Goal: Task Accomplishment & Management: Use online tool/utility

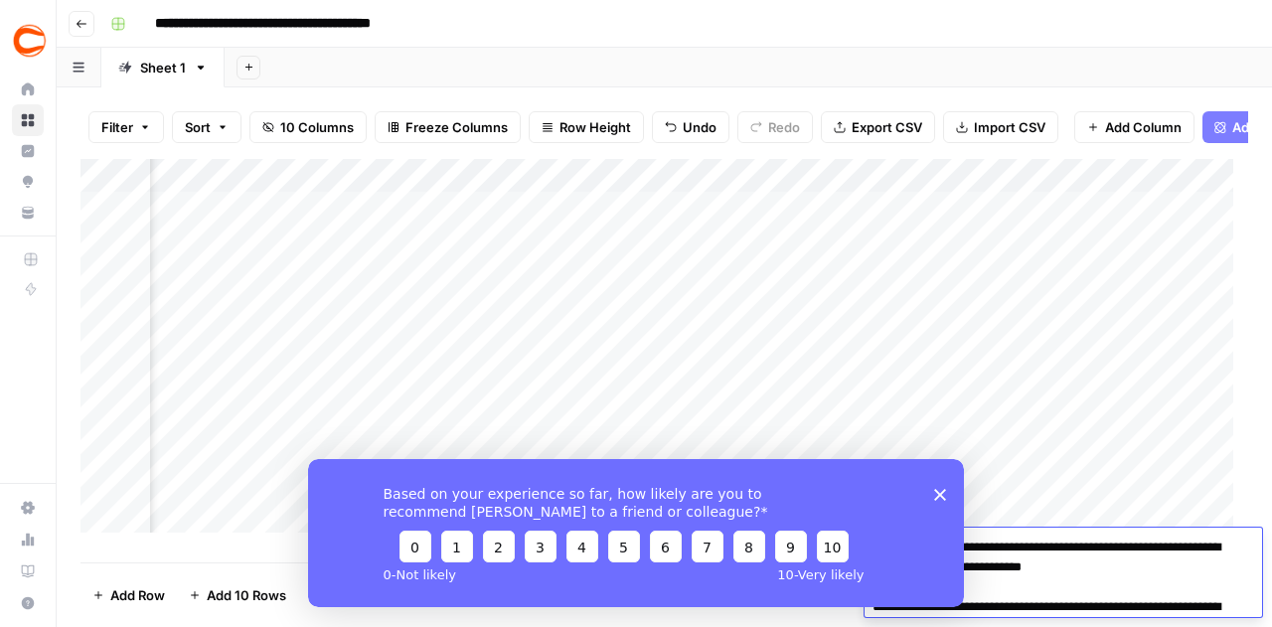
scroll to position [0, 285]
click at [938, 487] on div "Based on your experience so far, how likely are you to recommend [PERSON_NAME] …" at bounding box center [636, 532] width 656 height 148
click at [939, 488] on icon "Close survey" at bounding box center [940, 494] width 12 height 12
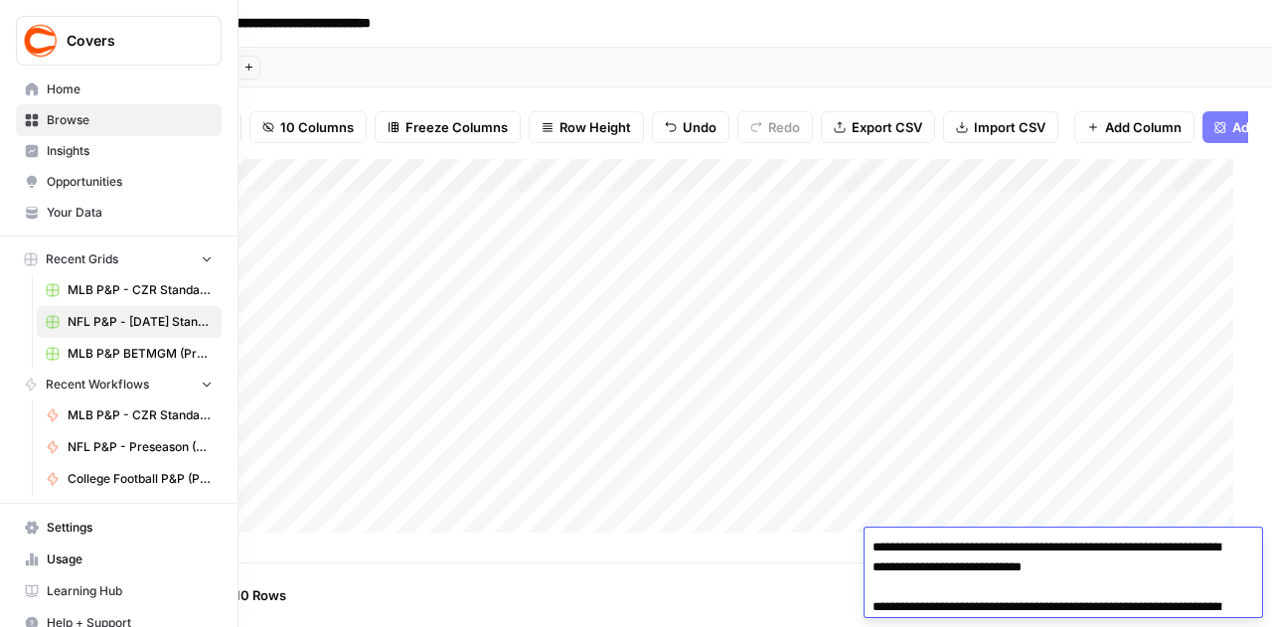
click at [106, 470] on span "College Football P&P (Production)" at bounding box center [140, 479] width 145 height 18
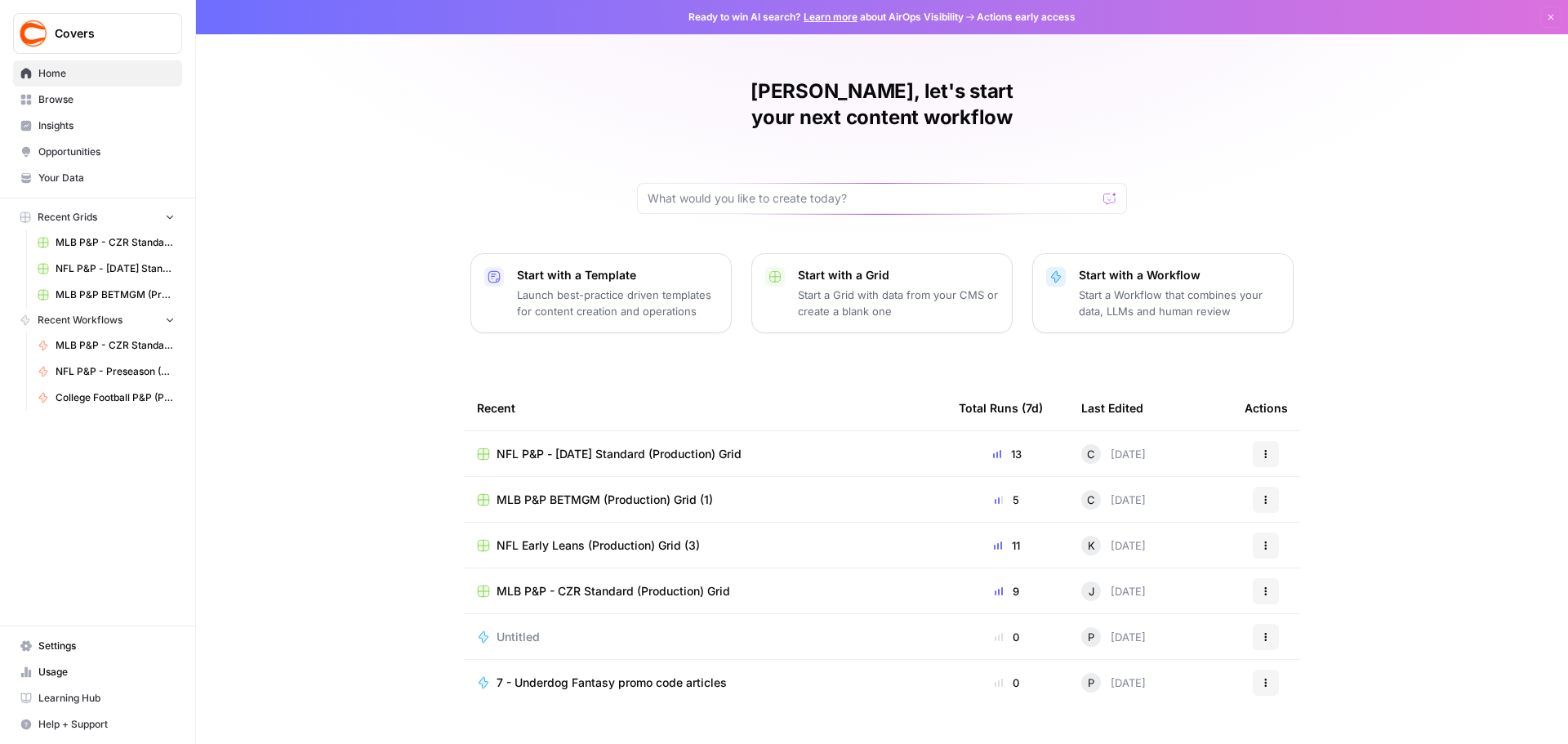
click at [62, 104] on span "Browse" at bounding box center [107, 99] width 136 height 15
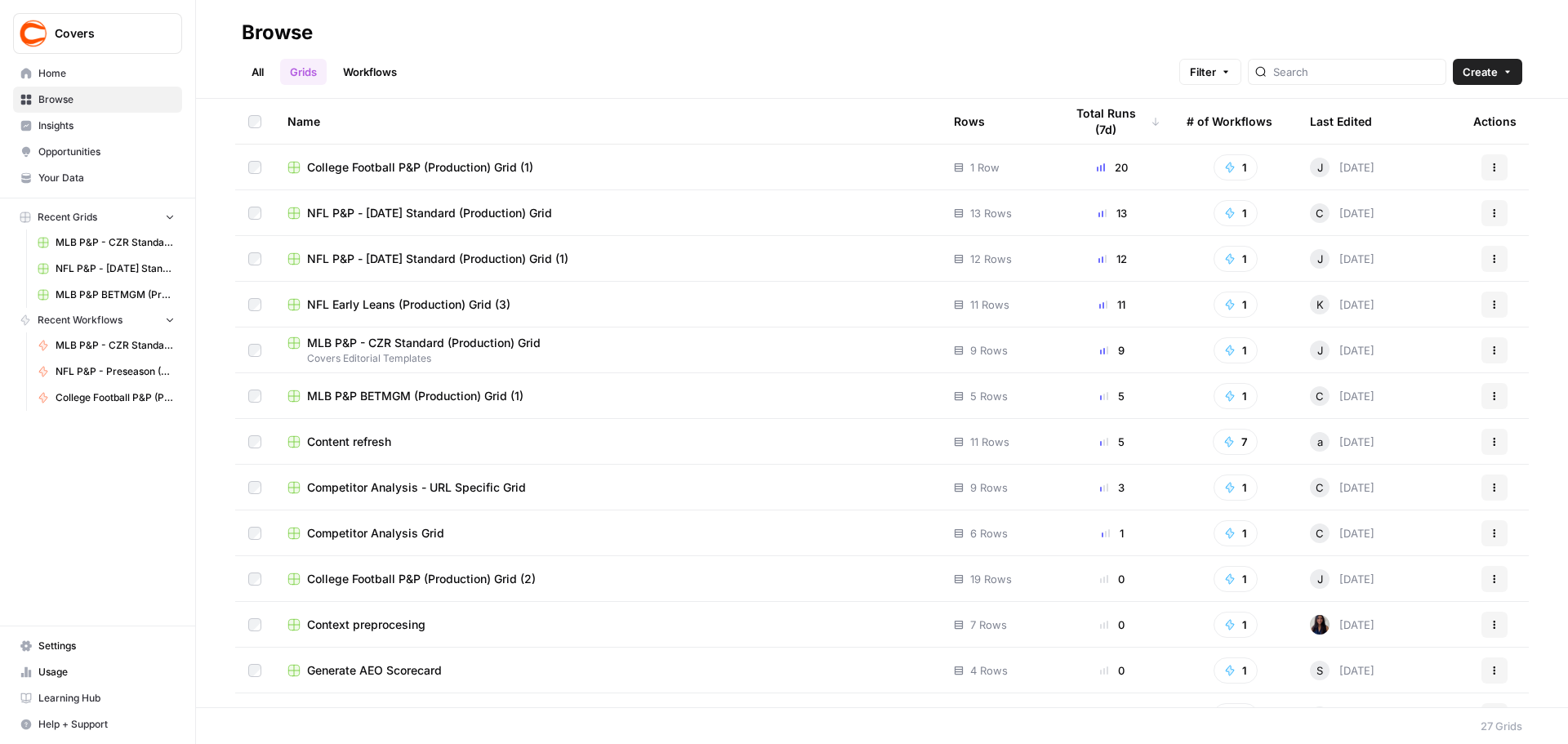
click at [500, 168] on span "College Football P&P (Production) Grid (1)" at bounding box center [420, 168] width 226 height 16
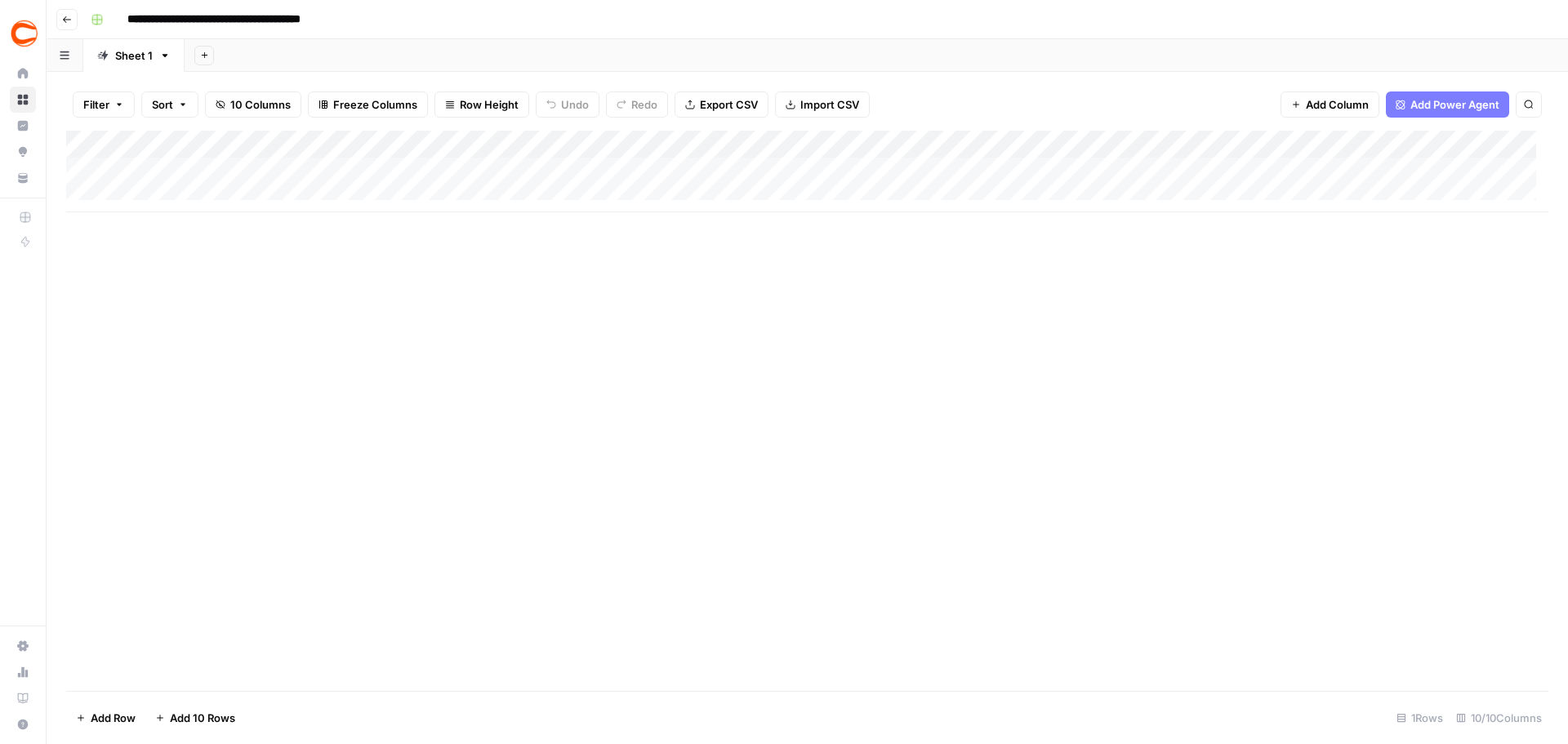
click at [148, 191] on div "Add Column" at bounding box center [807, 171] width 1482 height 81
click at [152, 215] on div "Add Column" at bounding box center [807, 185] width 1482 height 109
click at [158, 234] on div "Add Column" at bounding box center [807, 199] width 1482 height 137
click at [159, 266] on div "Add Column" at bounding box center [807, 213] width 1482 height 165
click at [180, 171] on div "Add Column" at bounding box center [807, 227] width 1482 height 192
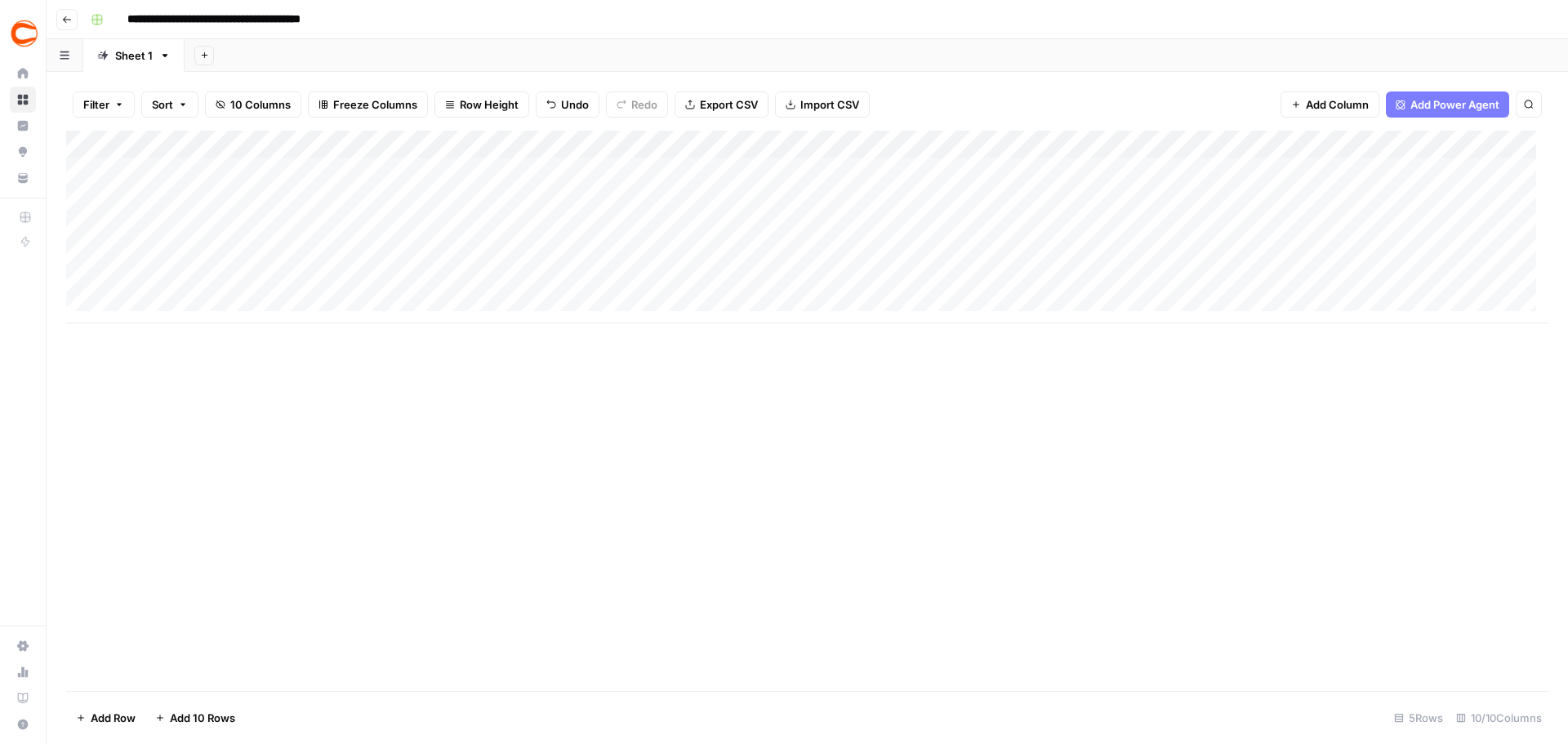
click at [373, 172] on div "Add Column" at bounding box center [807, 227] width 1482 height 192
click at [630, 169] on div "Add Column" at bounding box center [807, 227] width 1482 height 192
click at [812, 174] on div "Add Column" at bounding box center [807, 227] width 1482 height 192
click at [1057, 171] on div "Add Column" at bounding box center [807, 227] width 1482 height 192
click at [1274, 171] on div "Add Column" at bounding box center [807, 227] width 1482 height 192
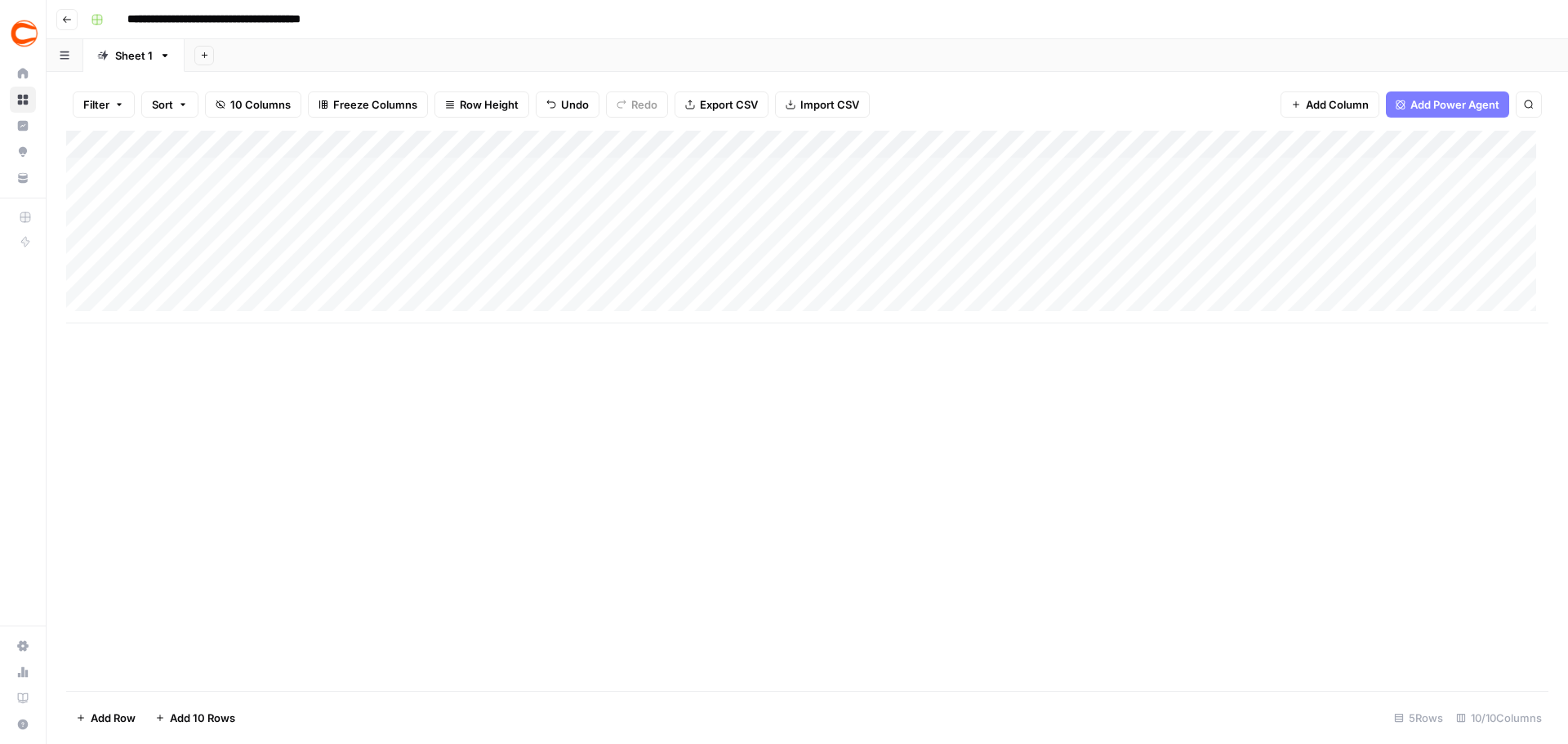
click at [1473, 173] on div "Add Column" at bounding box center [807, 227] width 1482 height 192
click at [186, 164] on div "Add Column" at bounding box center [807, 227] width 1482 height 192
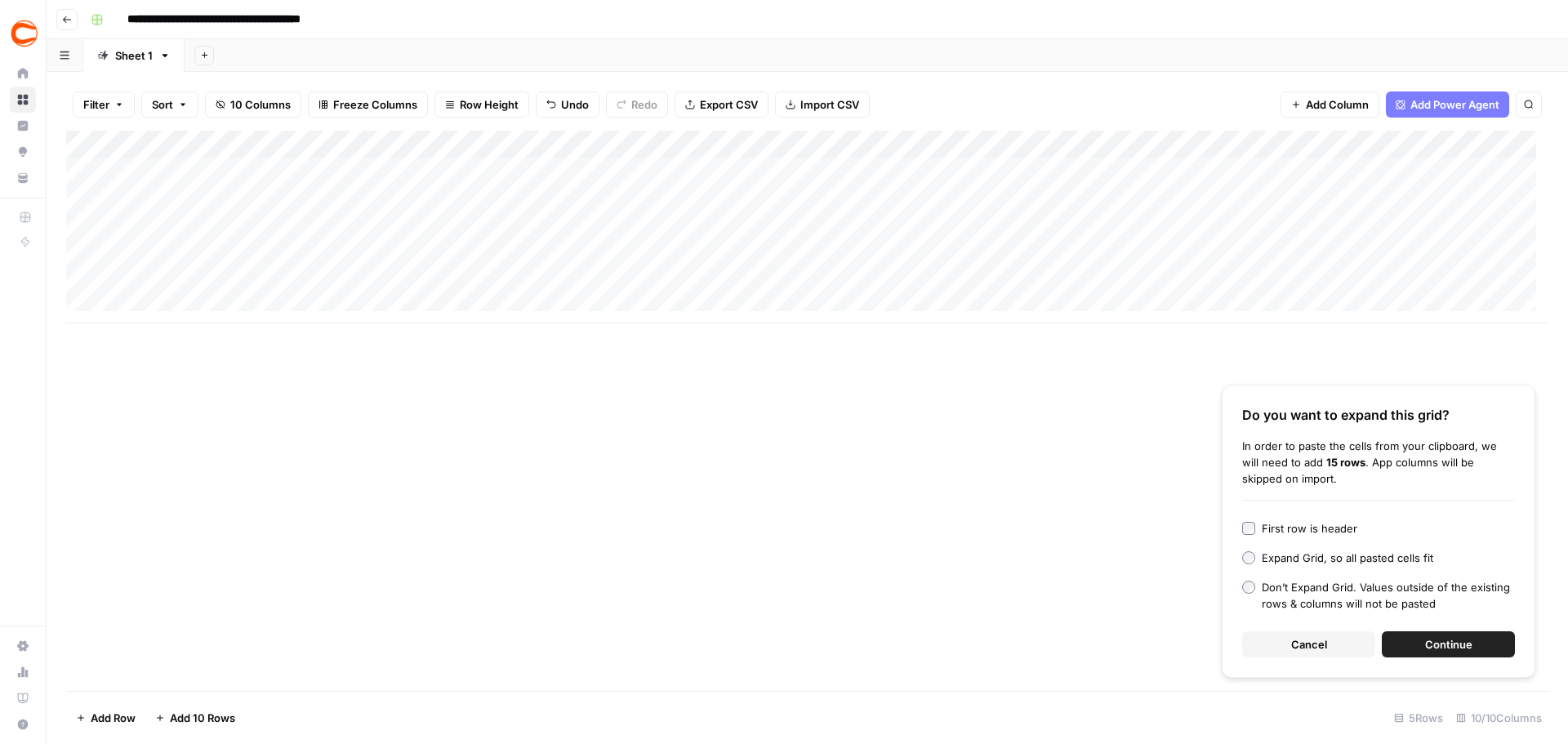
click at [1458, 639] on span "Continue" at bounding box center [1450, 645] width 48 height 16
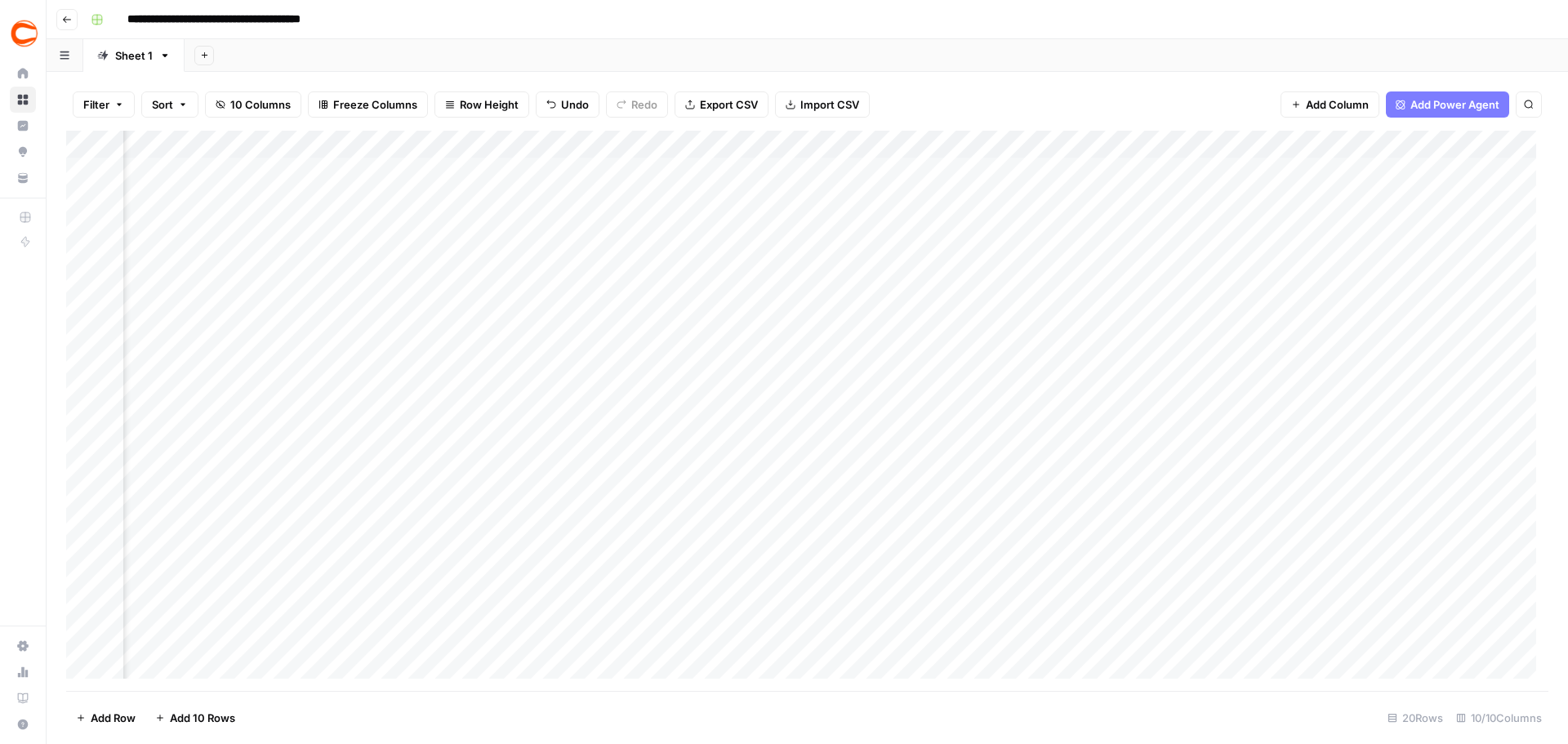
scroll to position [0, 378]
click at [1264, 169] on div "Add Column" at bounding box center [807, 410] width 1482 height 560
drag, startPoint x: 1360, startPoint y: 183, endPoint x: 1364, endPoint y: 677, distance: 494.0
click at [1364, 680] on div "Add Column" at bounding box center [807, 410] width 1482 height 560
click at [1154, 175] on div "Add Column" at bounding box center [807, 410] width 1482 height 560
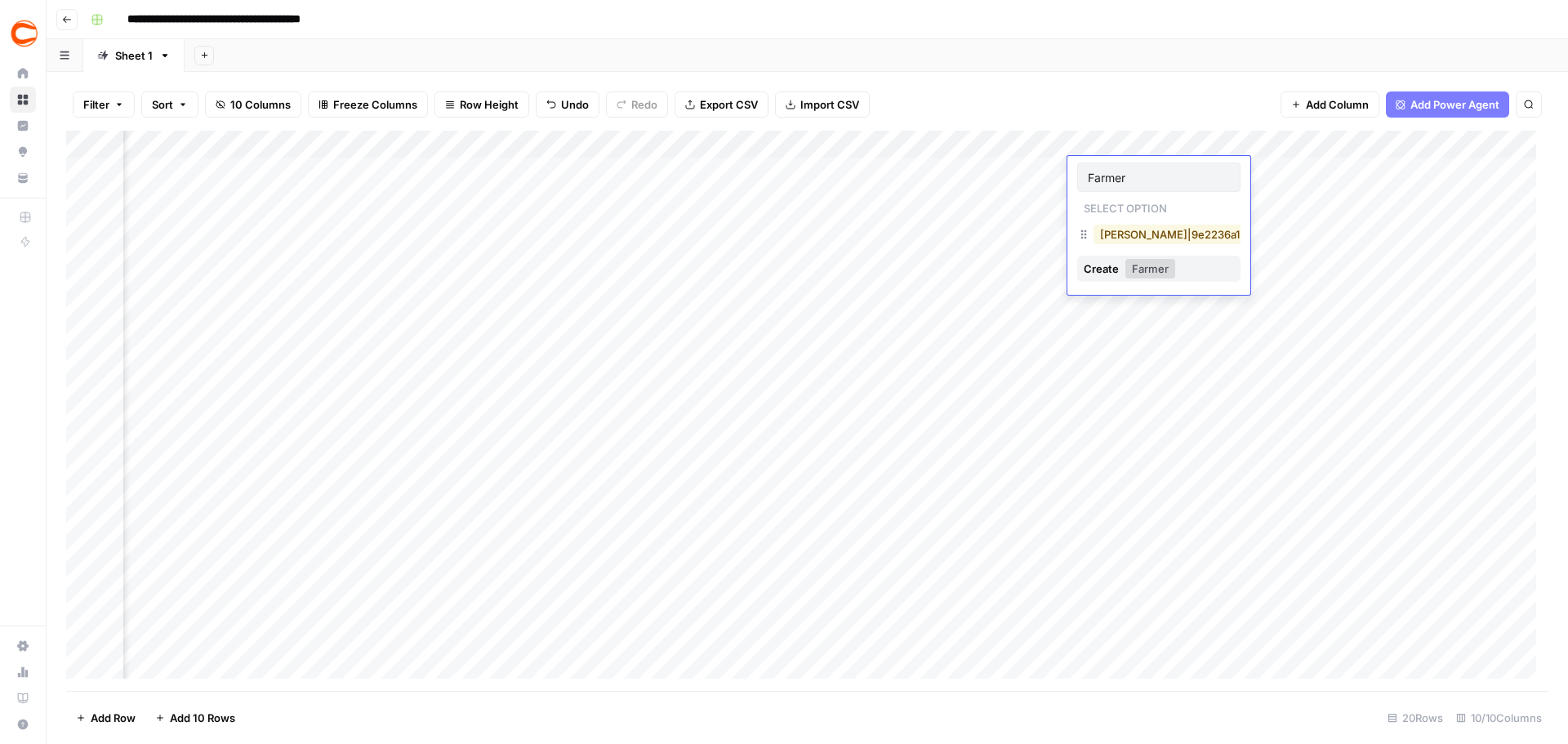
type input "Farmer"
click at [1148, 229] on button "[PERSON_NAME]|9e2236a1-36c0-4a81-af09-6dde81193be3" at bounding box center [1252, 234] width 318 height 20
drag, startPoint x: 1213, startPoint y: 193, endPoint x: 1212, endPoint y: 252, distance: 59.0
click at [1212, 252] on div "Add Column" at bounding box center [807, 410] width 1482 height 560
click at [1163, 227] on div "Add Column" at bounding box center [807, 410] width 1482 height 560
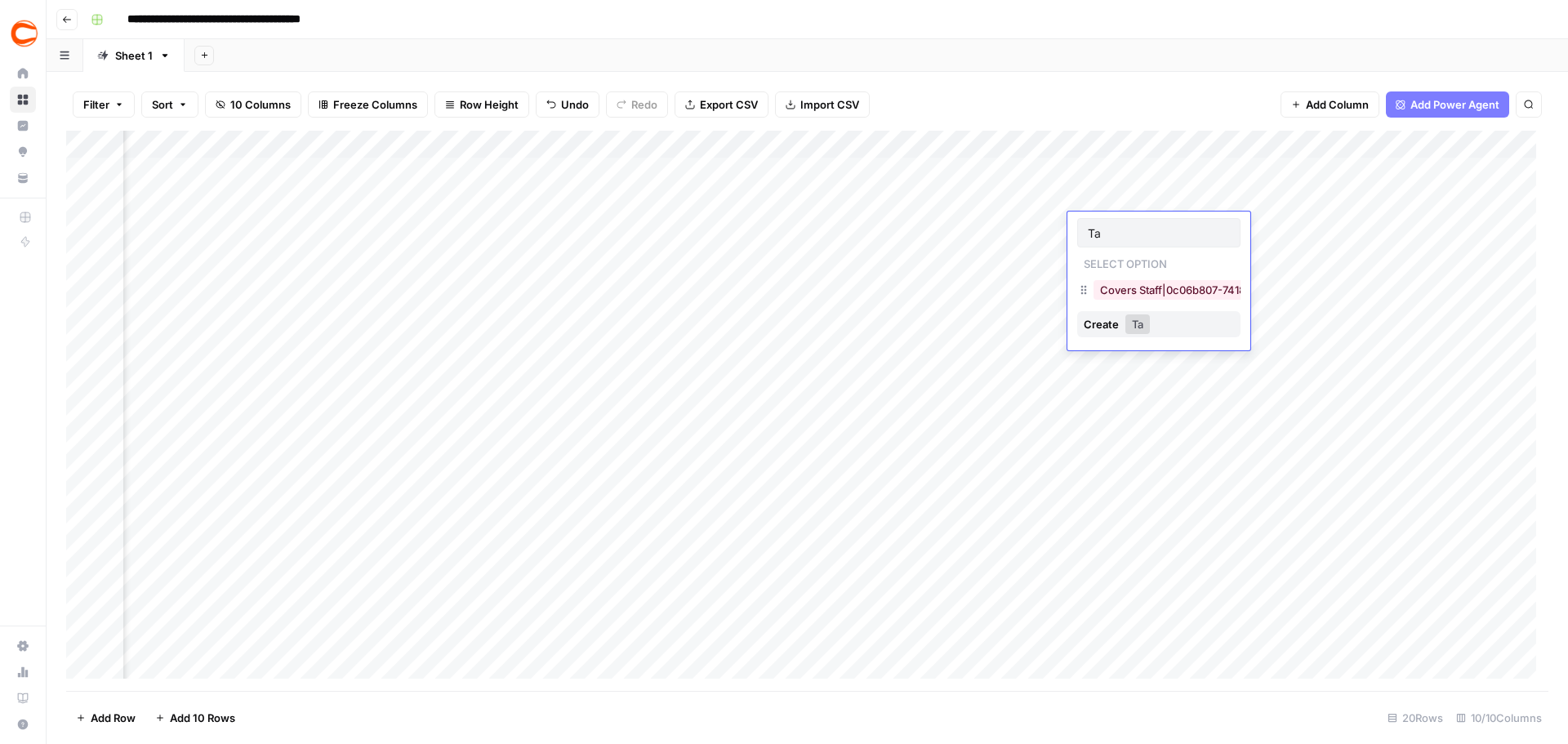
type input "T"
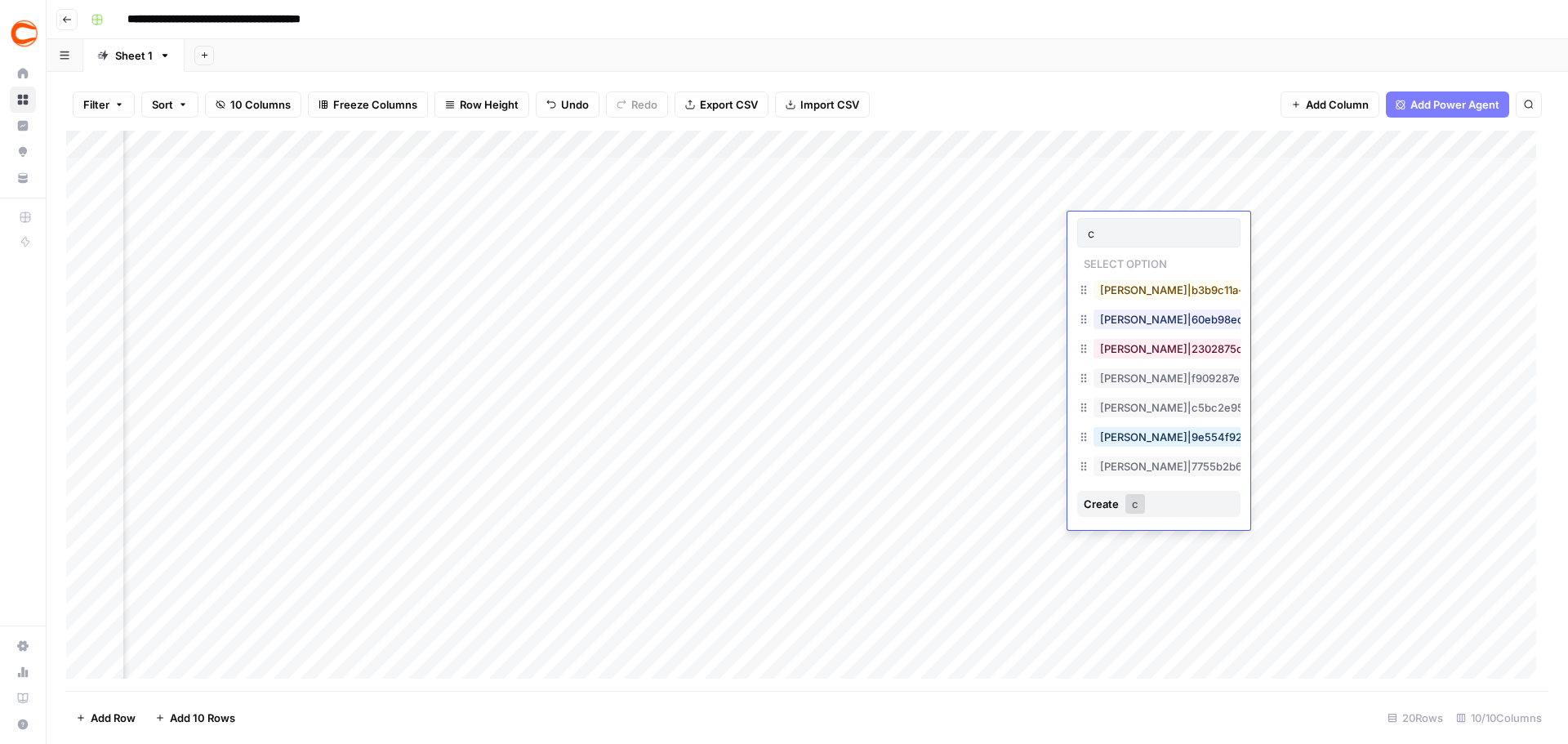
scroll to position [0, 0]
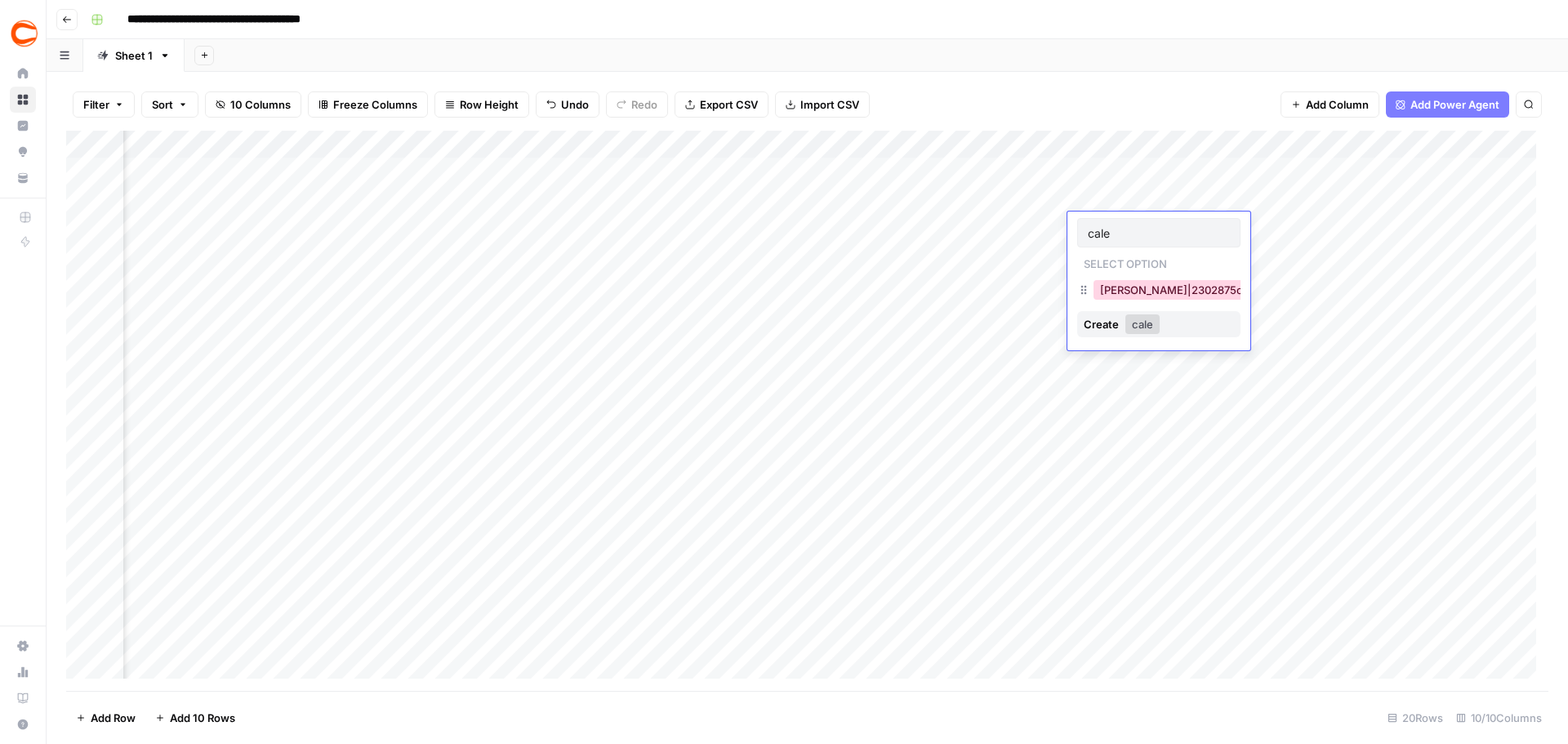
type input "cale"
click at [1166, 297] on button "[PERSON_NAME]|2302875c-3bc9-4d27-8c39-94d834df49d2" at bounding box center [1259, 290] width 331 height 20
click at [1126, 274] on div "Add Column" at bounding box center [807, 410] width 1482 height 560
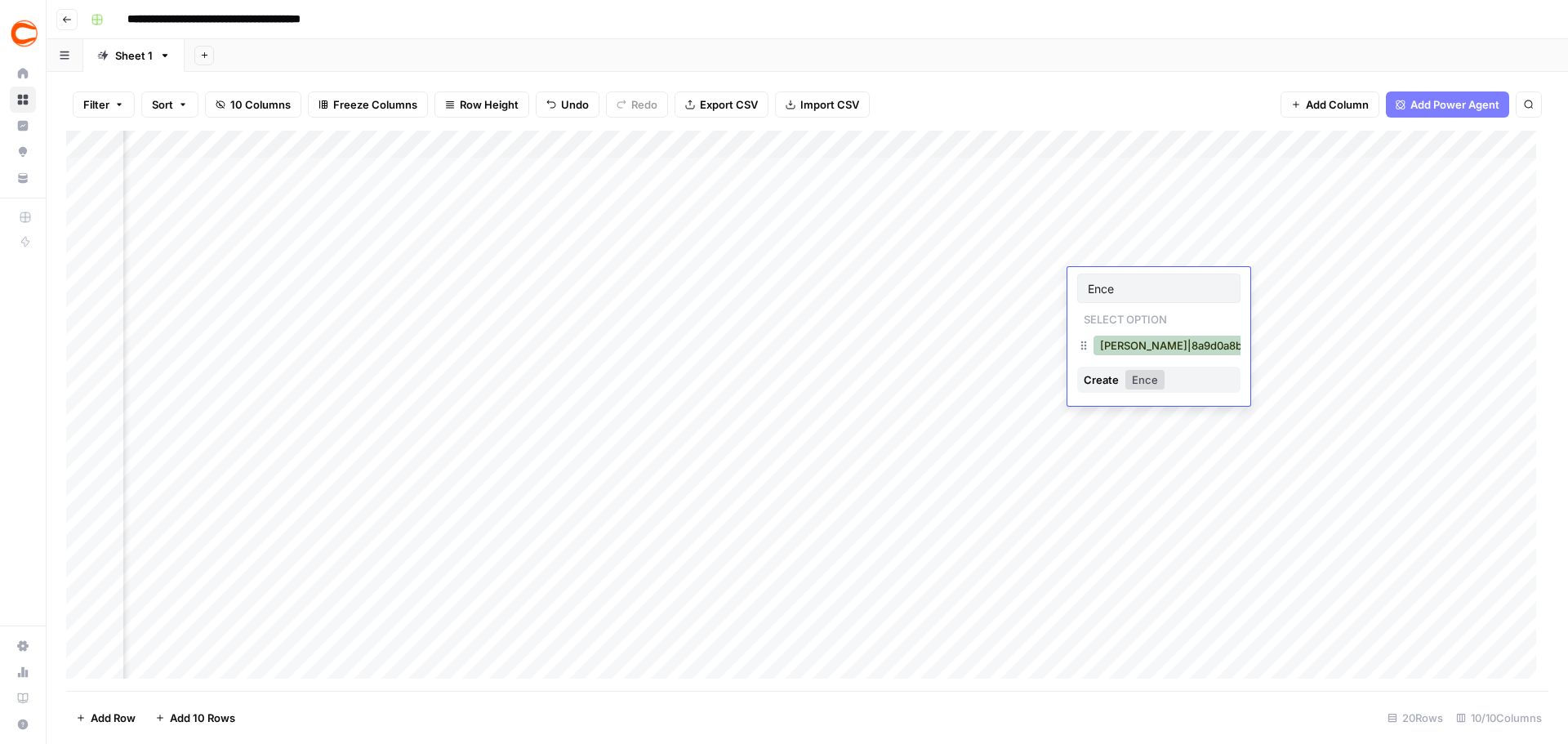
type input "Ence"
click at [1121, 347] on button "[PERSON_NAME]|8a9d0a8b-94db-4176-b299-c8ac2ccc85f5" at bounding box center [1256, 345] width 326 height 20
click at [1117, 305] on div "Add Column" at bounding box center [807, 410] width 1482 height 560
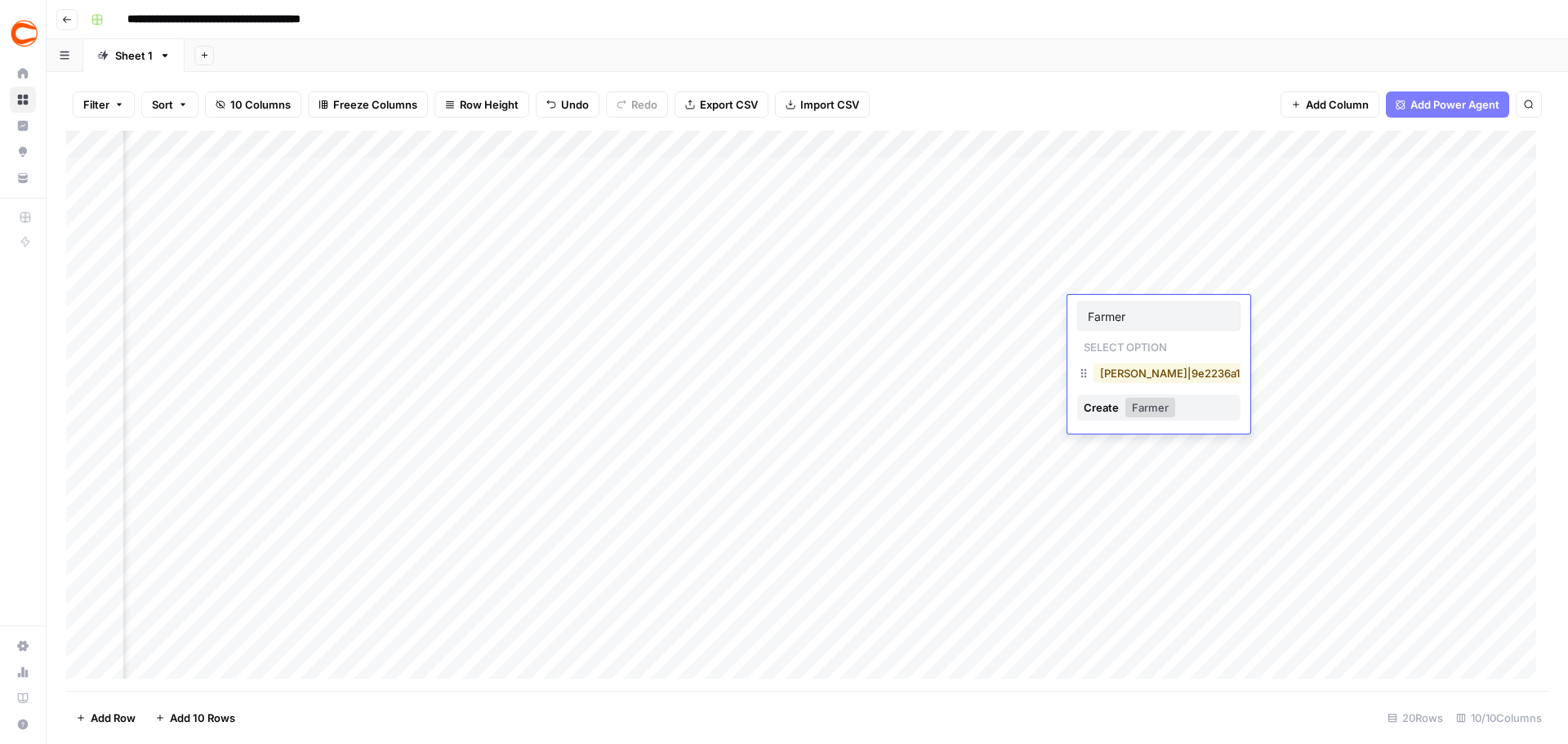
type input "Farmer"
click at [1126, 366] on button "[PERSON_NAME]|9e2236a1-36c0-4a81-af09-6dde81193be3" at bounding box center [1252, 373] width 318 height 20
click at [1124, 346] on div "Add Column" at bounding box center [807, 410] width 1482 height 560
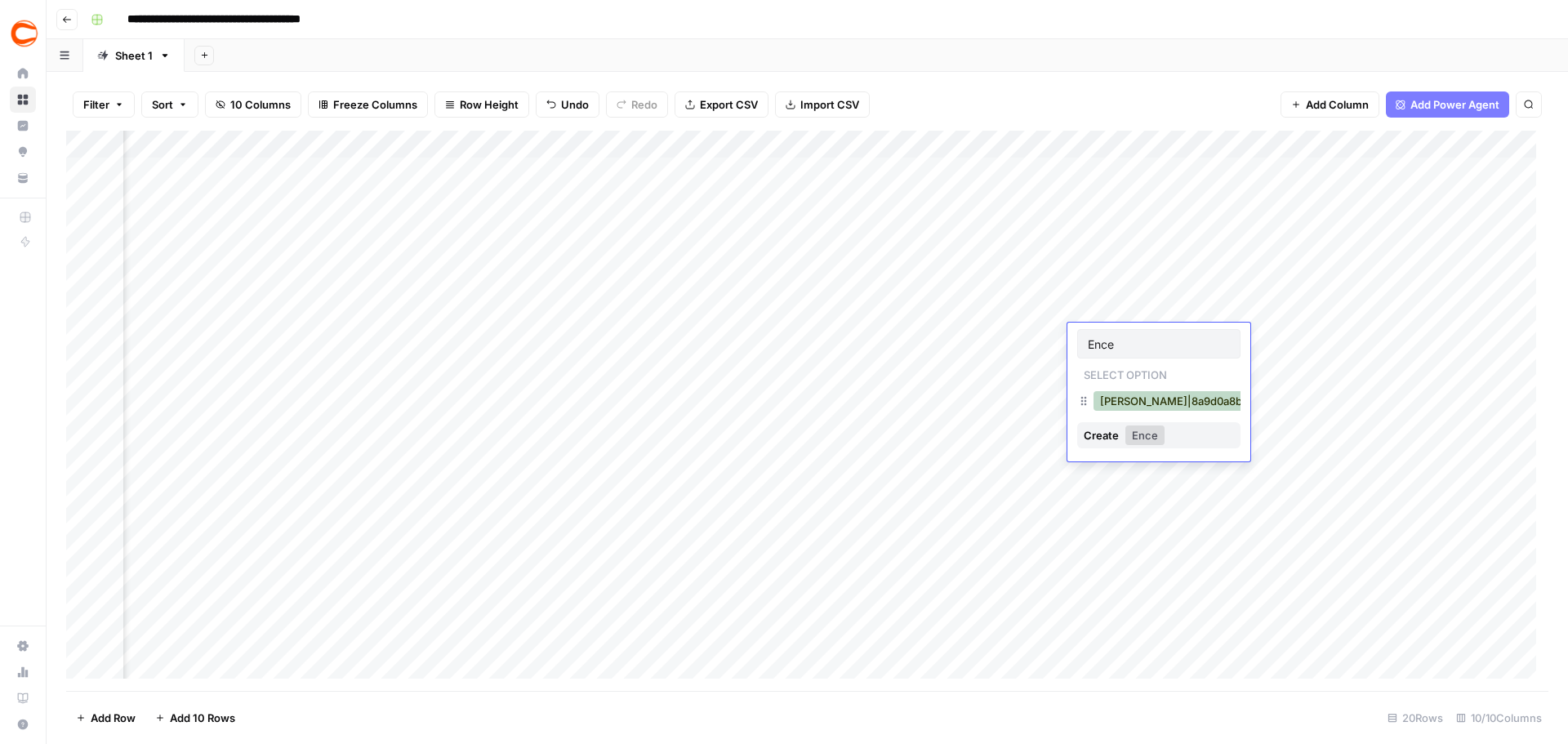
type input "Ence"
click at [1118, 406] on button "[PERSON_NAME]|8a9d0a8b-94db-4176-b299-c8ac2ccc85f5" at bounding box center [1256, 401] width 326 height 20
click at [1084, 363] on div "Add Column" at bounding box center [807, 410] width 1482 height 560
type input "Phil"
click at [1142, 425] on button "[PERSON_NAME]|11e145ad-26c1-458e-95f0-f0be3f756b11" at bounding box center [1249, 429] width 311 height 20
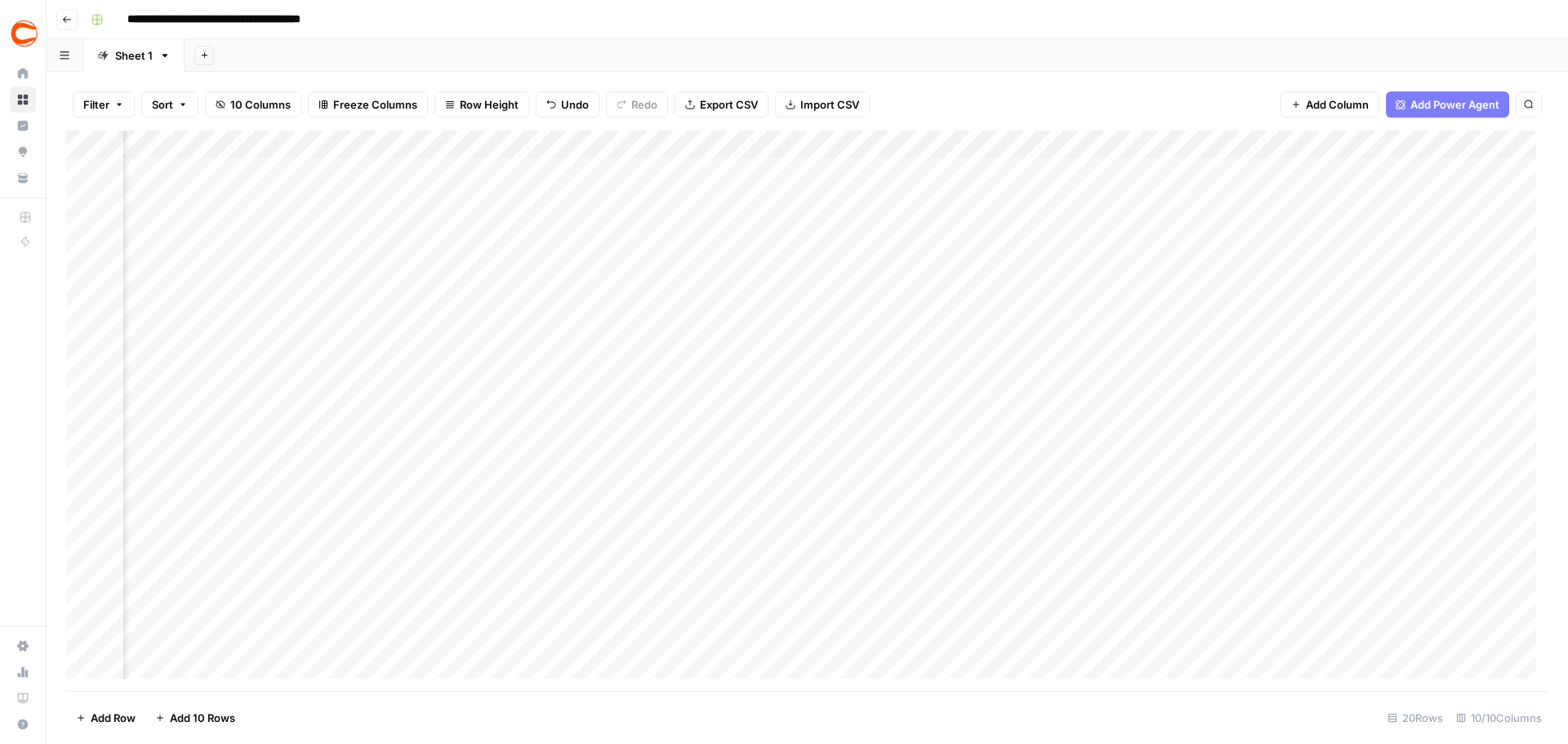
click at [1142, 395] on div "Add Column" at bounding box center [807, 410] width 1482 height 560
type input "Ed"
click at [1133, 452] on button "[PERSON_NAME]|687eed54-692e-4d39-a838-45e92204d857" at bounding box center [1260, 456] width 333 height 20
click at [1129, 424] on div "Add Column" at bounding box center [807, 410] width 1482 height 560
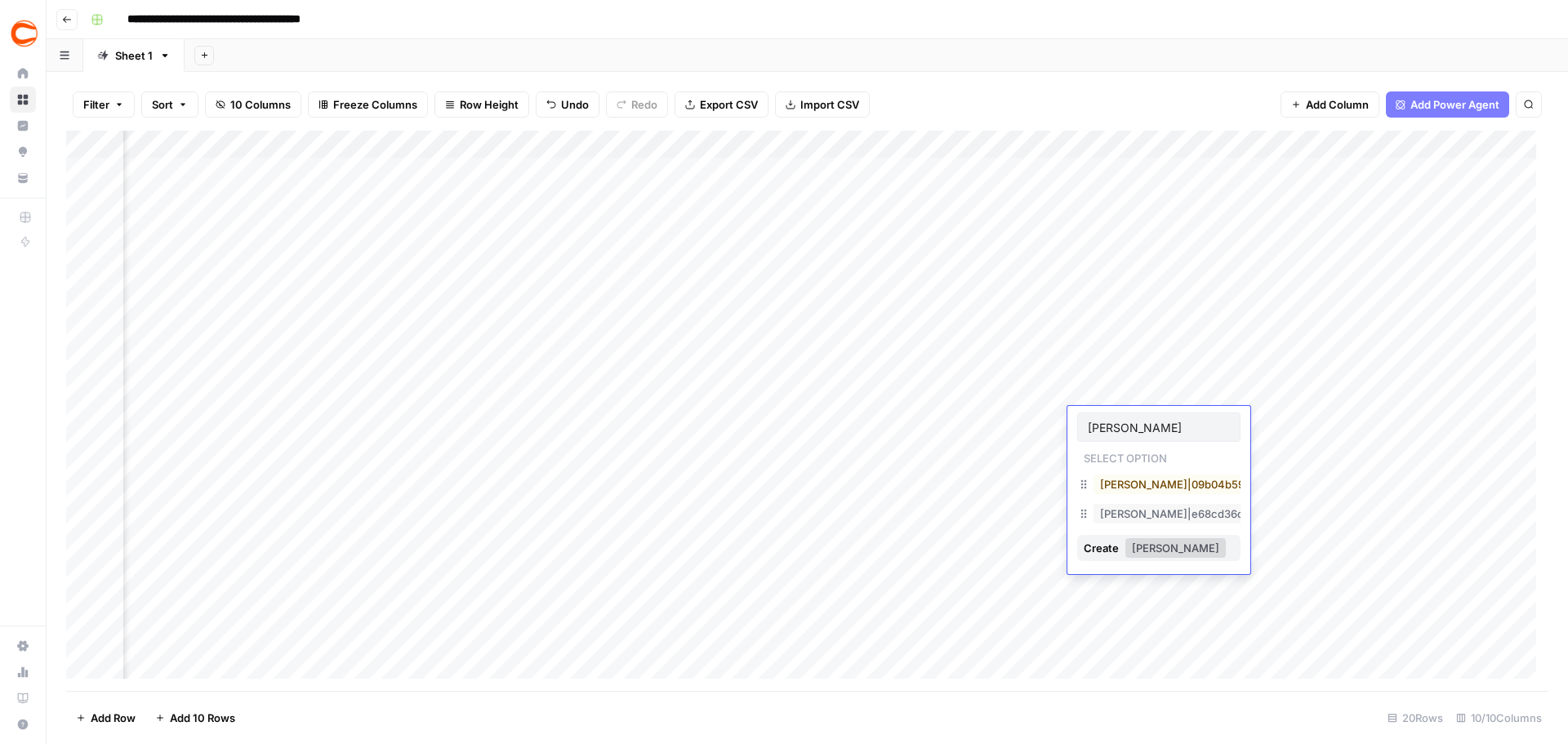
click at [1148, 495] on div "[PERSON_NAME]|09b04b59-5bac-4944-8d67-e85276989805" at bounding box center [1260, 484] width 340 height 23
type input "[PERSON_NAME]"
click at [1138, 492] on button "[PERSON_NAME]|09b04b59-5bac-4944-8d67-e85276989805" at bounding box center [1260, 484] width 334 height 20
type input "[PERSON_NAME]"
click at [1151, 512] on button "[PERSON_NAME]|2302875c-3bc9-4d27-8c39-94d834df49d2" at bounding box center [1259, 512] width 331 height 20
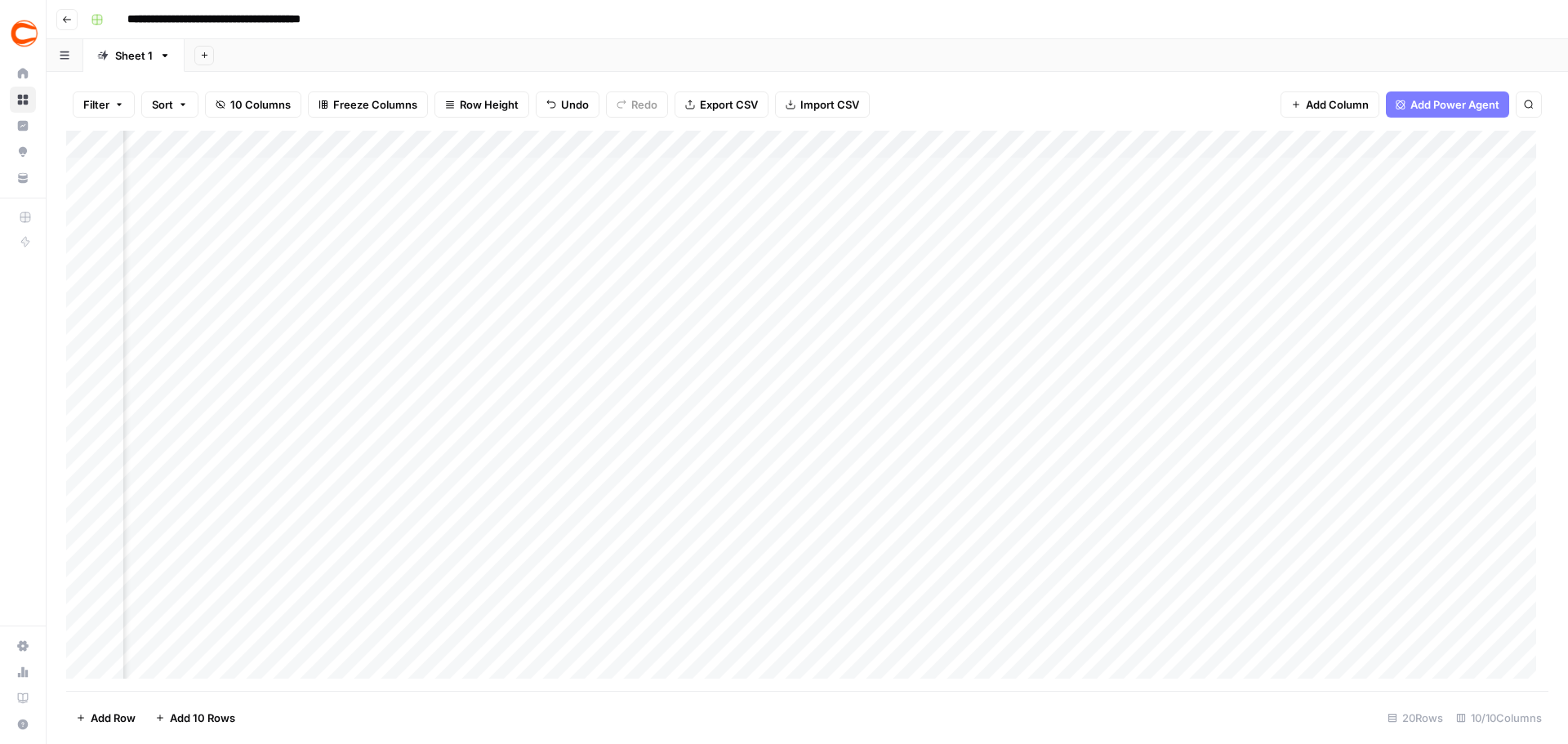
click at [1136, 478] on div "Add Column" at bounding box center [807, 410] width 1482 height 560
type input "Jd"
click at [1134, 536] on button "[PERSON_NAME]|46e4e80e-b39d-49f8-a4b0-c9ead6bdd3f4" at bounding box center [1258, 540] width 330 height 20
click at [1136, 511] on div "Add Column" at bounding box center [807, 410] width 1482 height 560
type input "Hat"
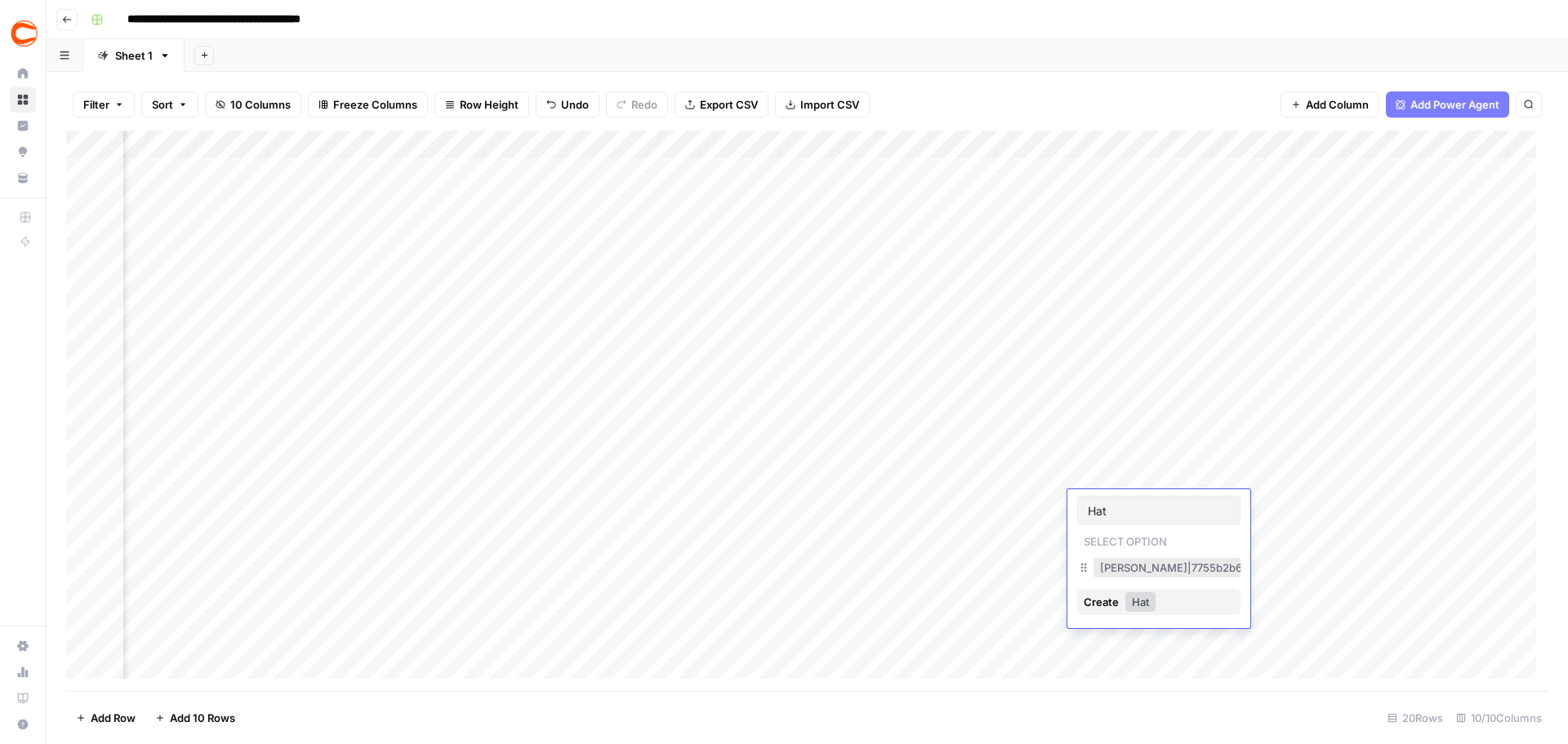
click at [1128, 567] on button "[PERSON_NAME]|7755b2b6-1794-4b5d-a818-5dbf8e00acc6" at bounding box center [1255, 568] width 323 height 20
click at [1112, 526] on div "Add Column" at bounding box center [807, 410] width 1482 height 560
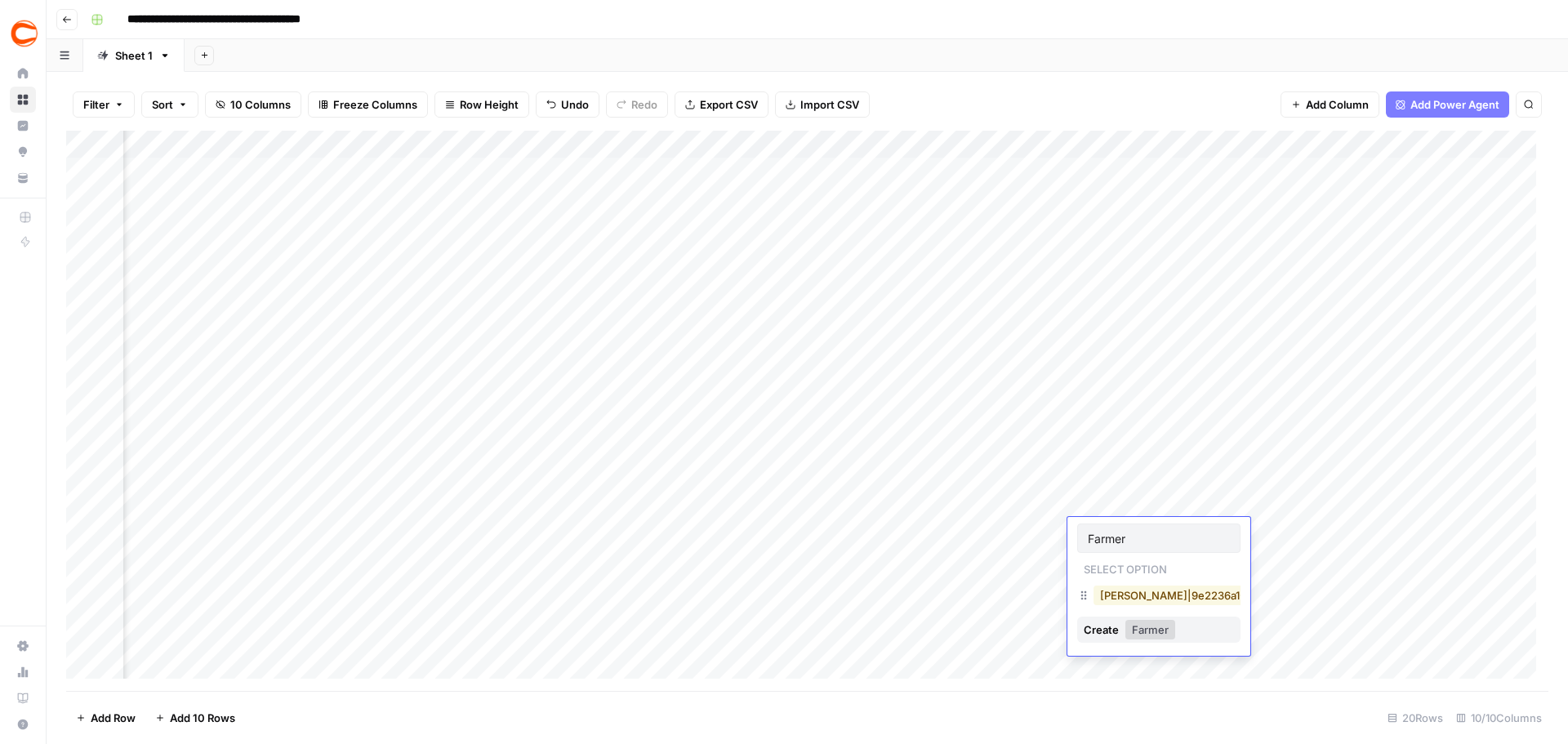
type input "Farmer"
click at [1129, 589] on button "[PERSON_NAME]|9e2236a1-36c0-4a81-af09-6dde81193be3" at bounding box center [1252, 595] width 318 height 20
click at [1128, 561] on div "Add Column" at bounding box center [807, 410] width 1482 height 560
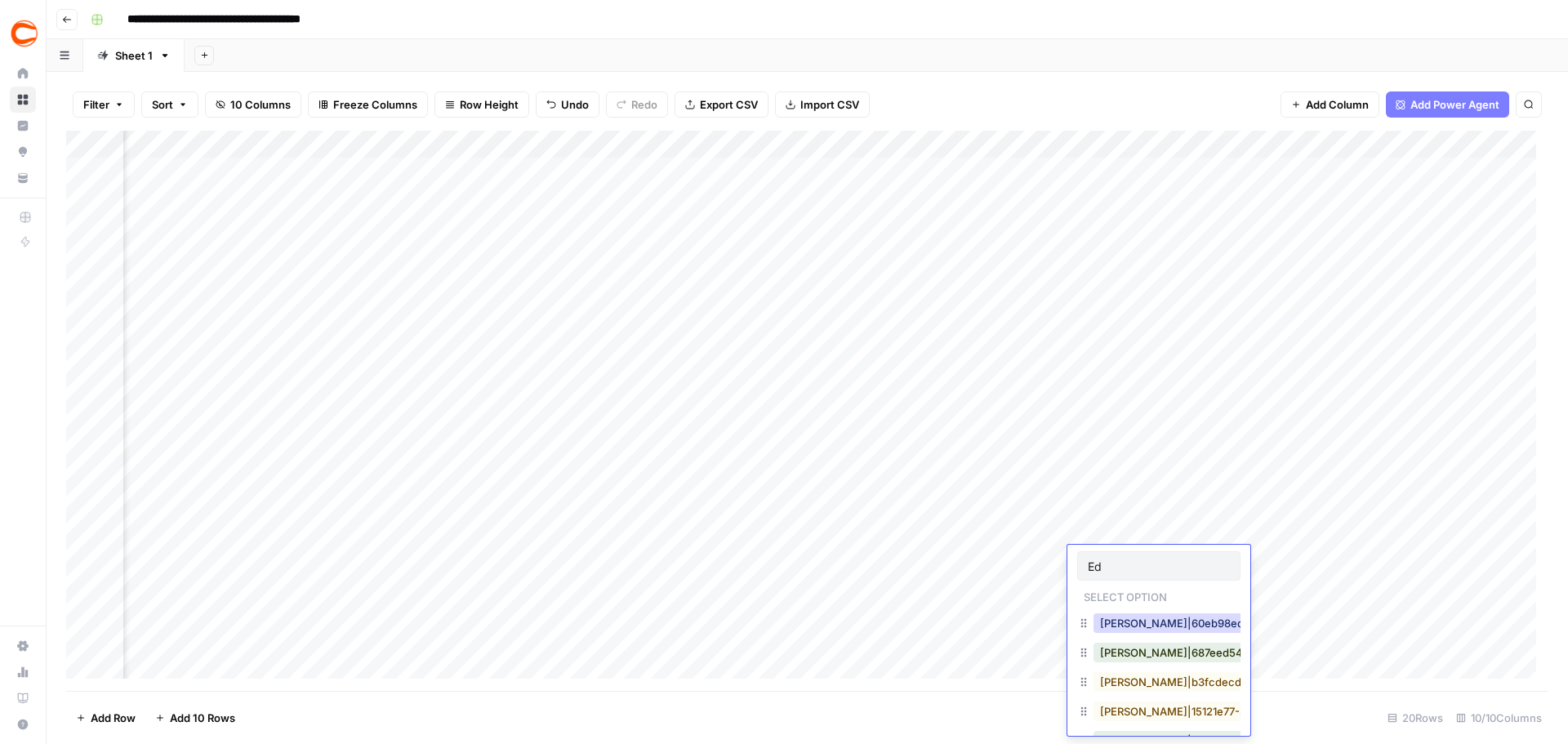
type input "Ed"
click at [1117, 648] on button "[PERSON_NAME]|687eed54-692e-4d39-a838-45e92204d857" at bounding box center [1260, 653] width 333 height 20
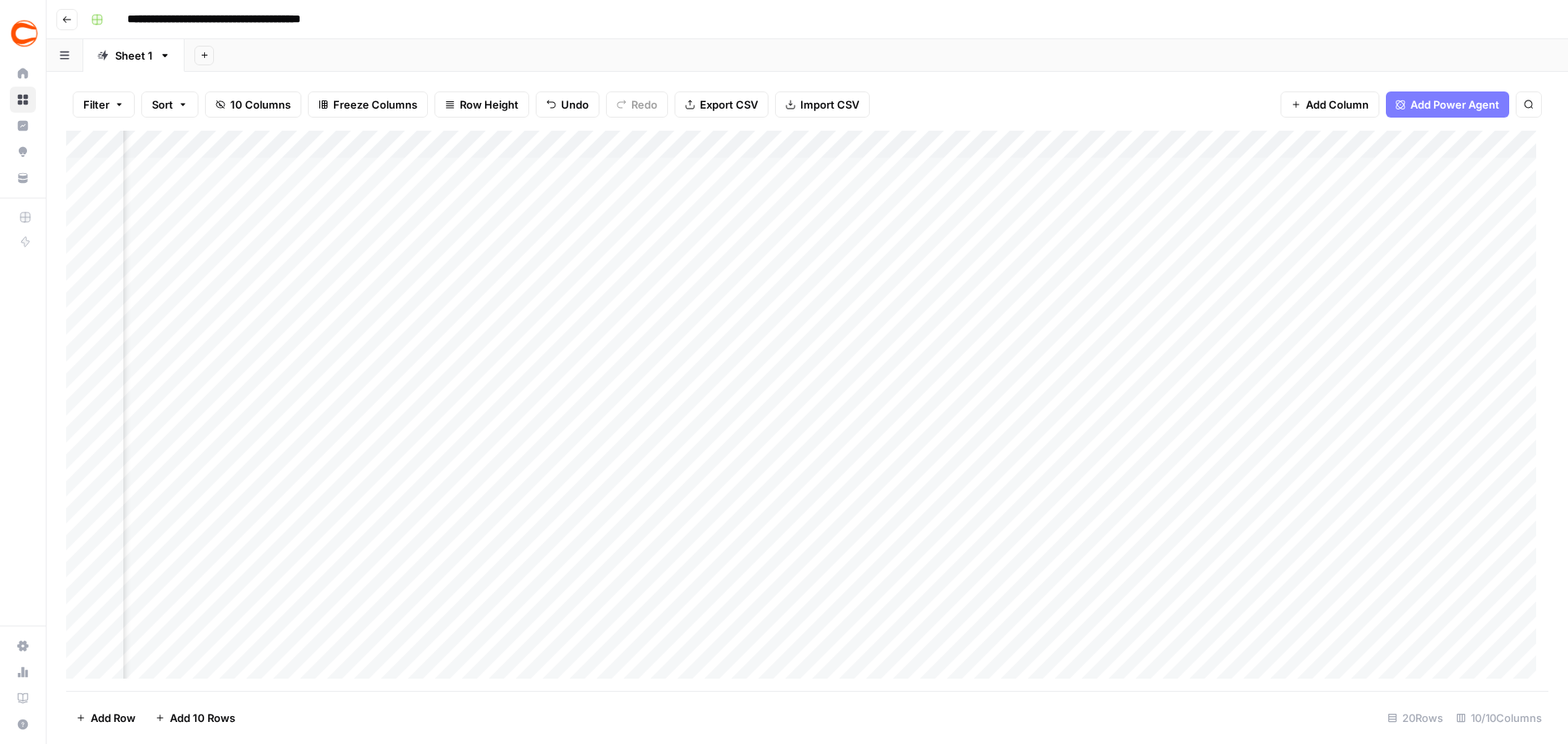
click at [1113, 594] on div "Add Column" at bounding box center [807, 410] width 1482 height 560
type input "Farmer"
click at [1102, 646] on button "[PERSON_NAME]|9e2236a1-36c0-4a81-af09-6dde81193be3" at bounding box center [1252, 651] width 318 height 20
click at [1117, 552] on div "Add Column" at bounding box center [807, 410] width 1482 height 560
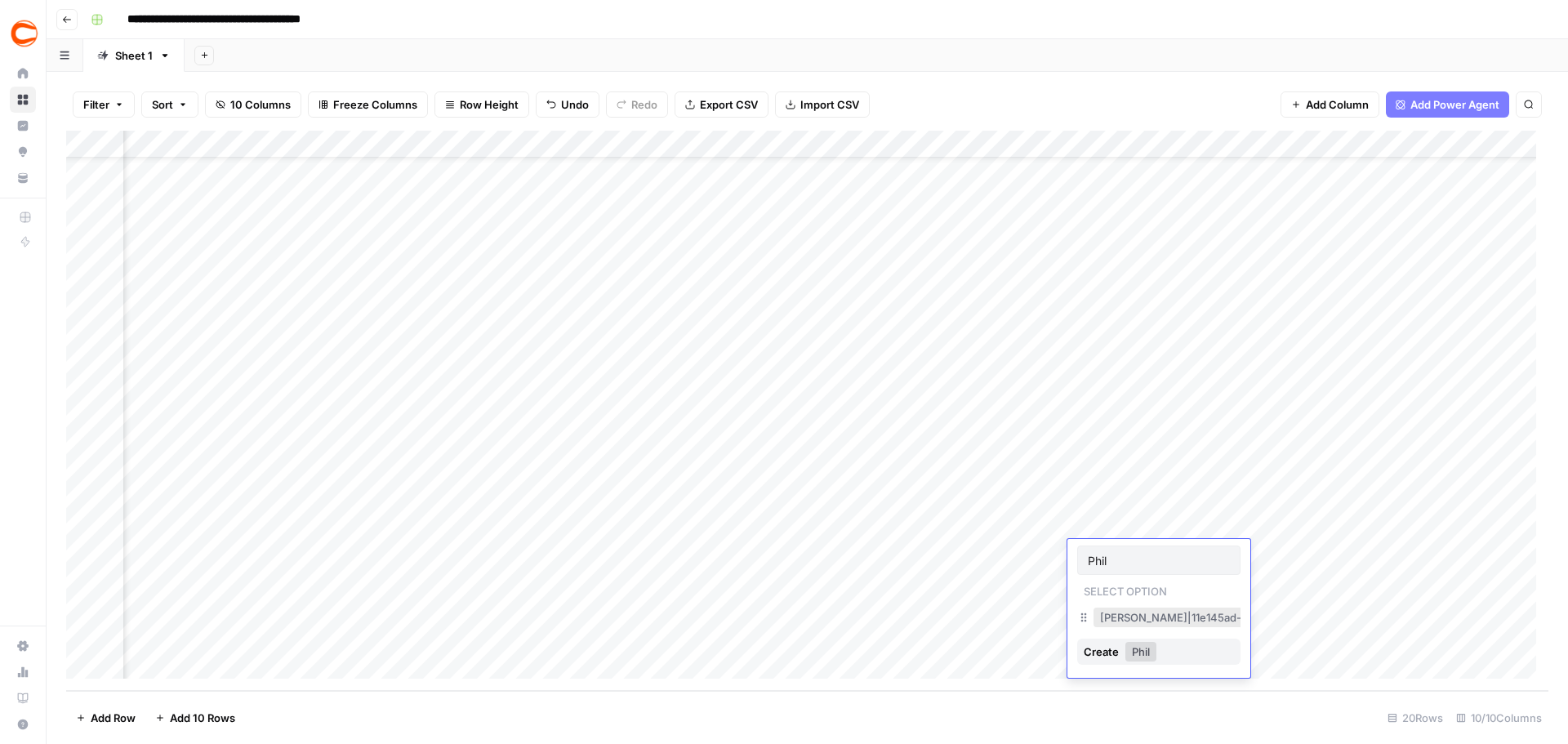
type input "Phil"
click at [1142, 624] on button "[PERSON_NAME]|11e145ad-26c1-458e-95f0-f0be3f756b11" at bounding box center [1249, 617] width 311 height 20
click at [1131, 589] on div "Add Column" at bounding box center [807, 410] width 1482 height 560
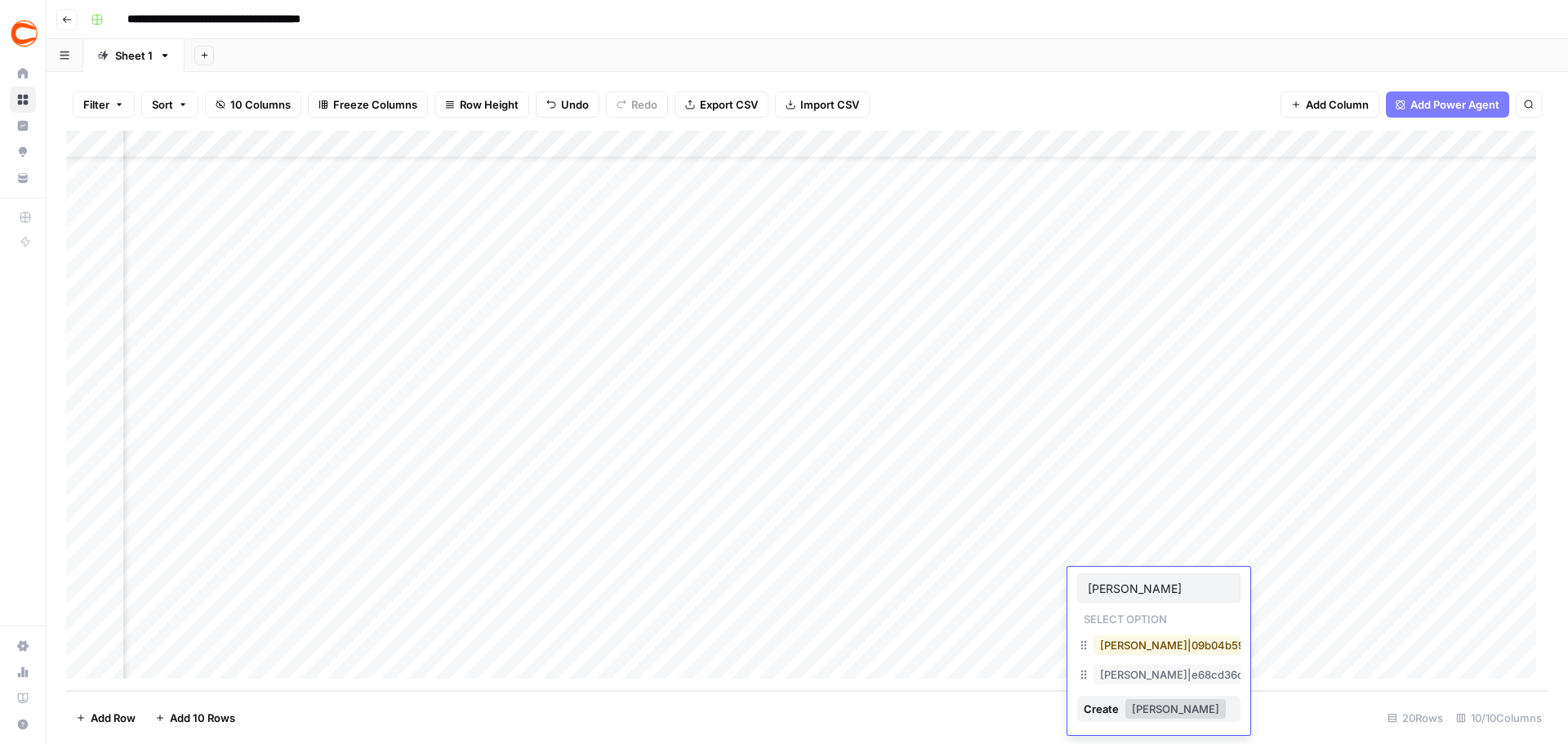
type input "[PERSON_NAME]"
click at [1130, 635] on button "[PERSON_NAME]|09b04b59-5bac-4944-8d67-e85276989805" at bounding box center [1260, 645] width 334 height 20
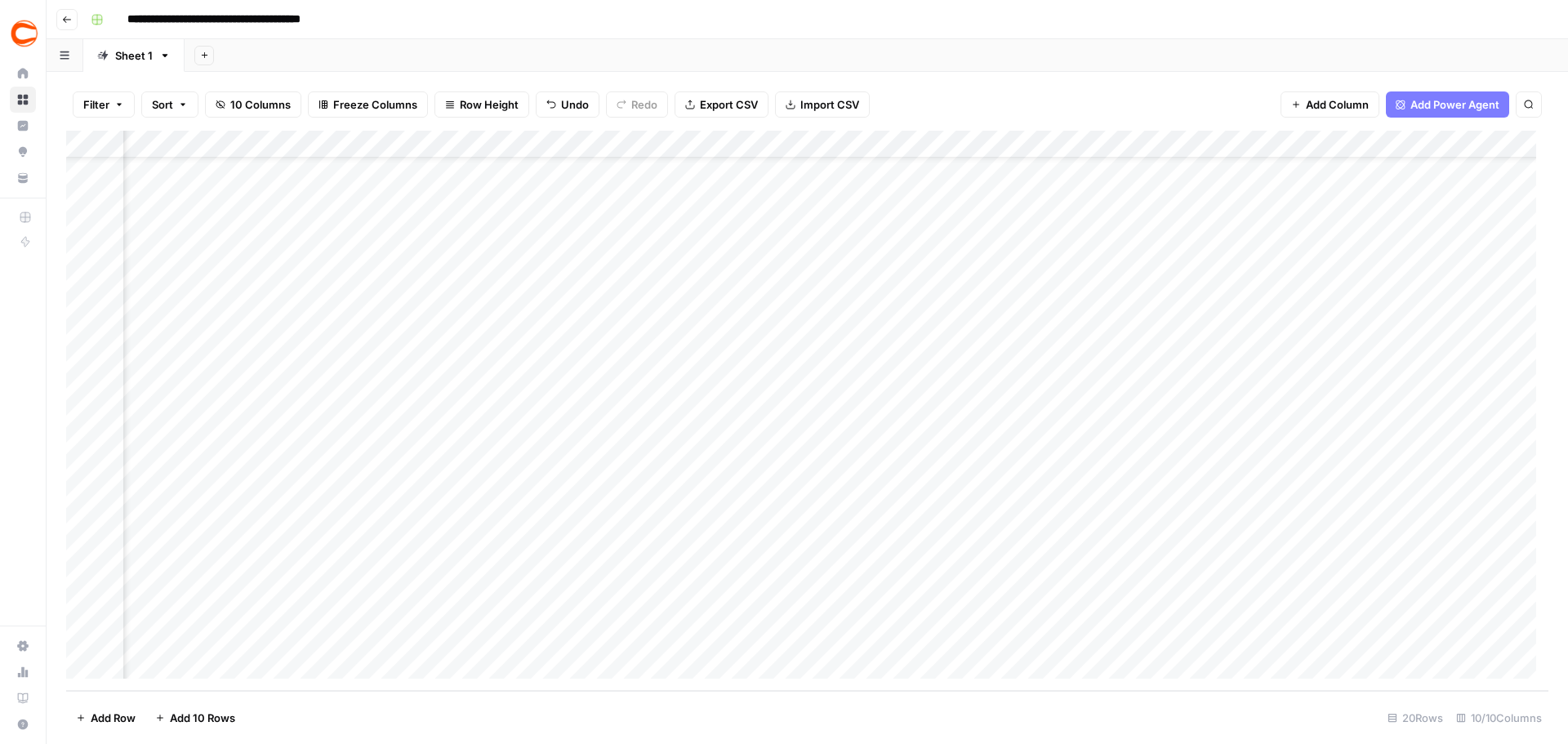
click at [1129, 603] on div "Add Column" at bounding box center [807, 410] width 1482 height 560
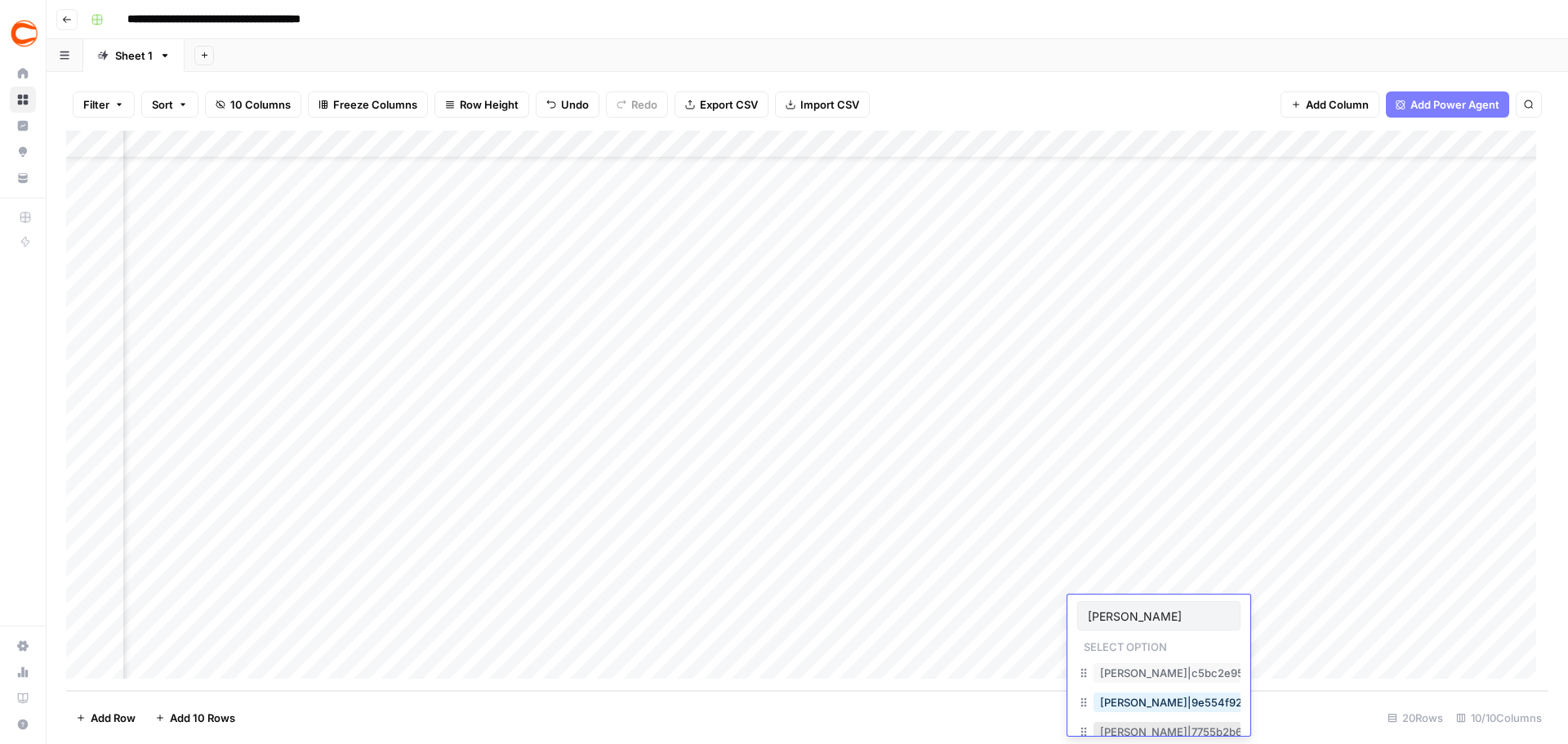
type input "[PERSON_NAME]"
click at [1151, 728] on button "[PERSON_NAME]|7755b2b6-1794-4b5d-a818-5dbf8e00acc6" at bounding box center [1255, 732] width 323 height 20
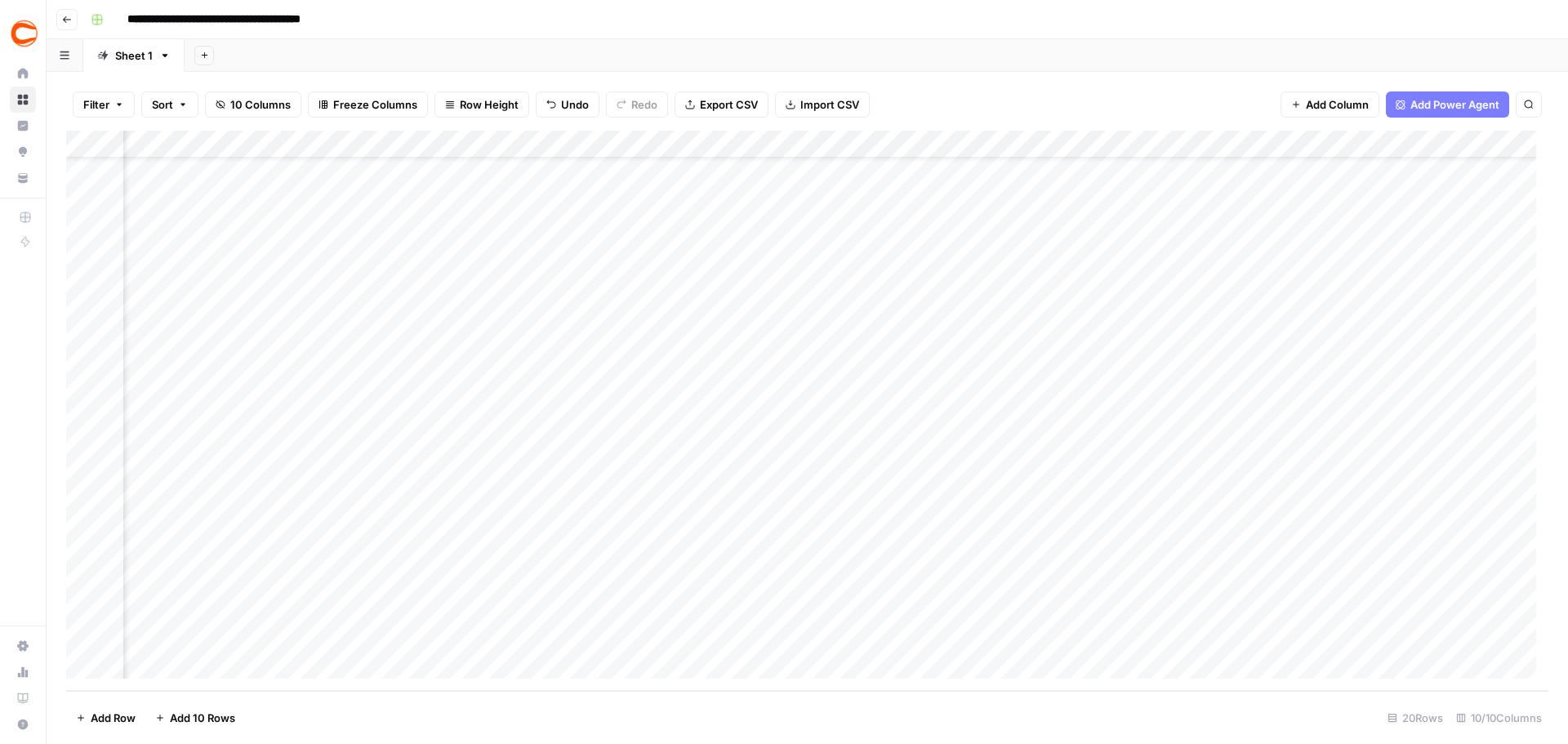
click at [1140, 631] on div "Add Column" at bounding box center [807, 410] width 1482 height 560
type input "Jd"
click at [1130, 696] on button "[PERSON_NAME]|46e4e80e-b39d-49f8-a4b0-c9ead6bdd3f4" at bounding box center [1258, 700] width 330 height 20
click at [1339, 141] on div "Add Column" at bounding box center [807, 410] width 1482 height 560
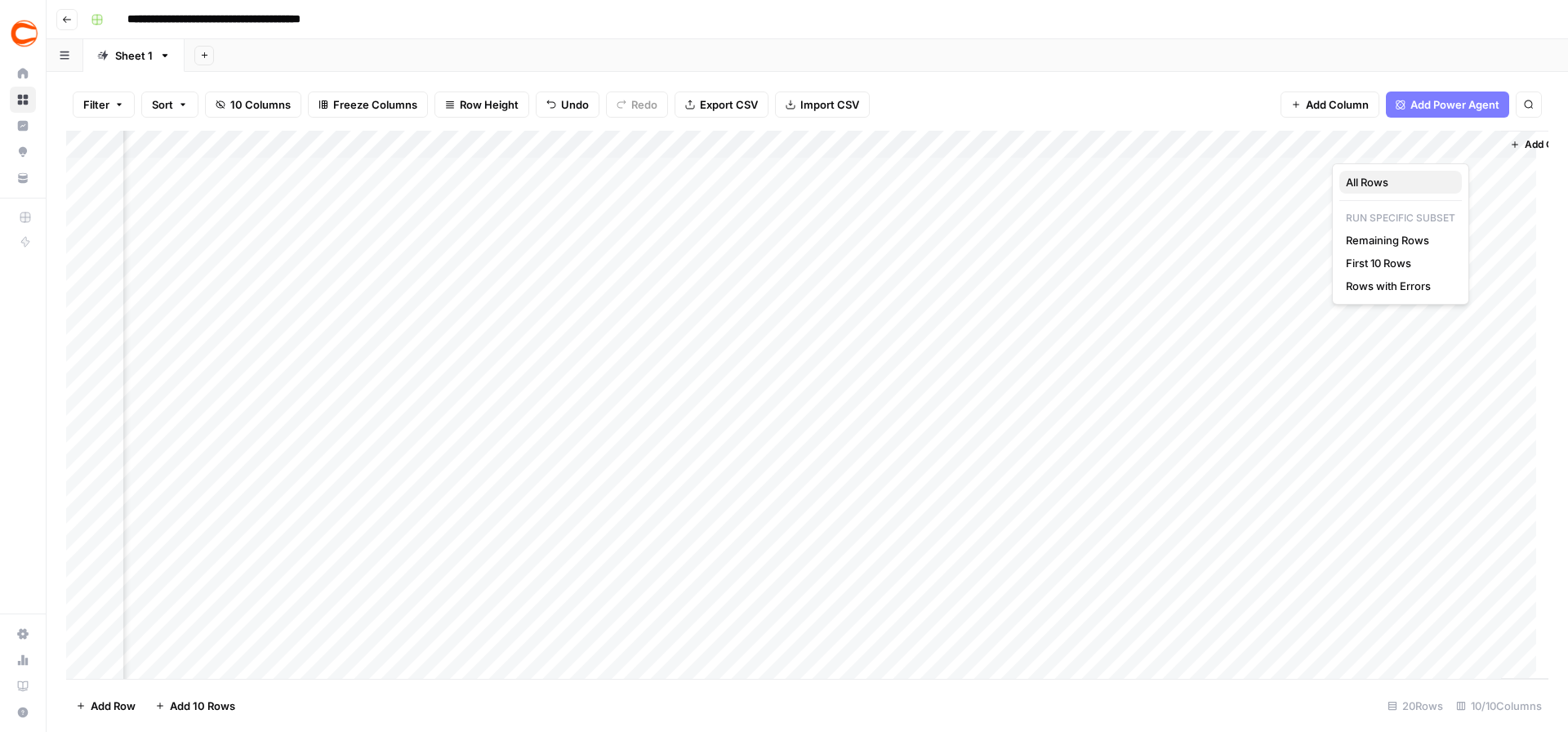
click at [1364, 180] on span "All Rows" at bounding box center [1397, 183] width 103 height 16
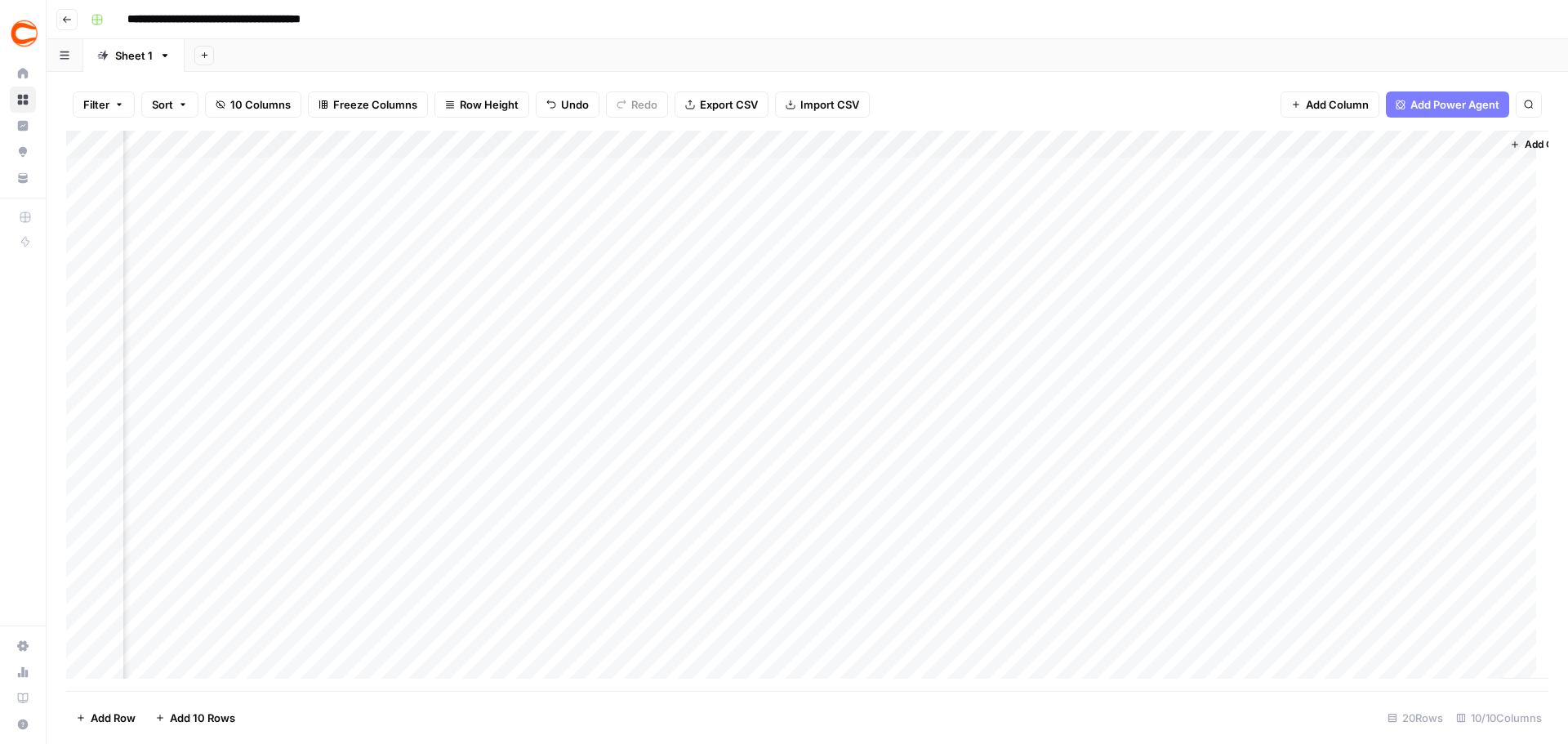
scroll to position [0, 691]
drag, startPoint x: 1444, startPoint y: 137, endPoint x: 1512, endPoint y: 137, distance: 68.0
click at [1512, 137] on div "Add Column" at bounding box center [807, 410] width 1482 height 560
click at [1502, 169] on div "Add Column" at bounding box center [807, 410] width 1482 height 560
drag, startPoint x: 1300, startPoint y: 144, endPoint x: 1198, endPoint y: 159, distance: 103.1
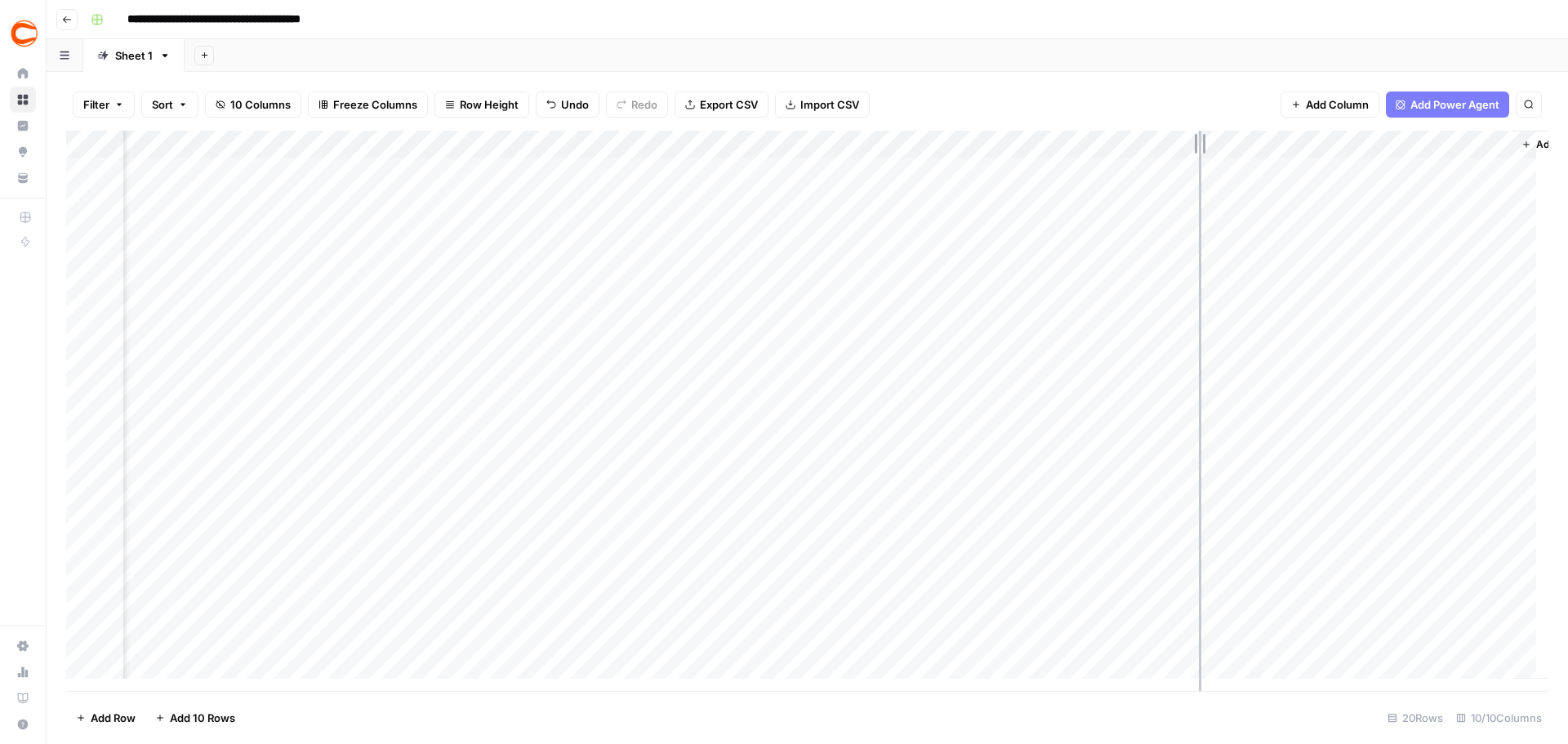
click at [1198, 159] on div "Add Column" at bounding box center [807, 410] width 1482 height 560
drag, startPoint x: 1445, startPoint y: 139, endPoint x: 1503, endPoint y: 137, distance: 58.0
click at [1503, 137] on div "Add Column" at bounding box center [1503, 404] width 90 height 548
drag, startPoint x: 1443, startPoint y: 144, endPoint x: 1475, endPoint y: 144, distance: 32.0
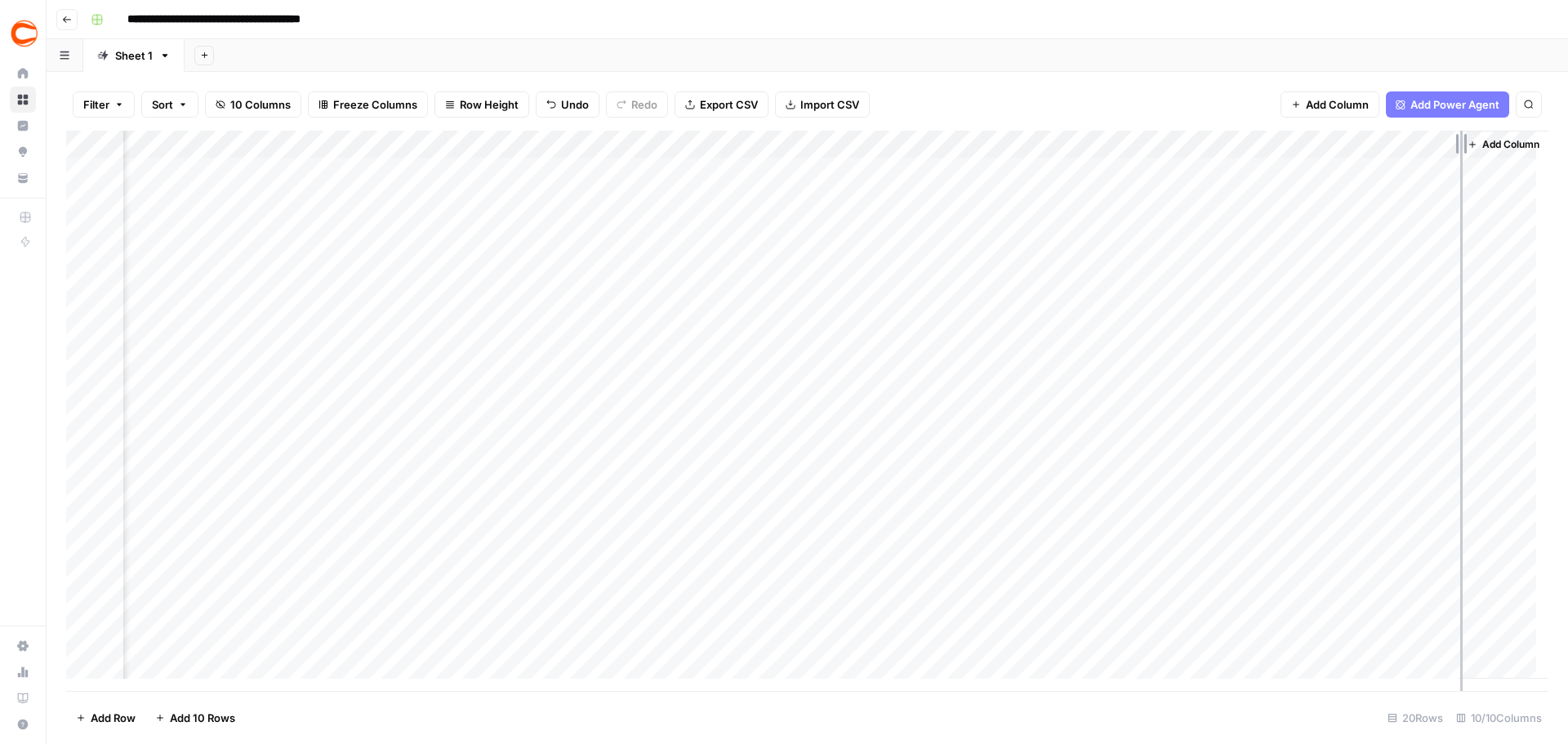
click at [1475, 144] on div "Add Column" at bounding box center [807, 410] width 1482 height 560
click at [1452, 177] on div "Add Column" at bounding box center [807, 410] width 1482 height 560
click at [1427, 167] on div "Add Column" at bounding box center [807, 410] width 1482 height 560
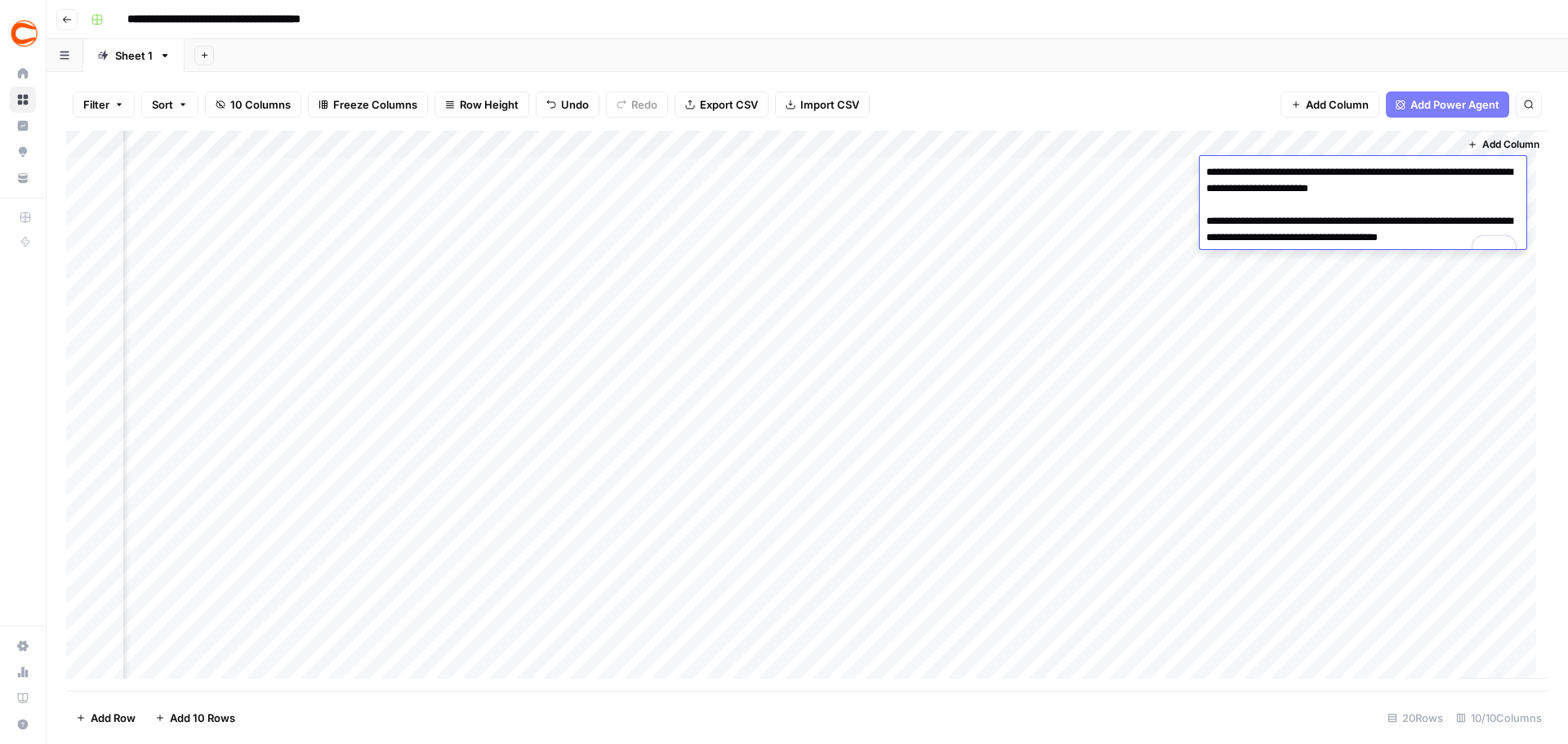
drag, startPoint x: 1458, startPoint y: 187, endPoint x: 1425, endPoint y: 187, distance: 33.0
click at [1425, 187] on textarea "**********" at bounding box center [1362, 213] width 326 height 104
click at [1487, 324] on div "Add Column" at bounding box center [1503, 404] width 90 height 548
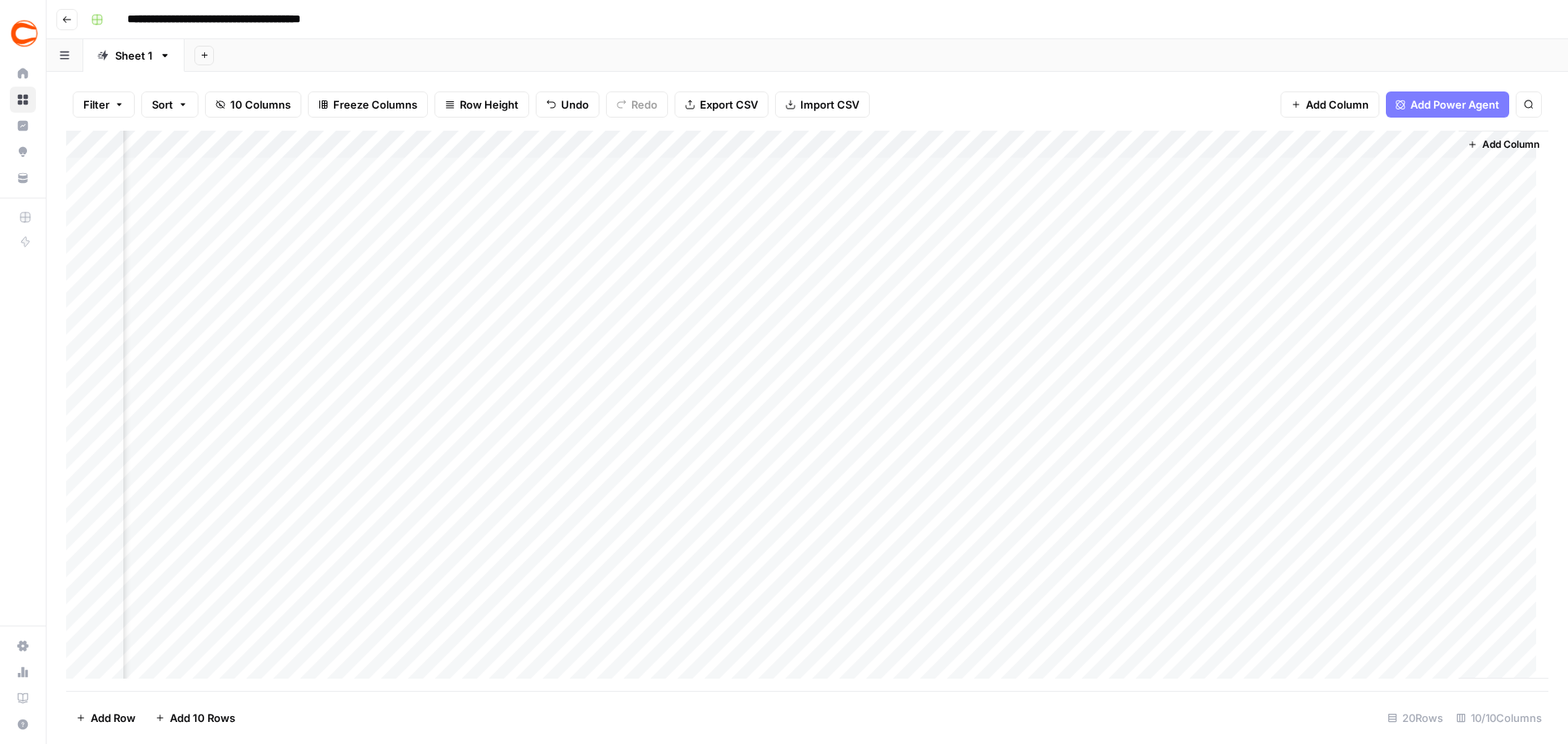
click at [1421, 191] on div "Add Column" at bounding box center [807, 410] width 1482 height 560
click at [1434, 195] on div "Add Column" at bounding box center [807, 410] width 1482 height 560
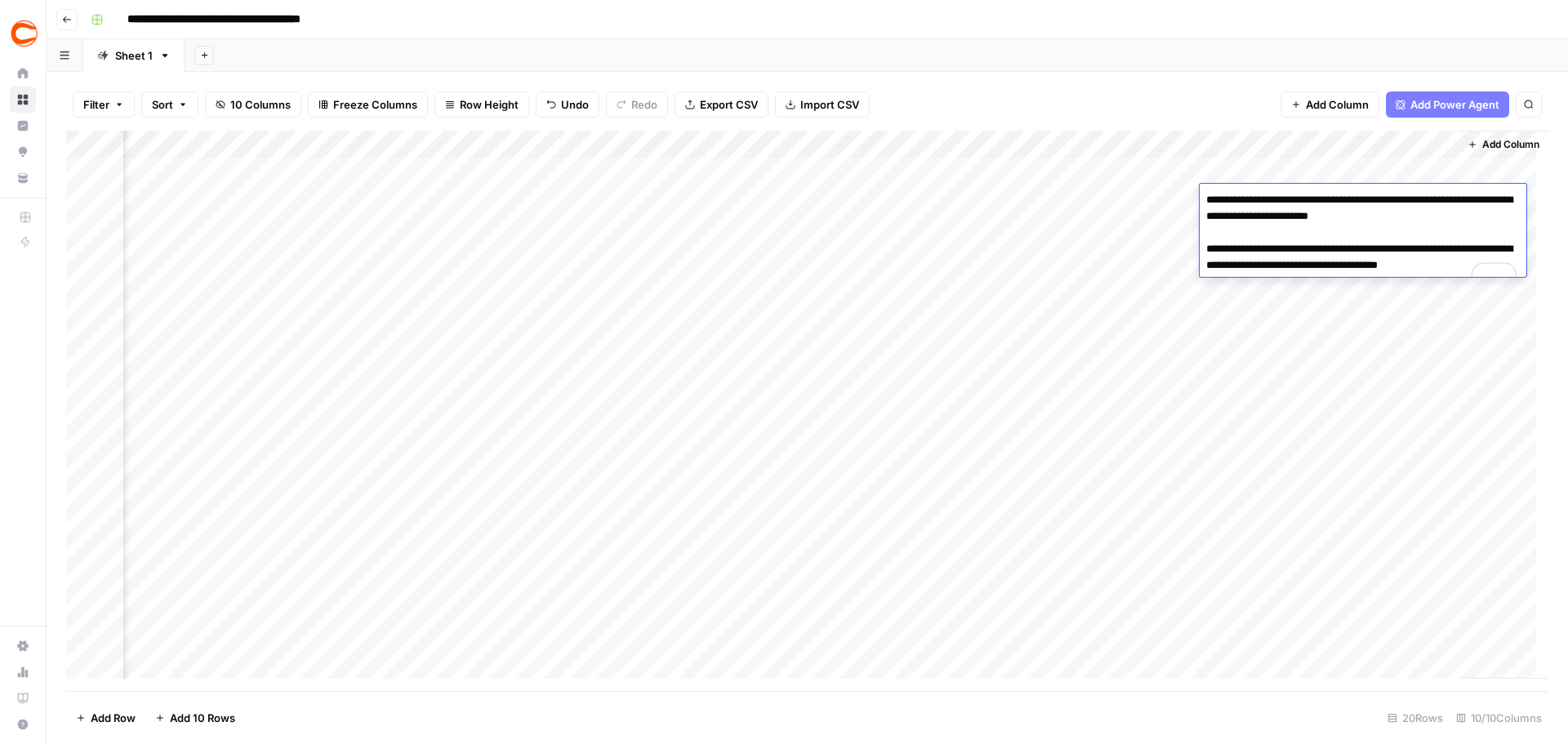
drag, startPoint x: 1453, startPoint y: 219, endPoint x: 1427, endPoint y: 219, distance: 26.0
click at [1427, 219] on textarea "**********" at bounding box center [1362, 240] width 326 height 104
click at [1359, 171] on div "Add Column" at bounding box center [807, 410] width 1482 height 560
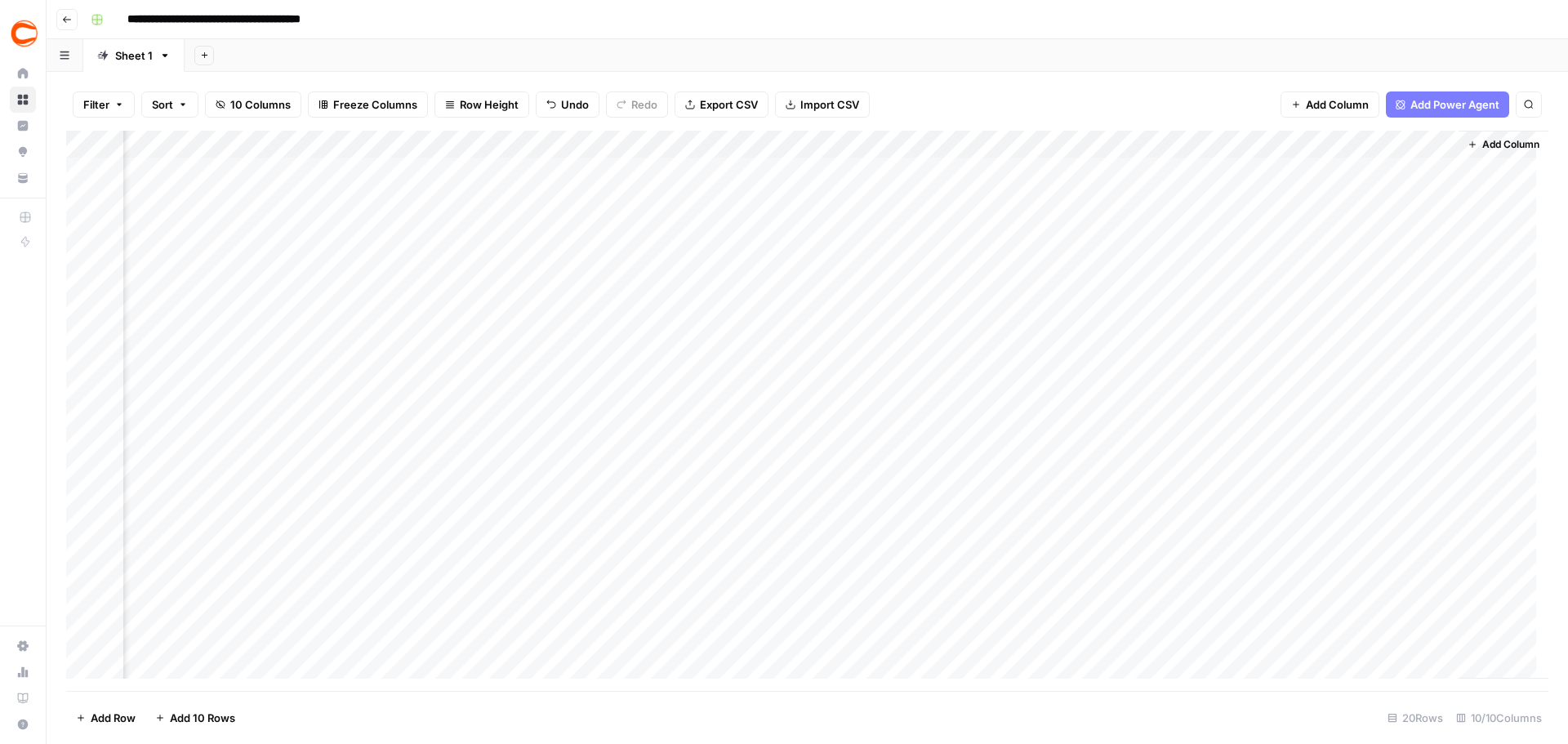
click at [1402, 192] on div "Add Column" at bounding box center [807, 410] width 1482 height 560
click at [1430, 223] on div "Add Column" at bounding box center [807, 410] width 1482 height 560
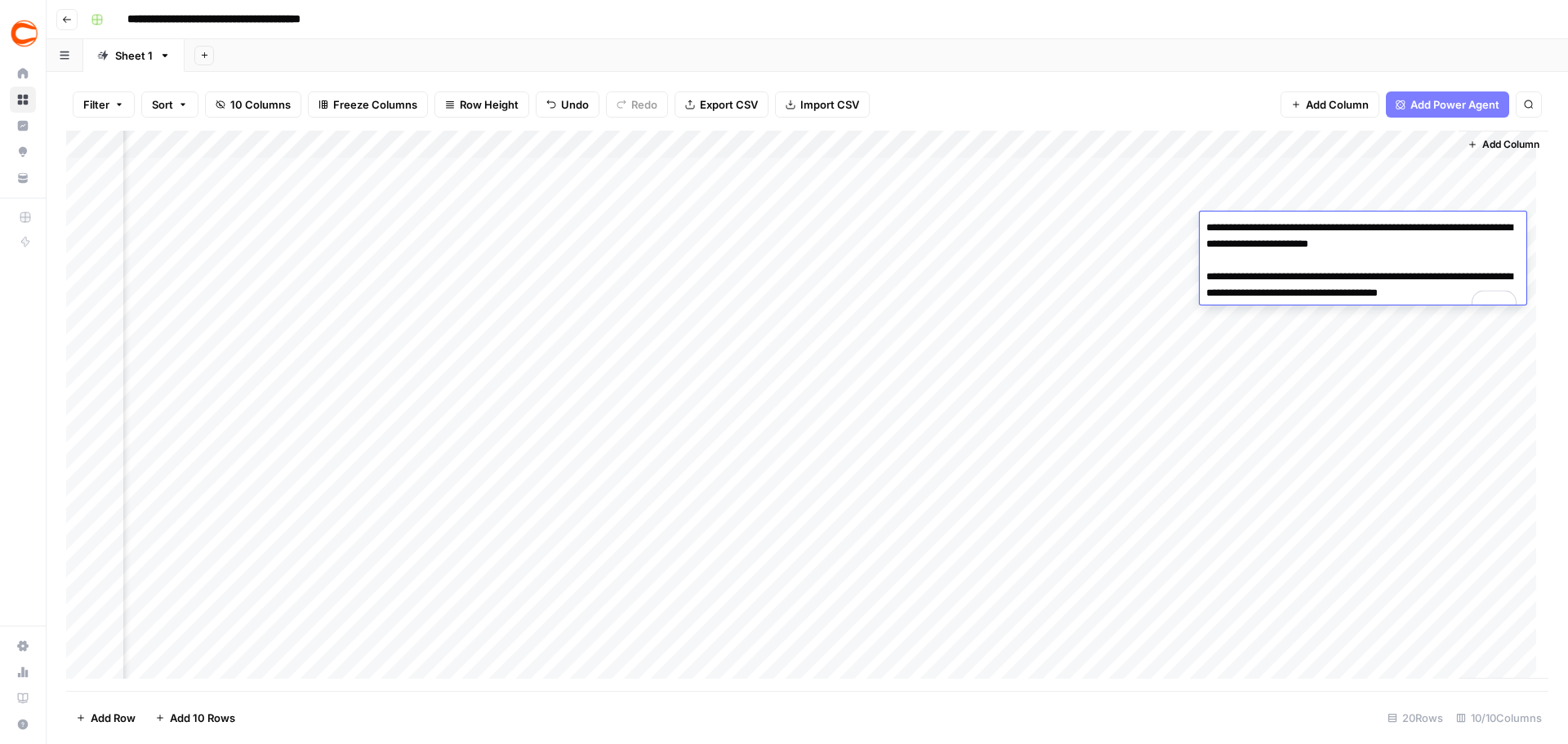
drag, startPoint x: 1451, startPoint y: 247, endPoint x: 1423, endPoint y: 247, distance: 28.0
click at [1423, 247] on textarea "**********" at bounding box center [1362, 268] width 326 height 104
click at [1493, 192] on div "Add Column" at bounding box center [1503, 404] width 90 height 548
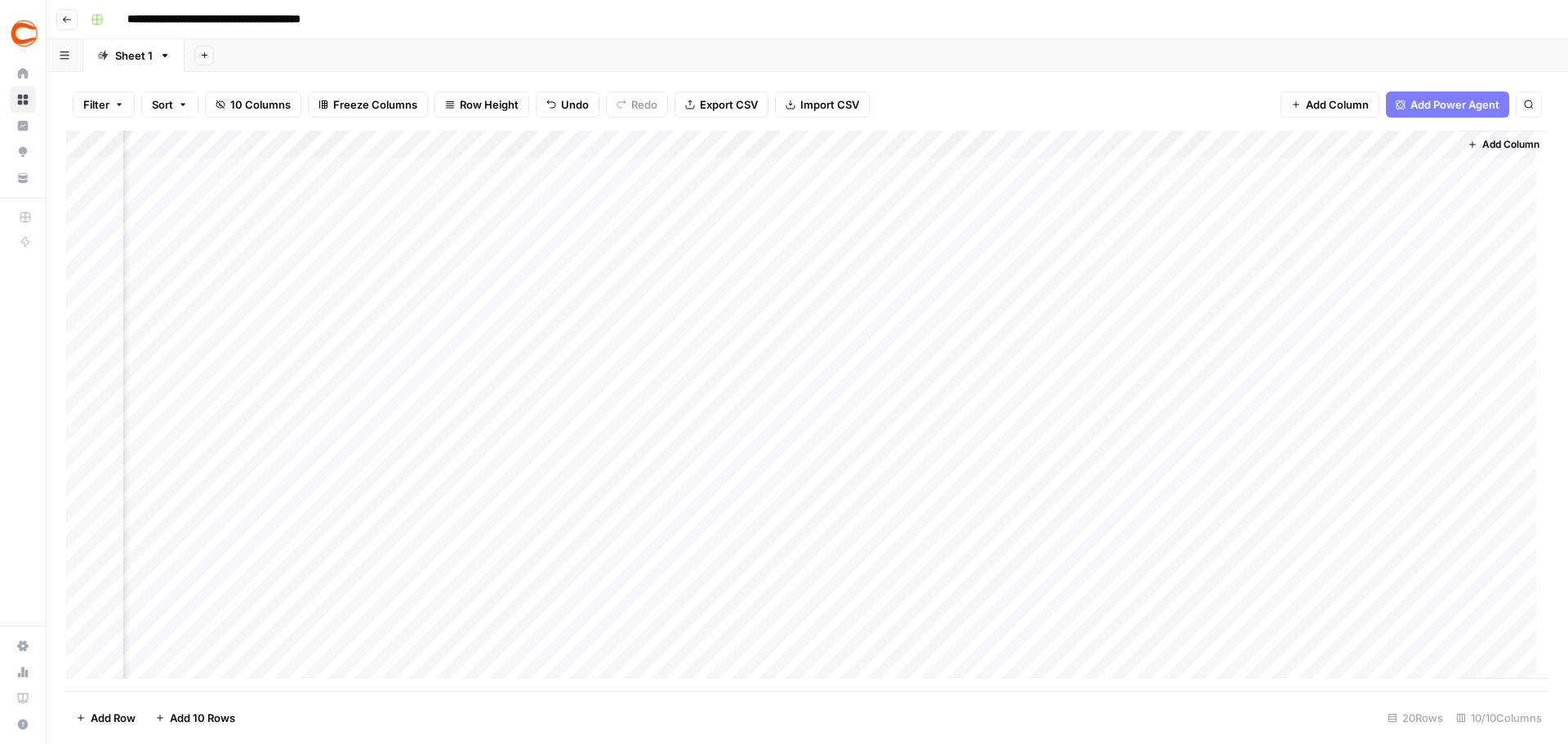
click at [1435, 245] on div "Add Column" at bounding box center [807, 410] width 1482 height 560
click at [1434, 249] on div "Add Column" at bounding box center [807, 410] width 1482 height 560
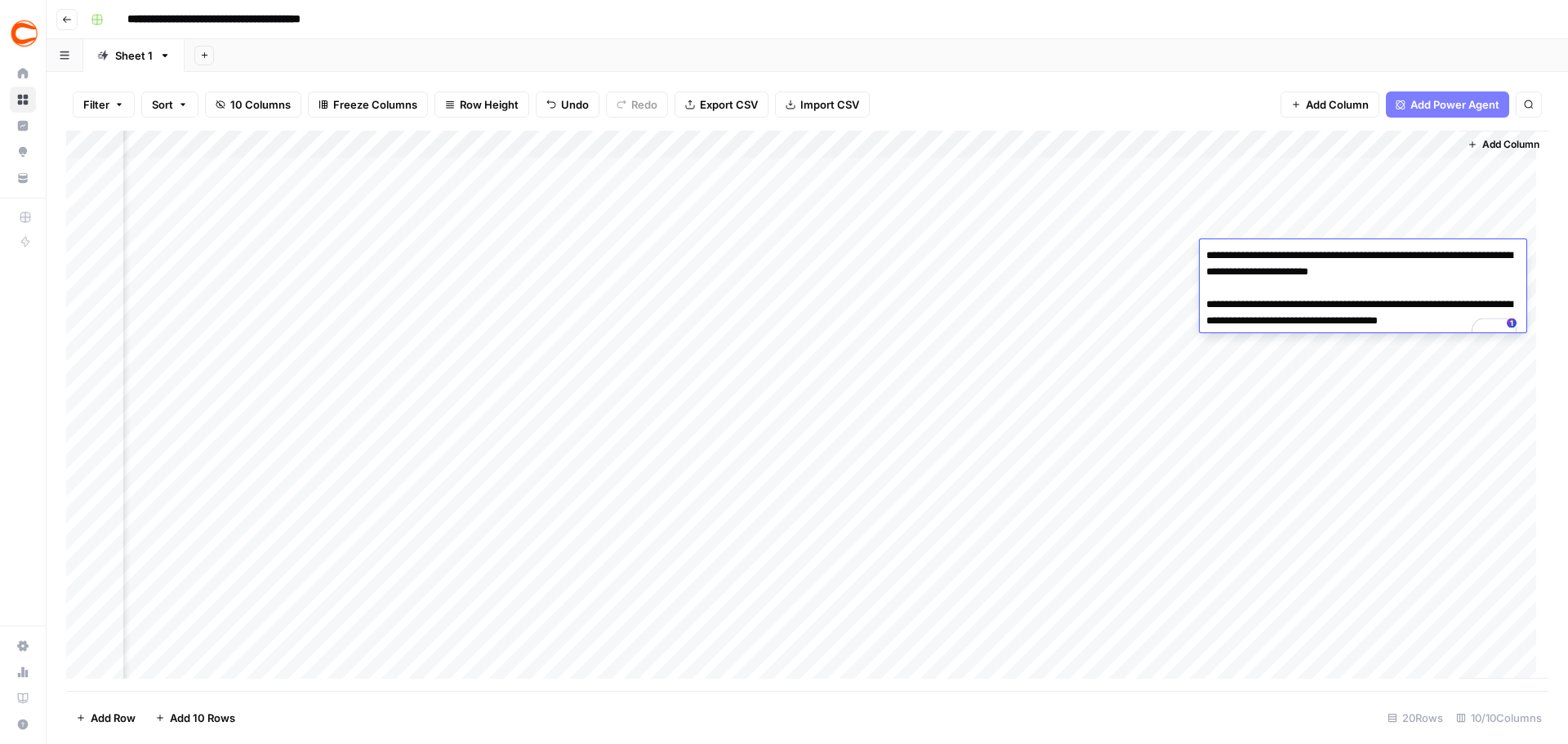
drag, startPoint x: 1454, startPoint y: 275, endPoint x: 1411, endPoint y: 270, distance: 43.3
click at [1426, 272] on textarea "**********" at bounding box center [1362, 296] width 326 height 104
click at [1482, 228] on div "Add Column" at bounding box center [1503, 404] width 90 height 548
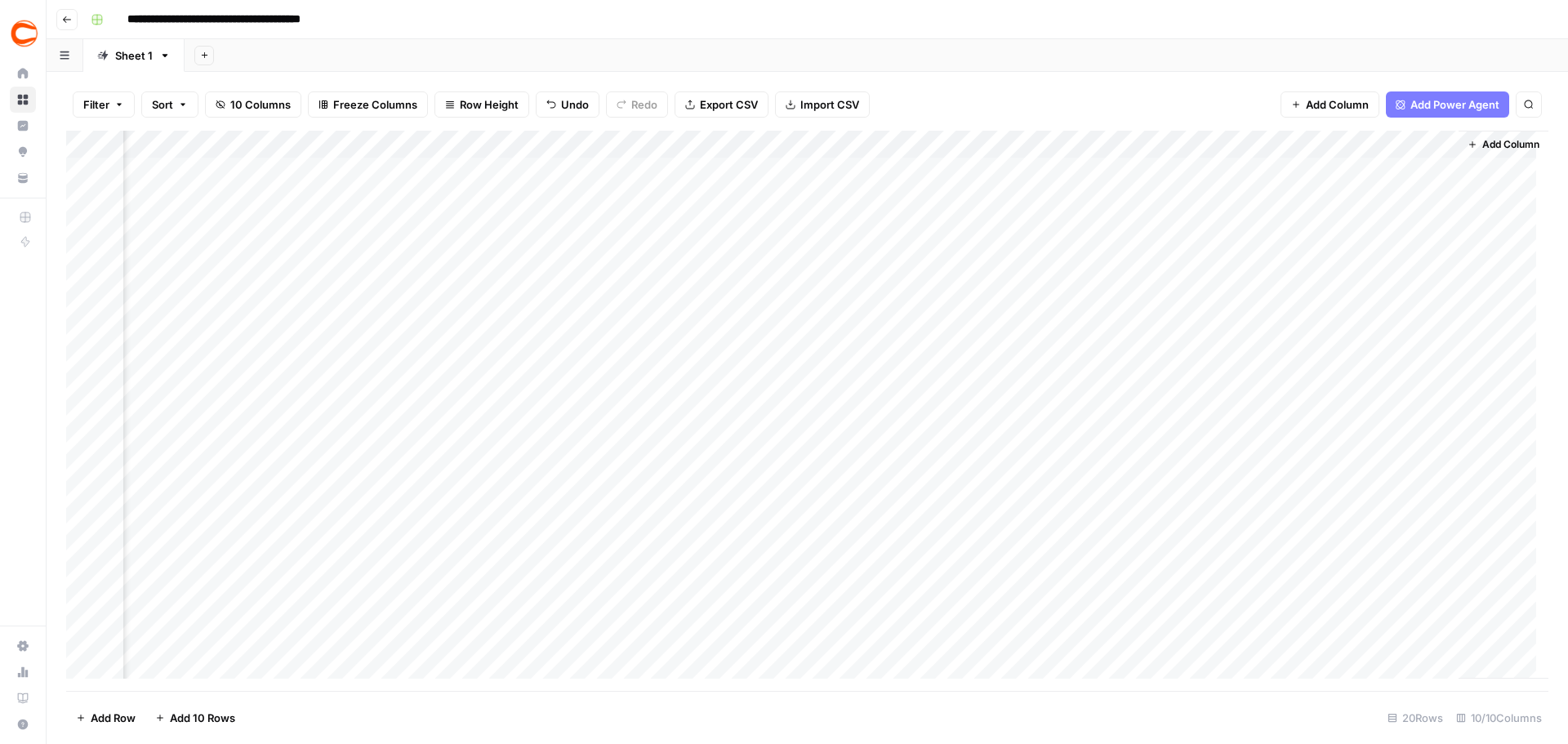
click at [1433, 279] on div "Add Column" at bounding box center [807, 410] width 1482 height 560
click at [1432, 280] on div "Add Column" at bounding box center [807, 410] width 1482 height 560
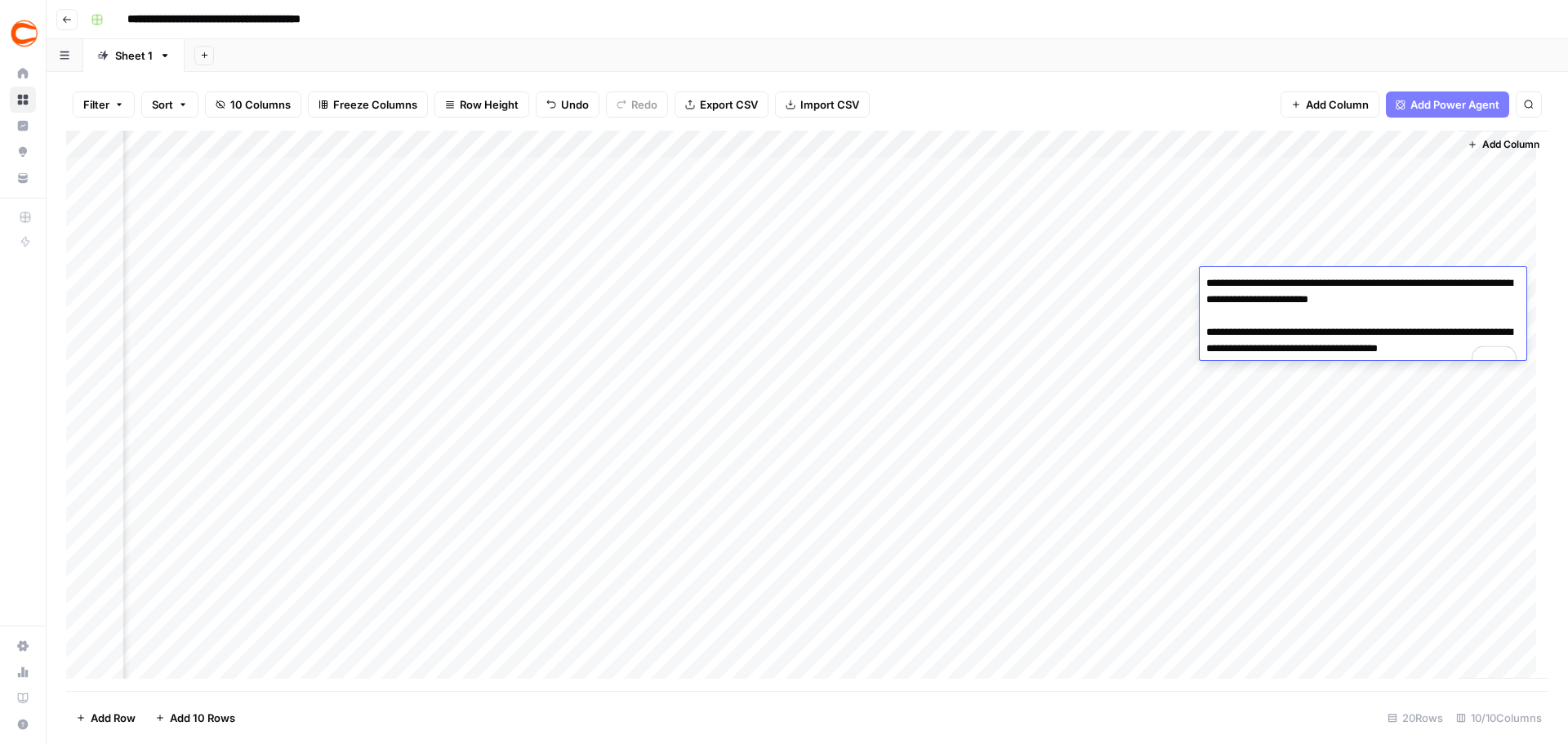
drag, startPoint x: 1457, startPoint y: 298, endPoint x: 1426, endPoint y: 298, distance: 31.0
click at [1426, 298] on textarea "**********" at bounding box center [1362, 324] width 326 height 104
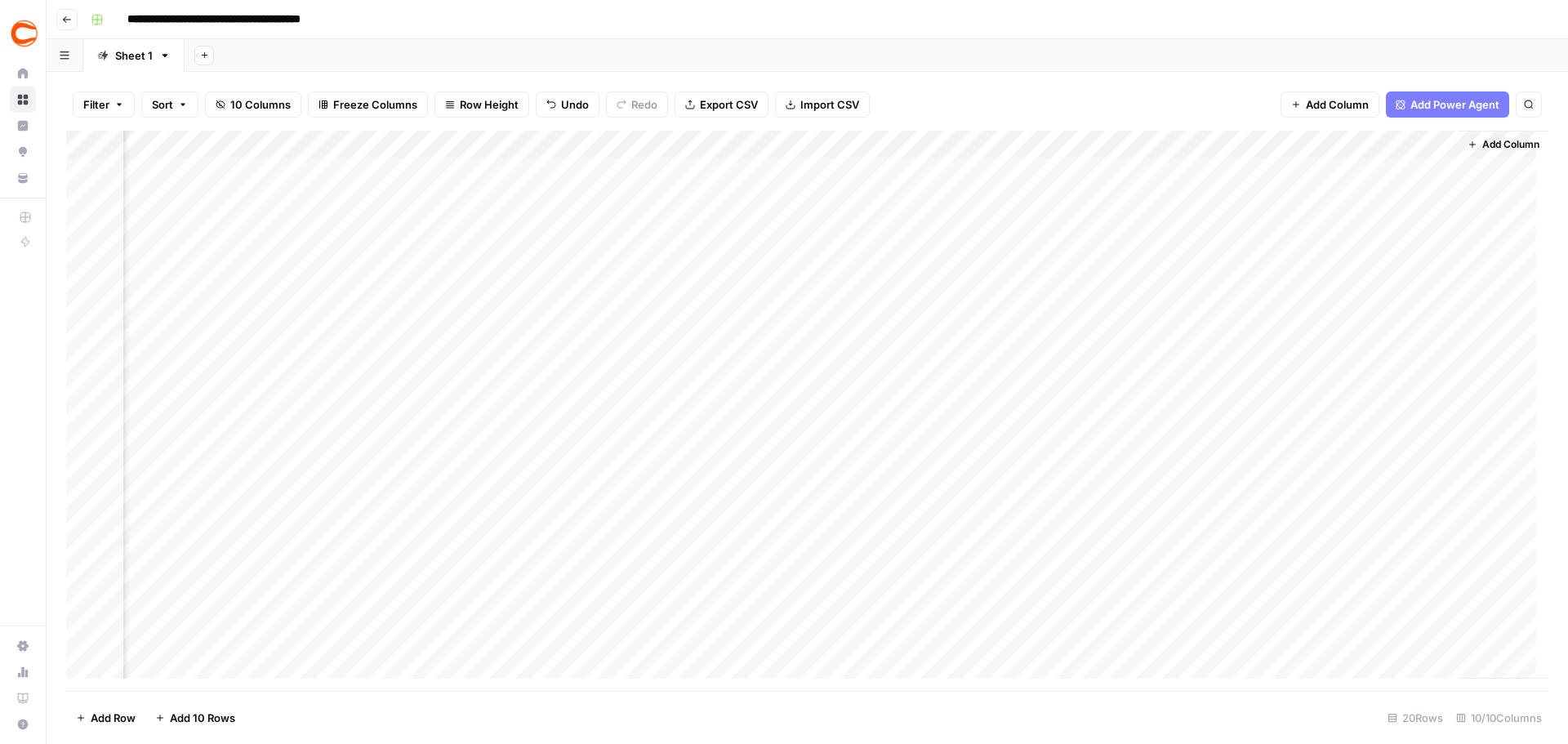
click at [1360, 238] on div "Add Column" at bounding box center [807, 410] width 1482 height 560
click at [1390, 283] on div "Add Column" at bounding box center [807, 410] width 1482 height 560
click at [1413, 298] on div "Add Column" at bounding box center [807, 410] width 1482 height 560
click at [1422, 304] on div "Add Column" at bounding box center [807, 410] width 1482 height 560
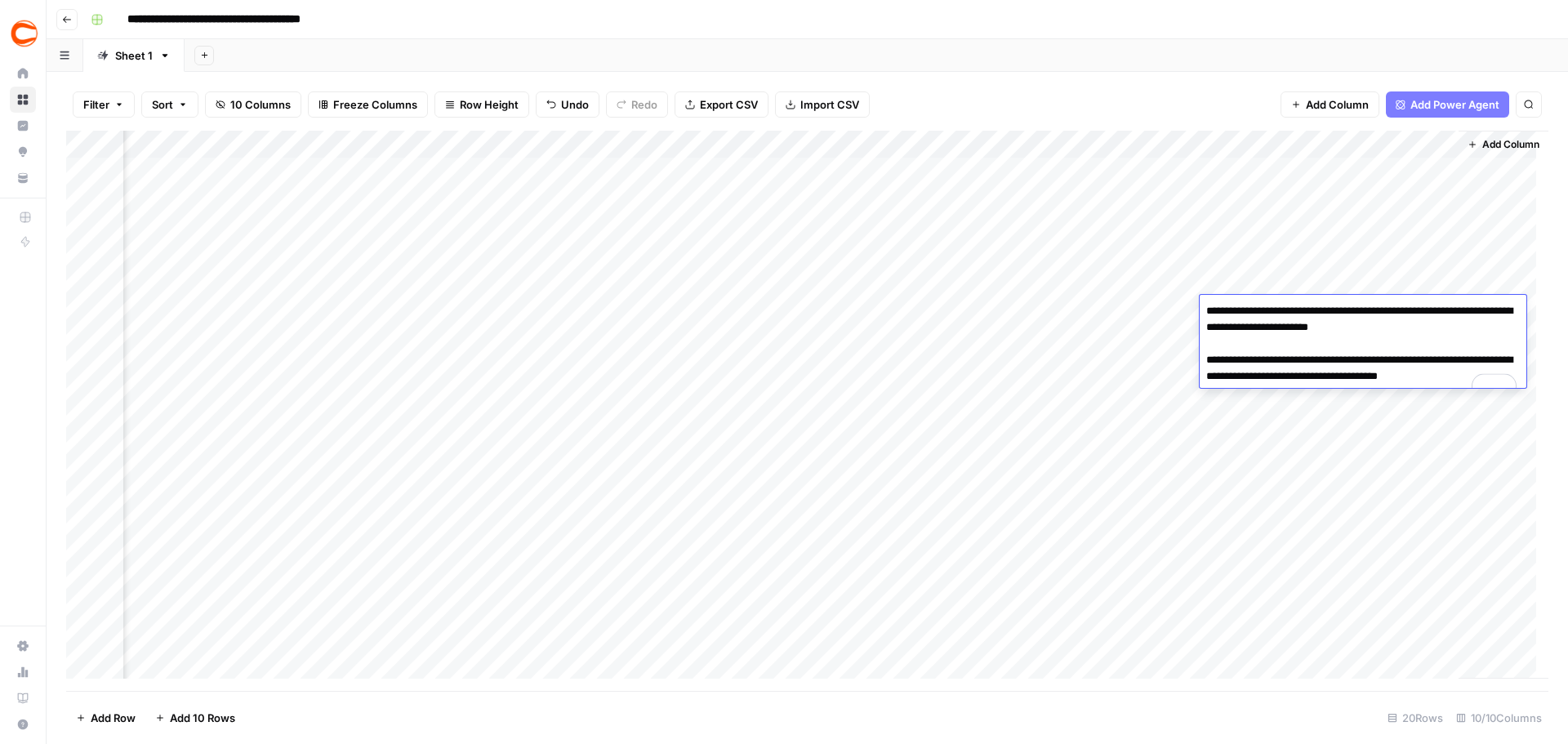
drag, startPoint x: 1457, startPoint y: 328, endPoint x: 1426, endPoint y: 330, distance: 31.1
click at [1426, 330] on textarea "**********" at bounding box center [1362, 352] width 326 height 104
click at [1508, 293] on div "Add Column" at bounding box center [1503, 404] width 90 height 548
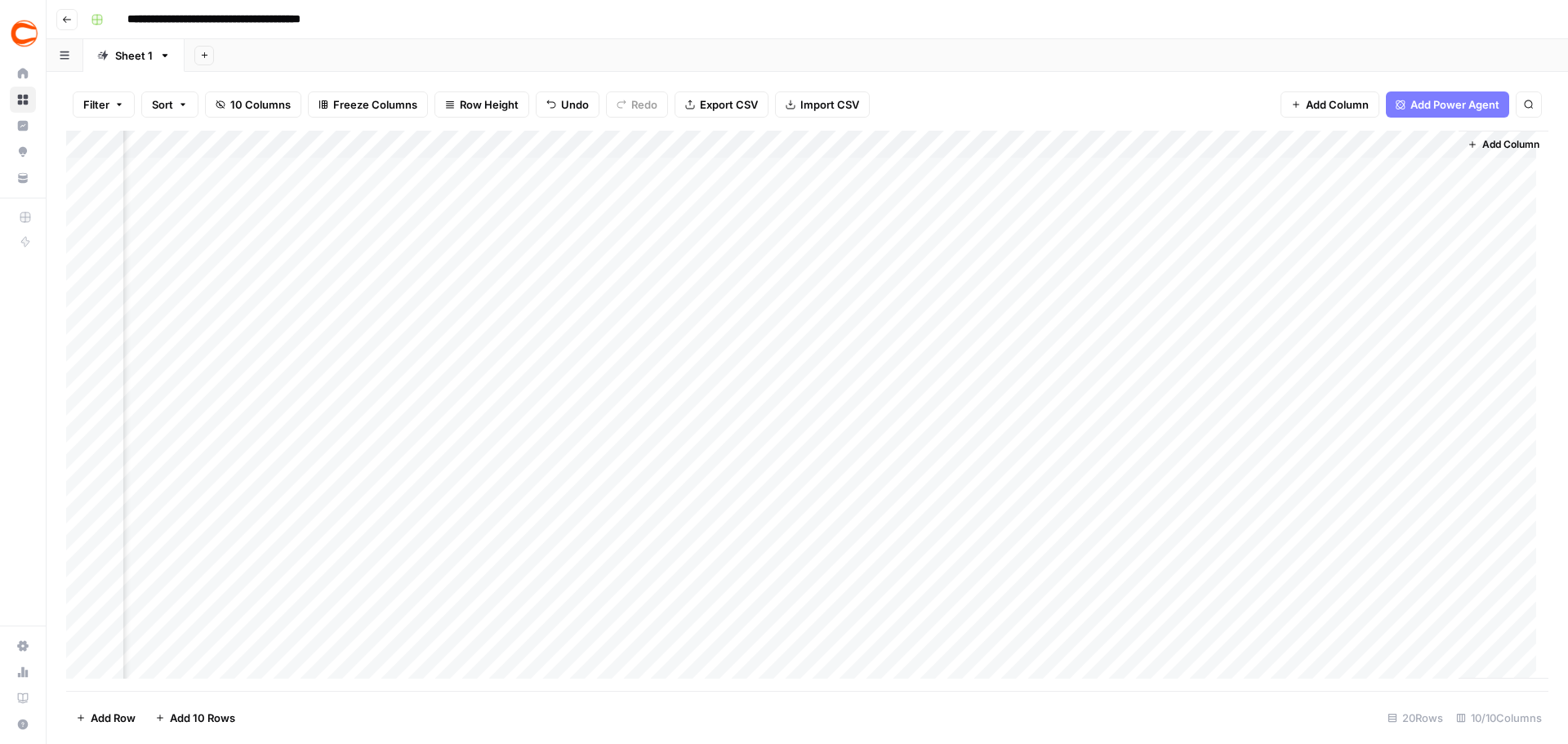
click at [1431, 340] on div "Add Column" at bounding box center [807, 410] width 1482 height 560
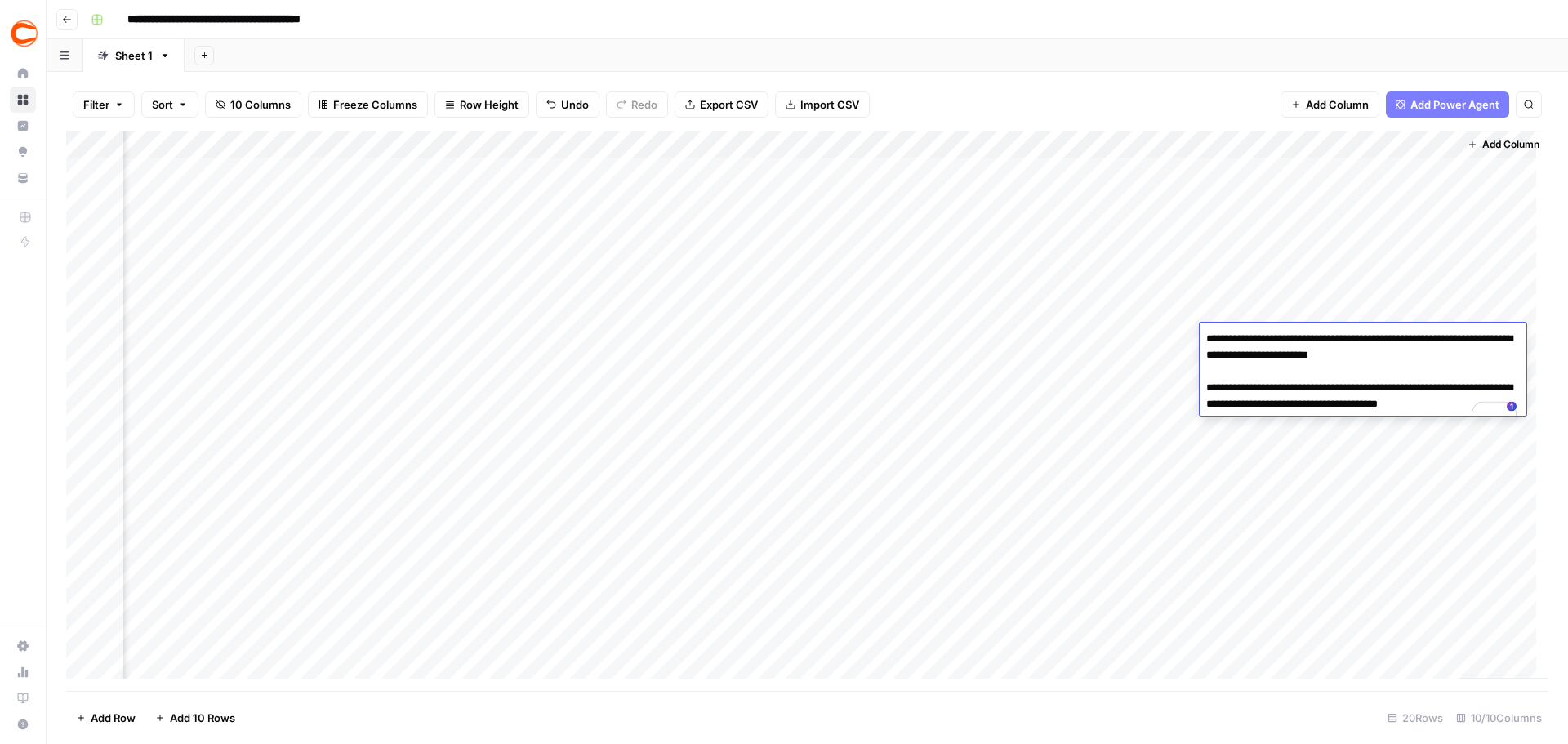
drag, startPoint x: 1455, startPoint y: 352, endPoint x: 1427, endPoint y: 353, distance: 28.0
click at [1427, 353] on textarea "**********" at bounding box center [1362, 379] width 326 height 104
click at [1476, 278] on div "Add Column" at bounding box center [1503, 404] width 90 height 548
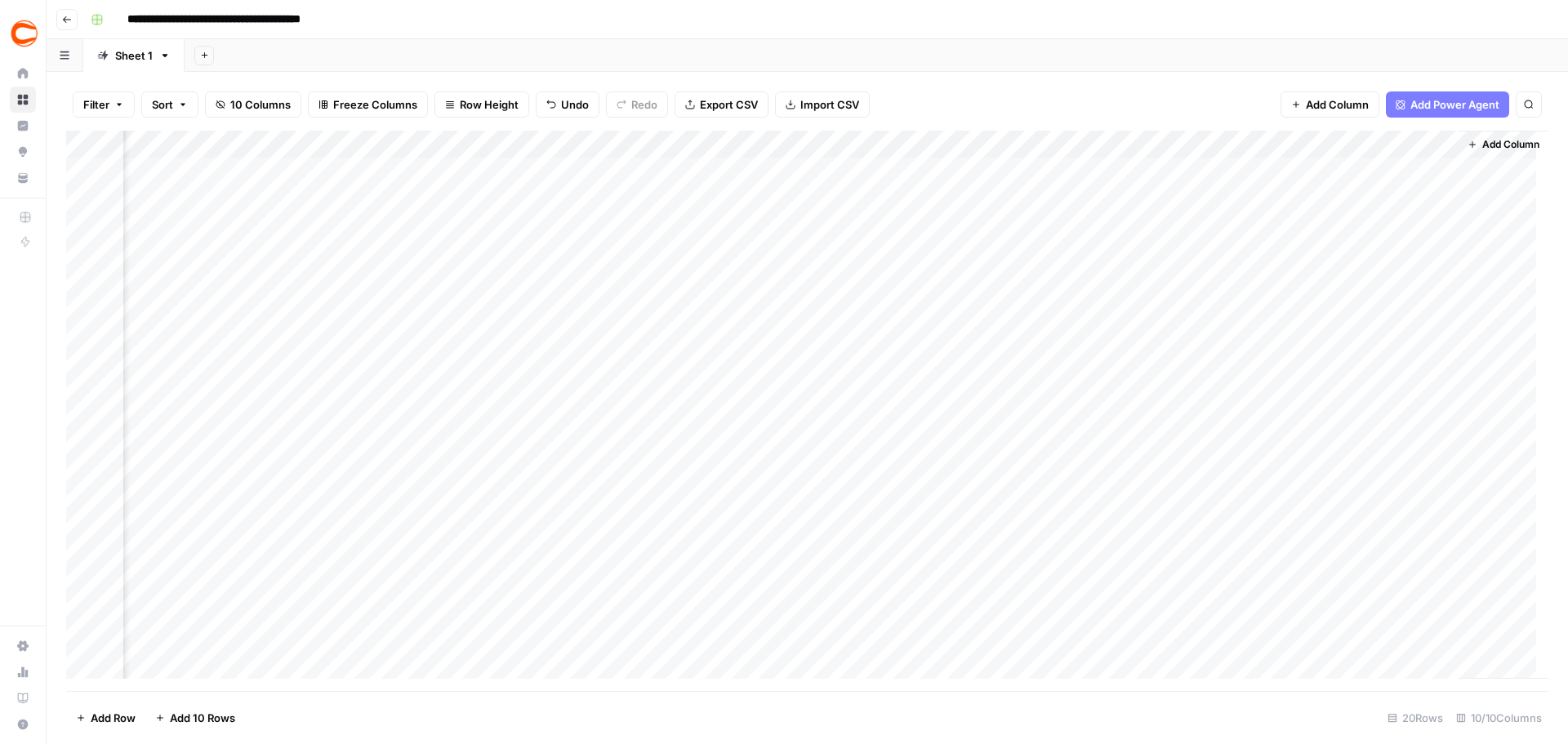
click at [1401, 374] on div "Add Column" at bounding box center [807, 410] width 1482 height 560
click at [1422, 369] on div "Add Column" at bounding box center [807, 410] width 1482 height 560
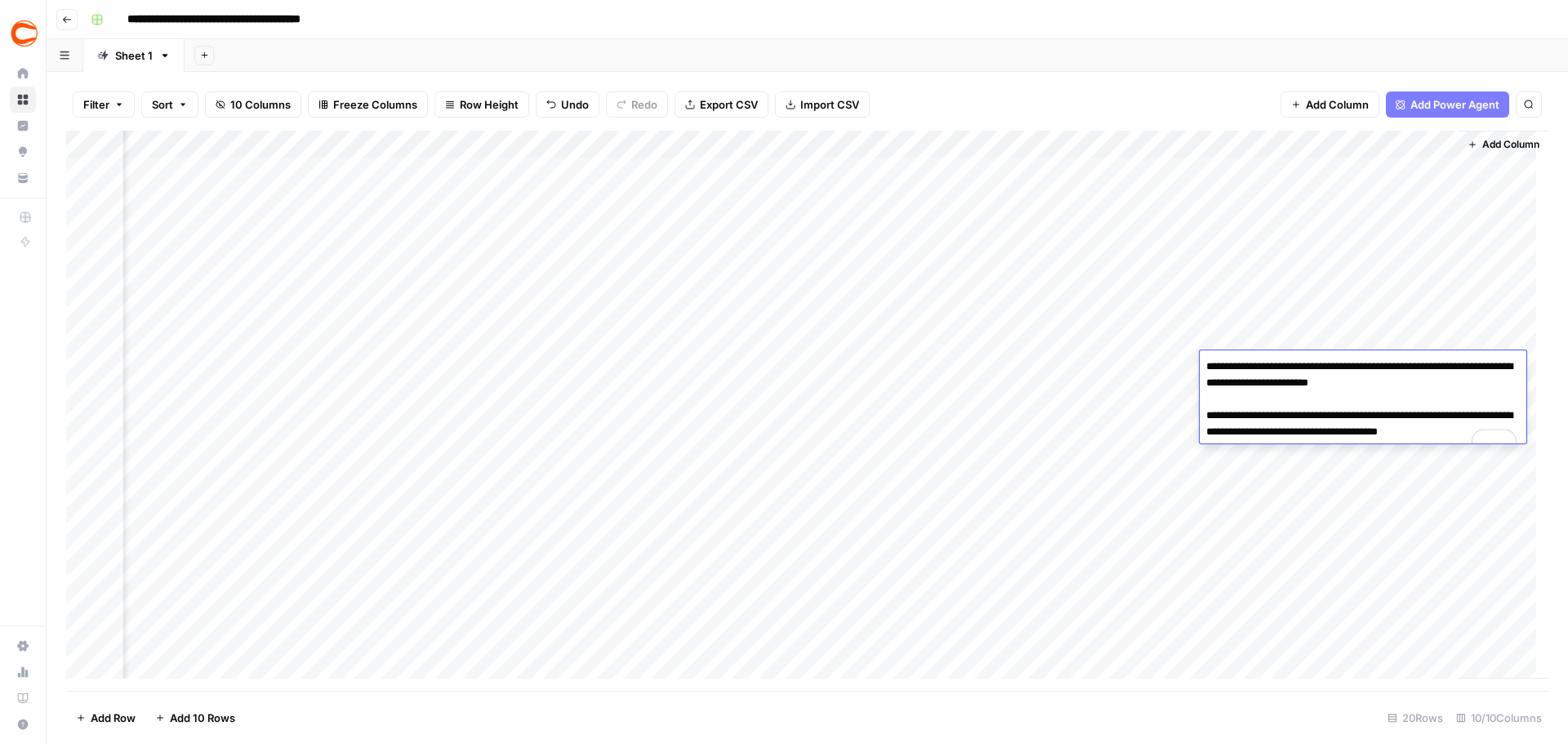
drag, startPoint x: 1459, startPoint y: 381, endPoint x: 1426, endPoint y: 381, distance: 33.0
click at [1426, 381] on textarea "**********" at bounding box center [1362, 407] width 326 height 104
click at [1494, 326] on div "Add Column" at bounding box center [1503, 404] width 90 height 548
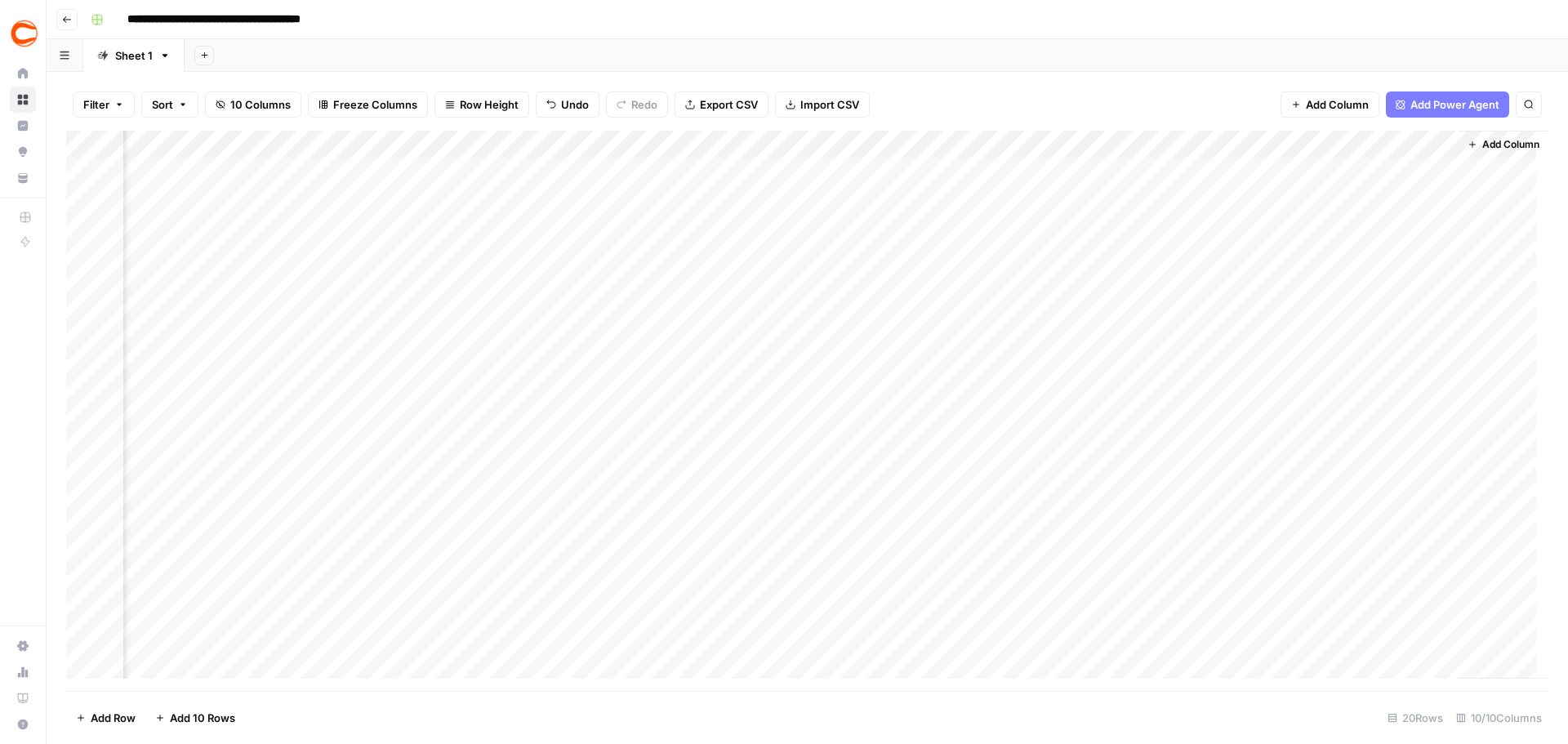
click at [1427, 387] on div "Add Column" at bounding box center [807, 410] width 1482 height 560
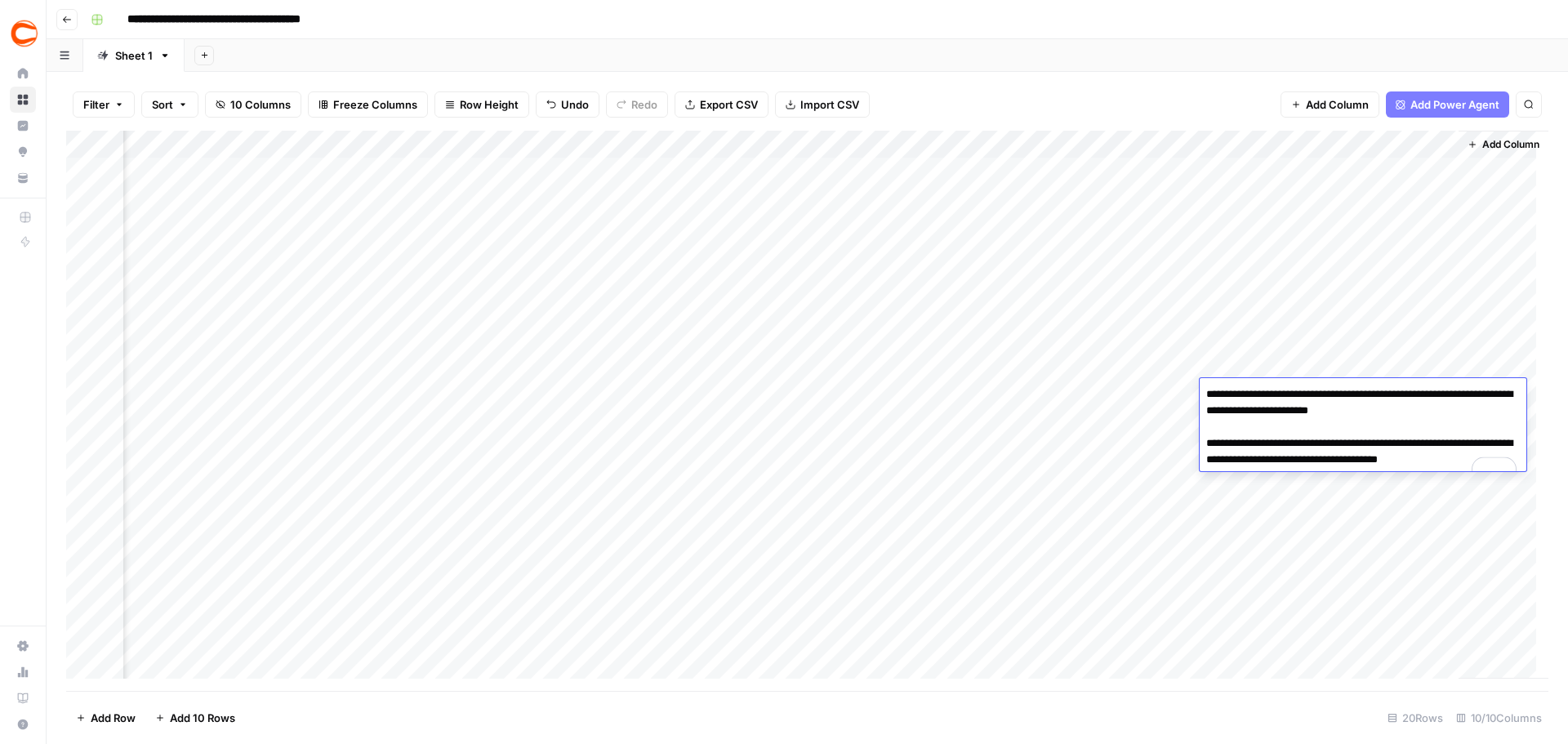
drag, startPoint x: 1456, startPoint y: 407, endPoint x: 1427, endPoint y: 409, distance: 29.1
click at [1427, 409] on textarea "**********" at bounding box center [1362, 435] width 326 height 104
click at [1482, 324] on div "Add Column" at bounding box center [1503, 404] width 90 height 548
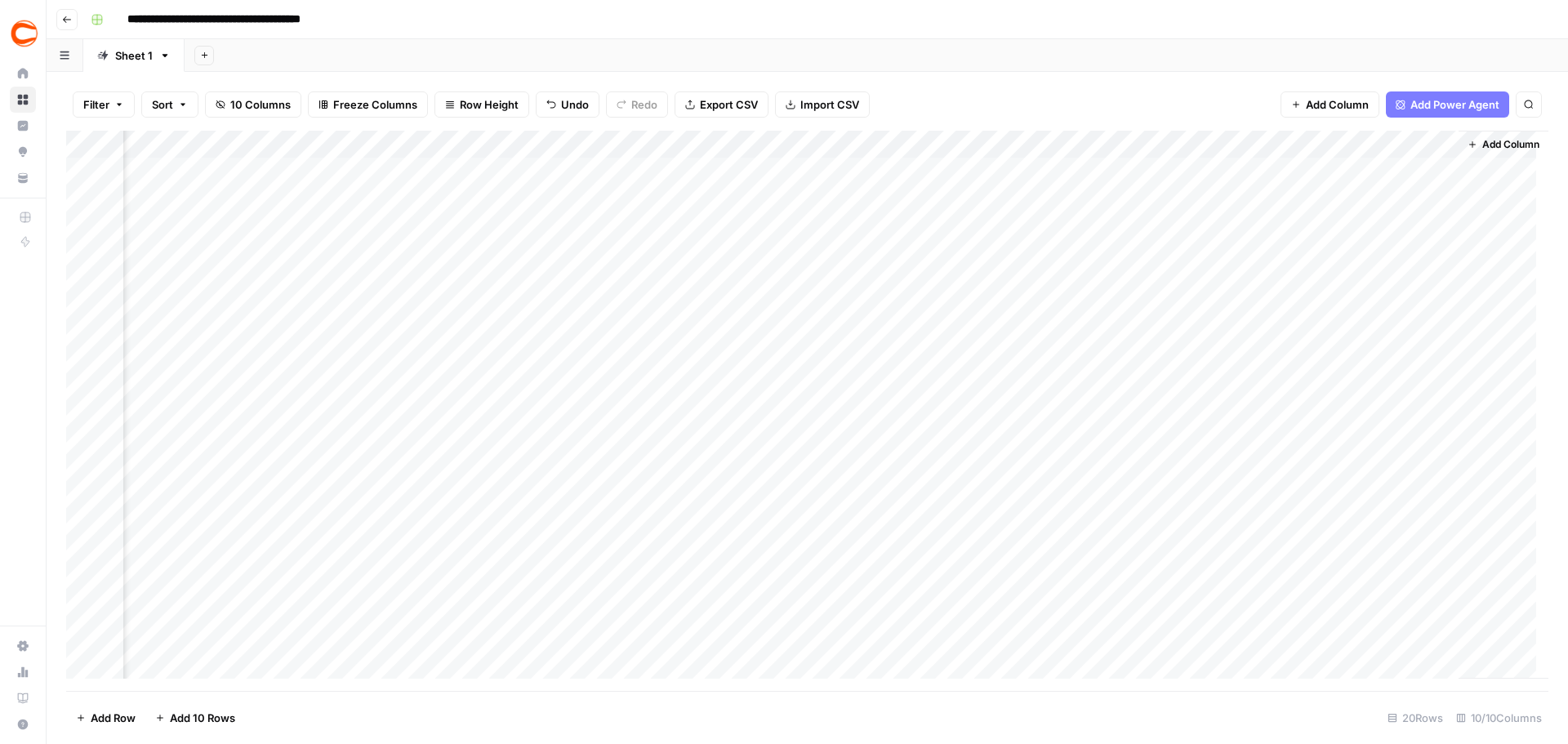
click at [1420, 419] on div "Add Column" at bounding box center [807, 410] width 1482 height 560
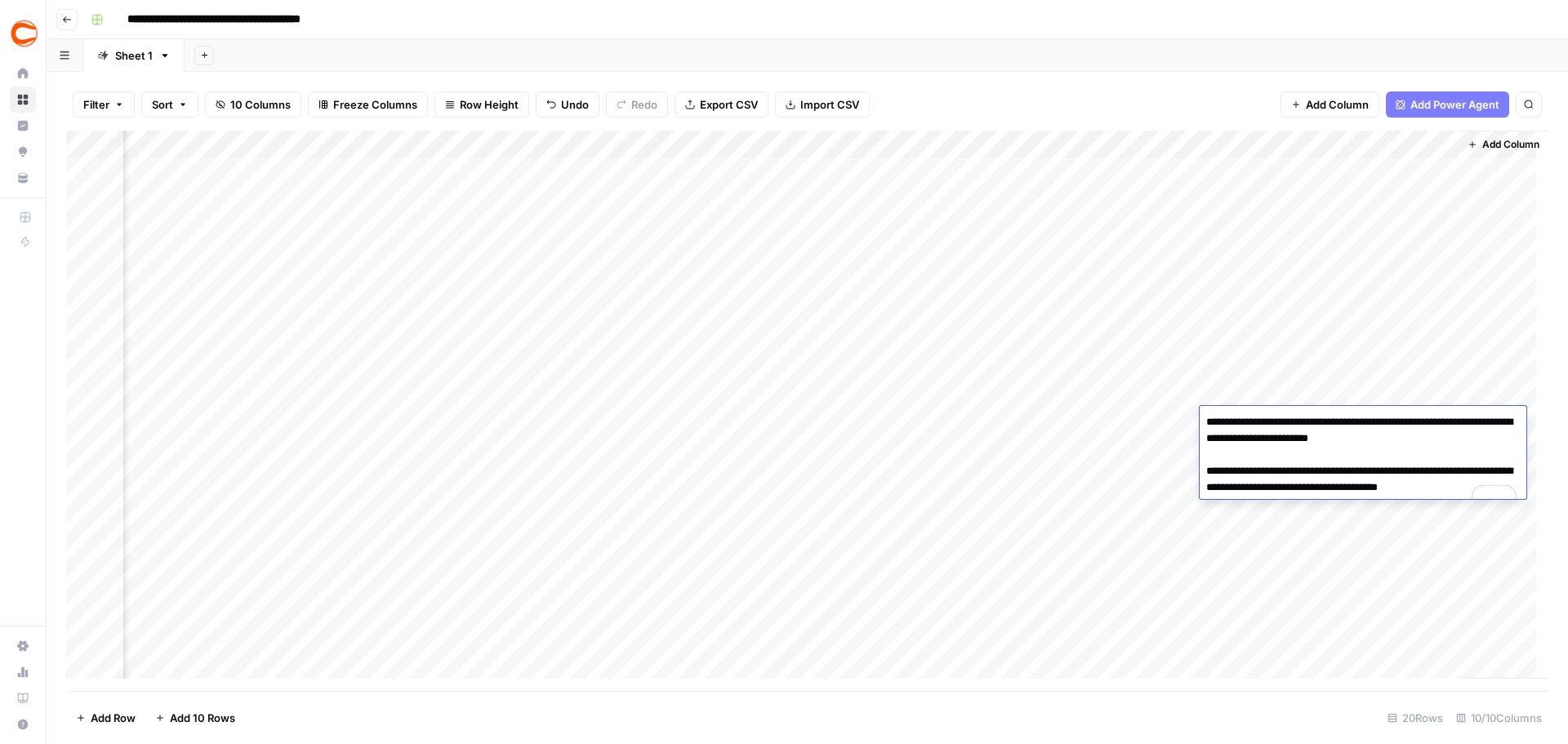
drag, startPoint x: 1455, startPoint y: 441, endPoint x: 1425, endPoint y: 442, distance: 30.0
click at [1425, 442] on textarea "**********" at bounding box center [1362, 463] width 326 height 104
click at [1517, 372] on div "Add Column" at bounding box center [1503, 404] width 90 height 548
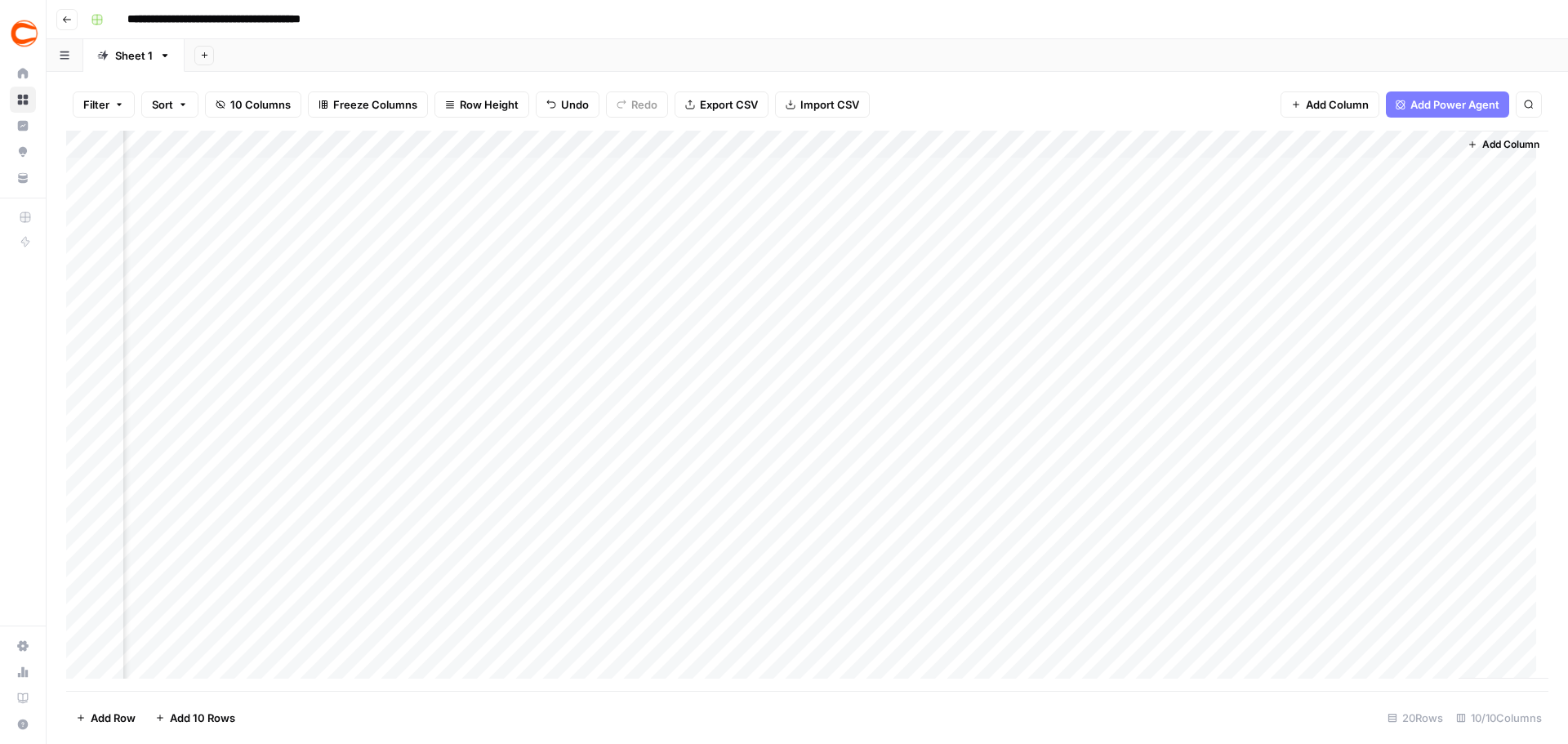
click at [1427, 443] on div "Add Column" at bounding box center [807, 410] width 1482 height 560
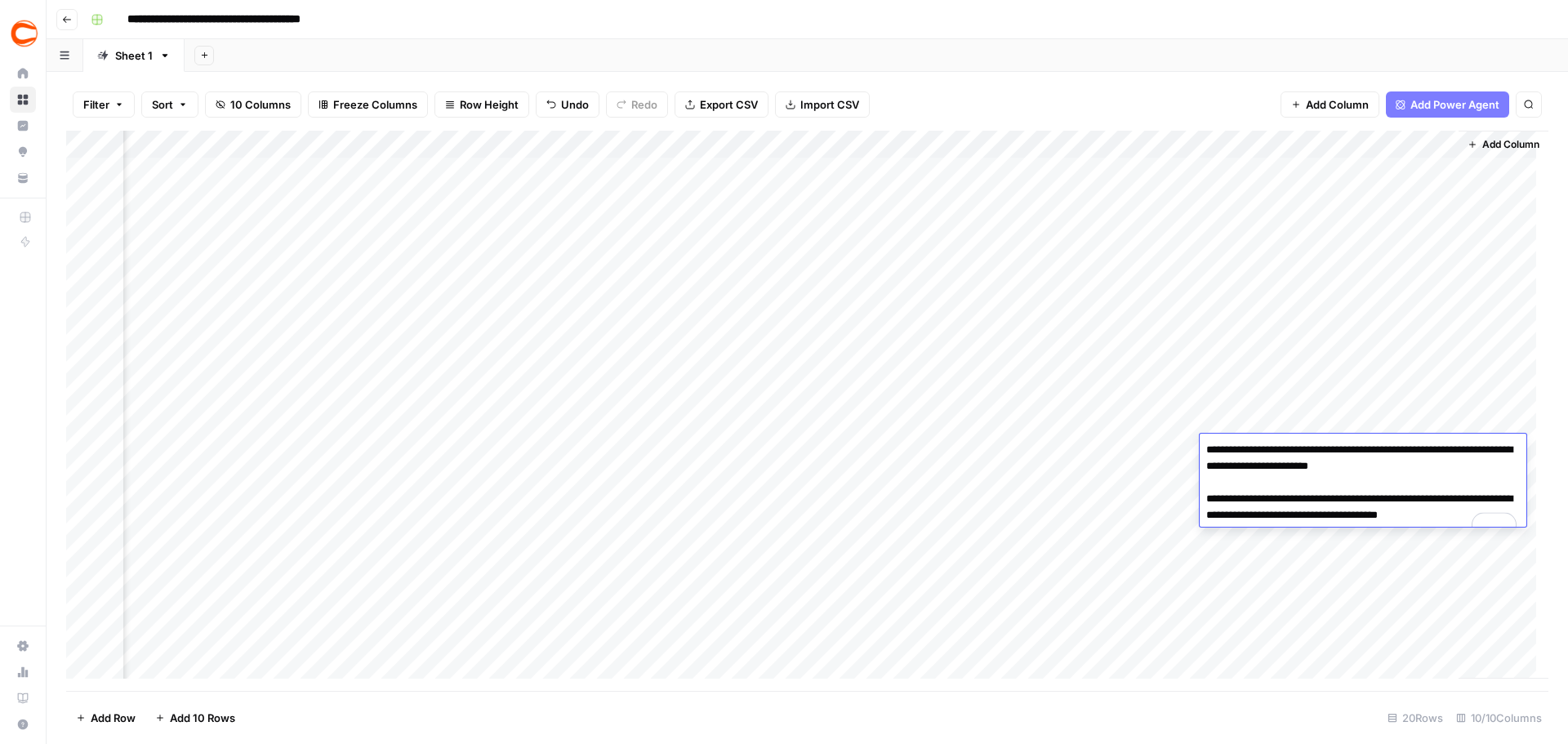
drag, startPoint x: 1457, startPoint y: 467, endPoint x: 1425, endPoint y: 469, distance: 32.1
click at [1425, 469] on textarea "**********" at bounding box center [1362, 490] width 326 height 104
click at [1508, 404] on div "Add Column" at bounding box center [1503, 404] width 90 height 548
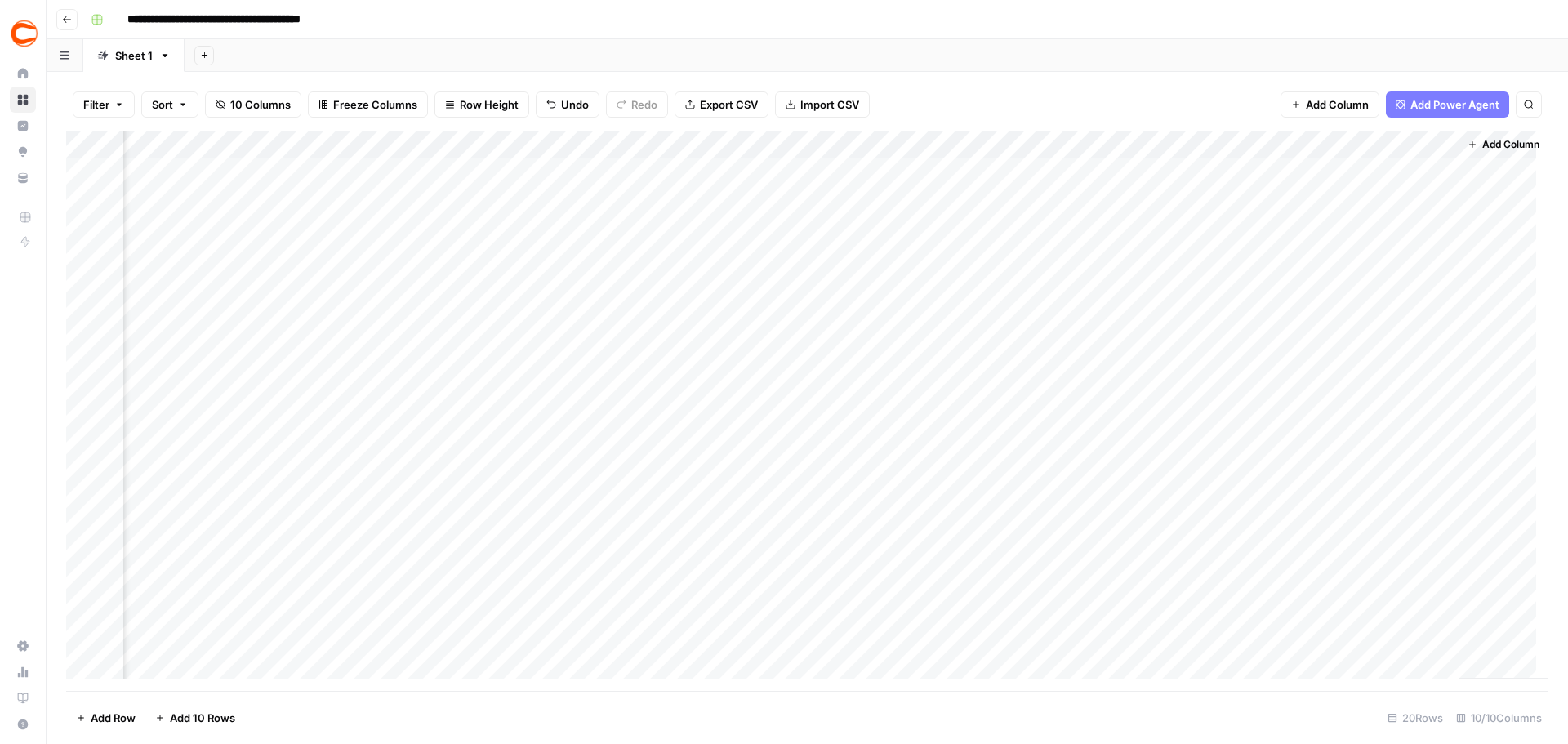
click at [1432, 476] on div "Add Column" at bounding box center [807, 410] width 1482 height 560
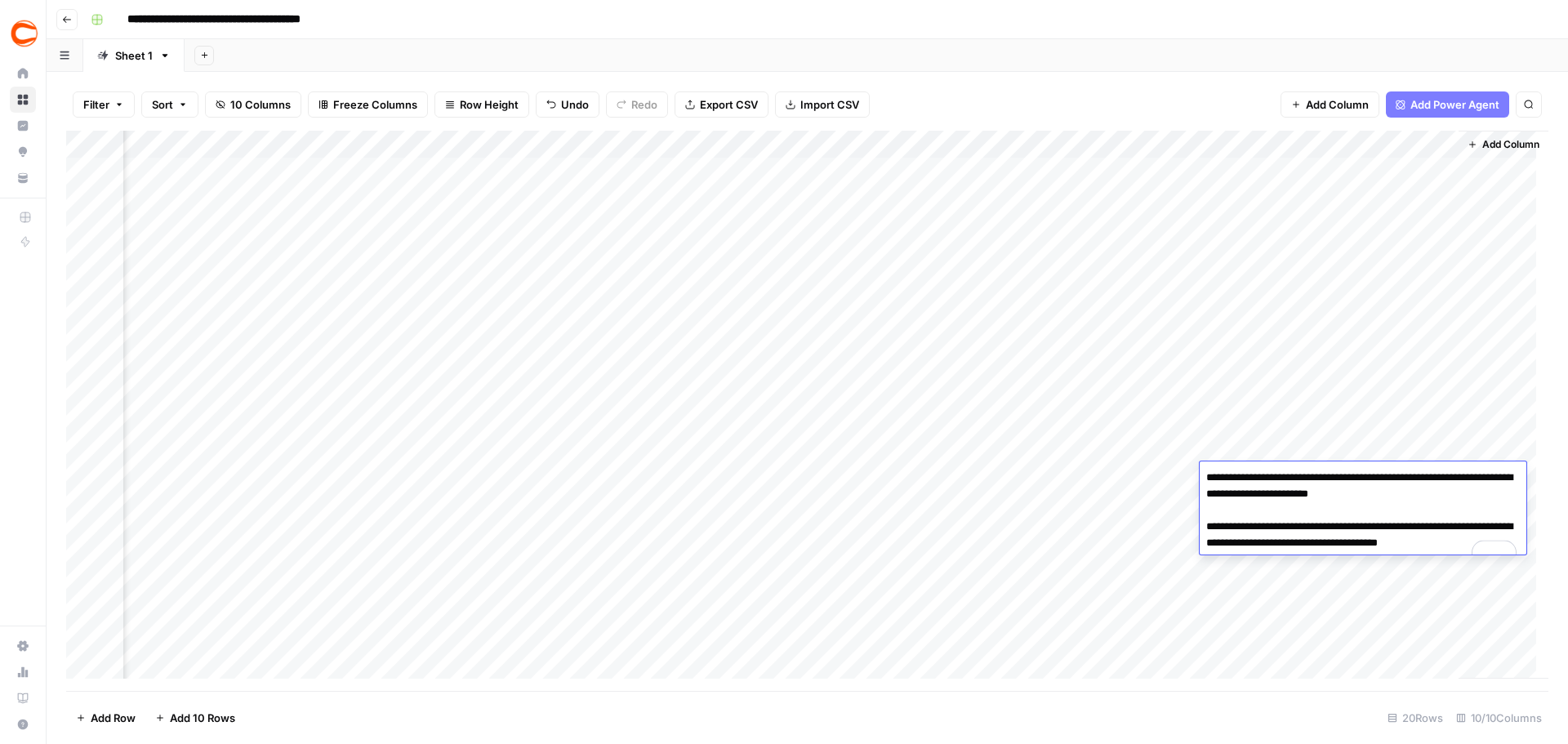
drag, startPoint x: 1455, startPoint y: 496, endPoint x: 1426, endPoint y: 497, distance: 29.0
click at [1426, 497] on textarea "**********" at bounding box center [1362, 518] width 326 height 104
click at [1504, 429] on div "Add Column" at bounding box center [1503, 404] width 90 height 548
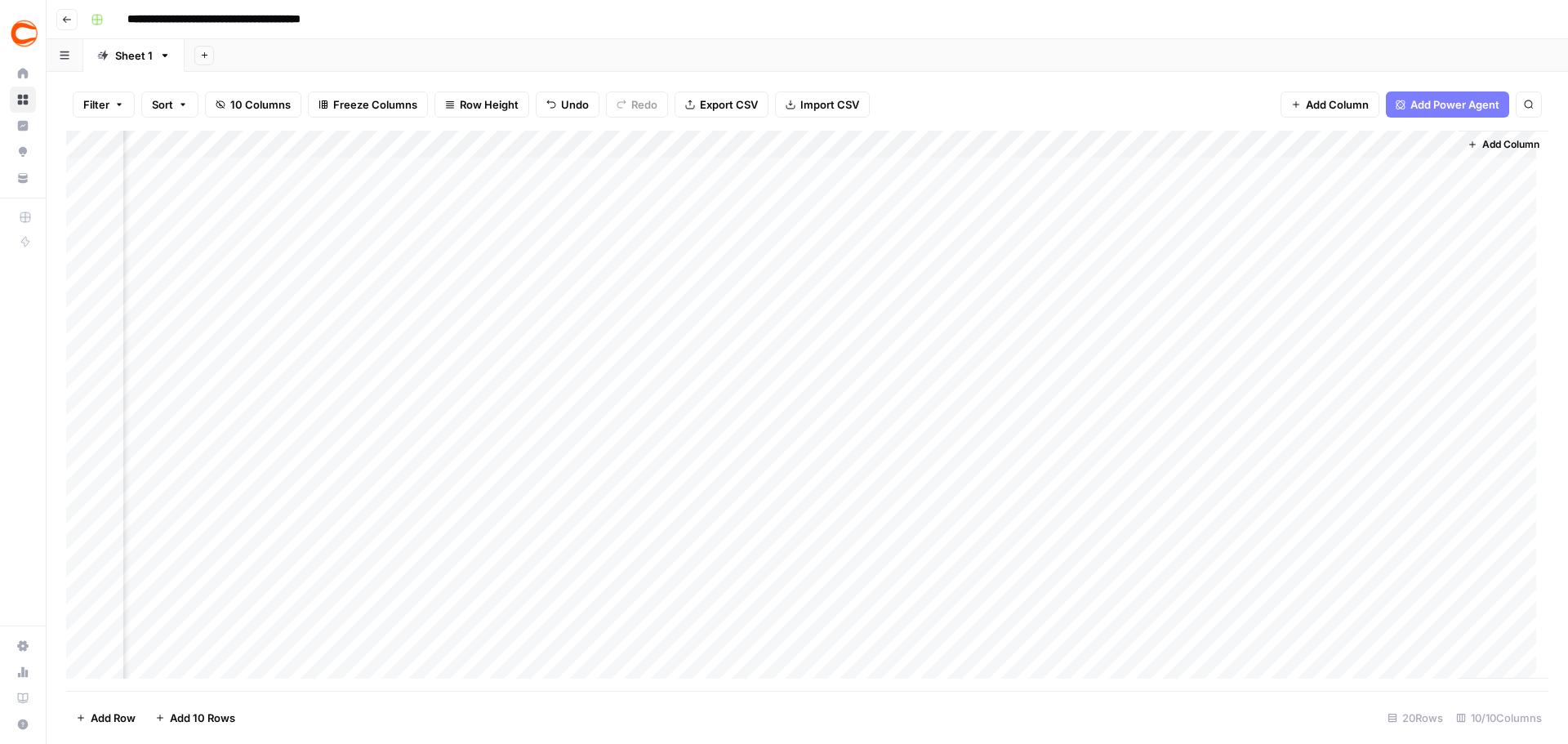
click at [1427, 501] on div "Add Column" at bounding box center [807, 410] width 1482 height 560
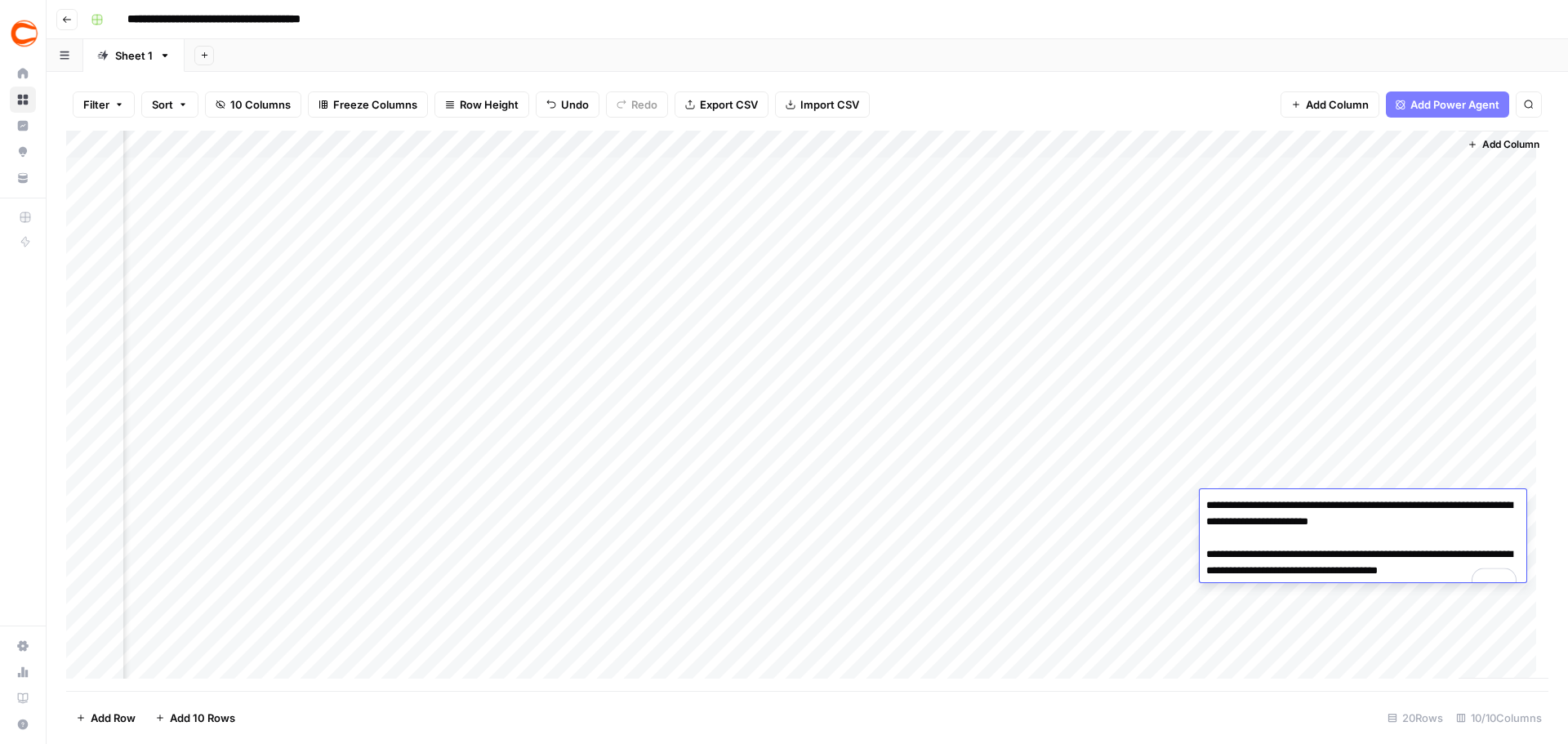
drag, startPoint x: 1459, startPoint y: 524, endPoint x: 1427, endPoint y: 525, distance: 32.0
click at [1427, 525] on textarea "**********" at bounding box center [1362, 546] width 326 height 104
click at [1469, 441] on div "Add Column" at bounding box center [1503, 404] width 90 height 548
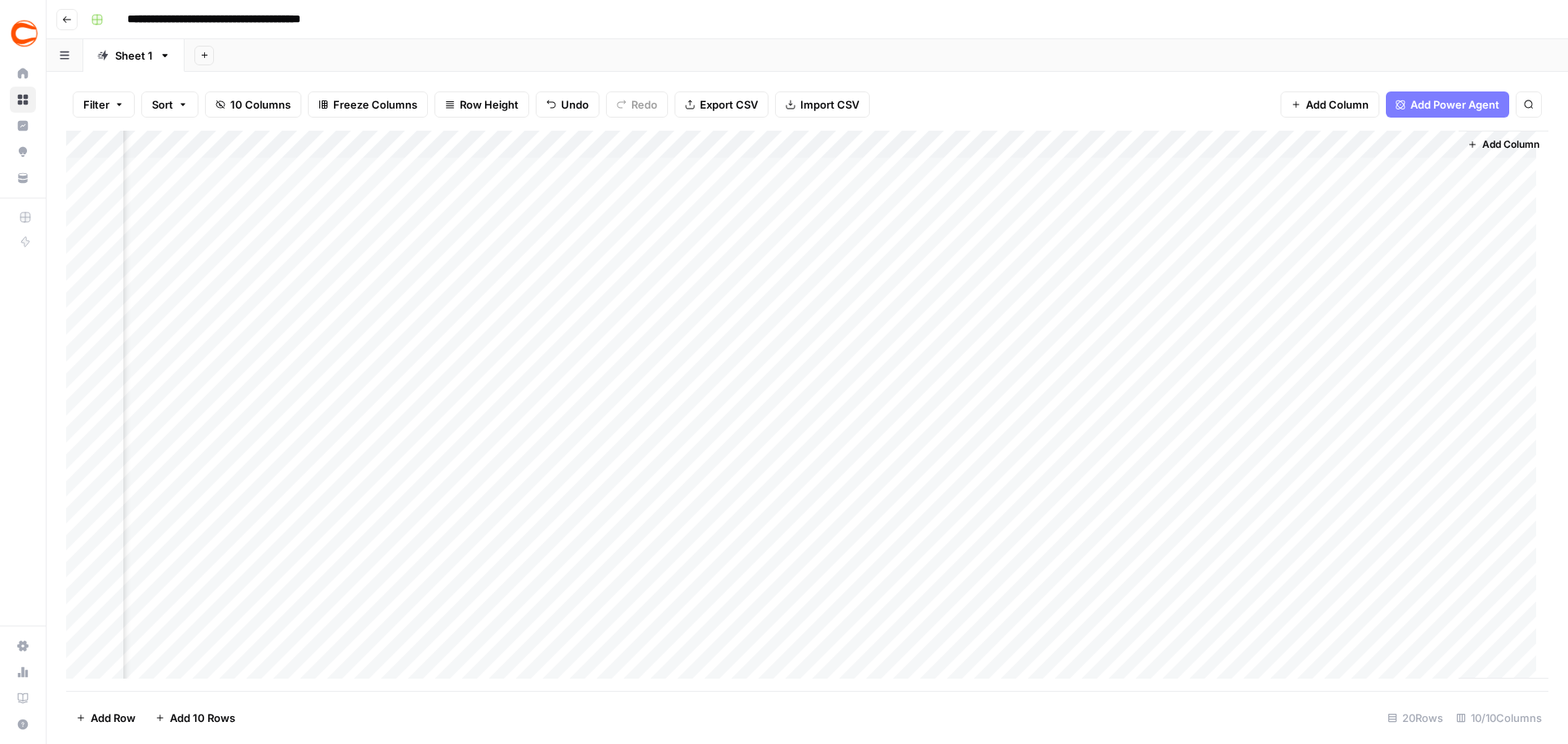
click at [1418, 532] on div "Add Column" at bounding box center [807, 410] width 1482 height 560
click at [1427, 532] on div "Add Column" at bounding box center [807, 410] width 1482 height 560
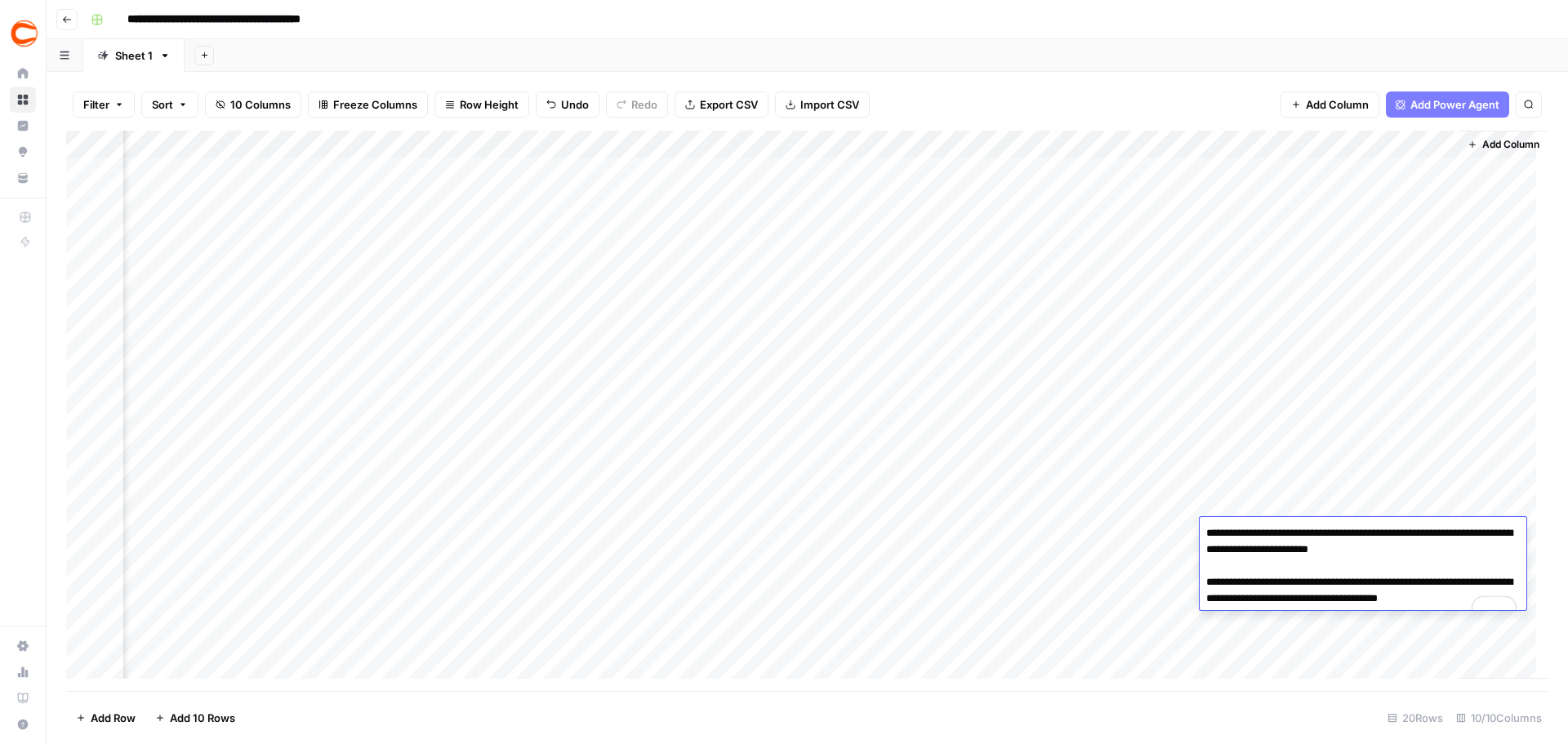
drag, startPoint x: 1457, startPoint y: 556, endPoint x: 1426, endPoint y: 555, distance: 31.0
click at [1426, 555] on textarea "**********" at bounding box center [1362, 574] width 326 height 104
click at [1468, 471] on div "Add Column" at bounding box center [1503, 404] width 90 height 548
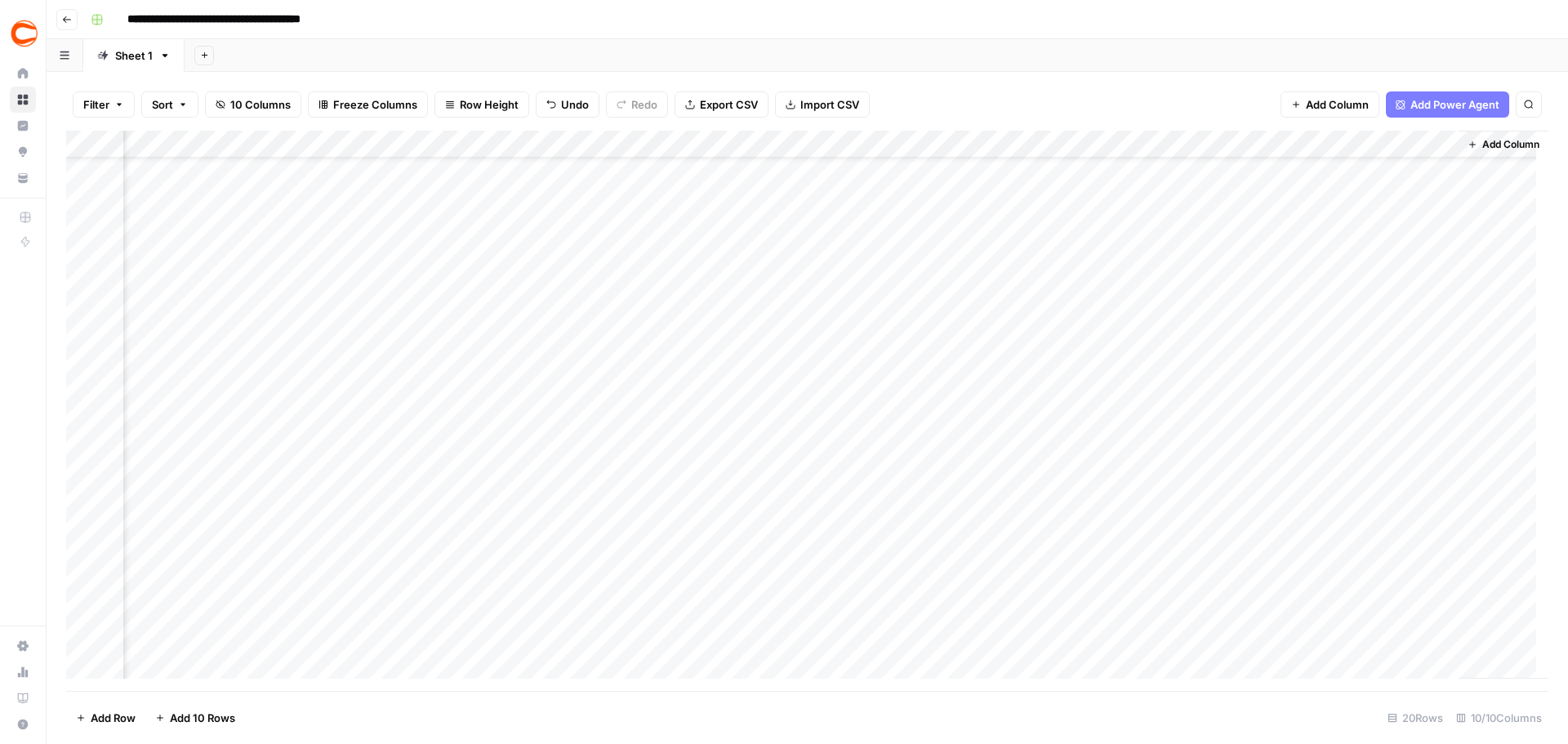
scroll to position [62, 688]
click at [1404, 501] on div "Add Column" at bounding box center [807, 410] width 1482 height 560
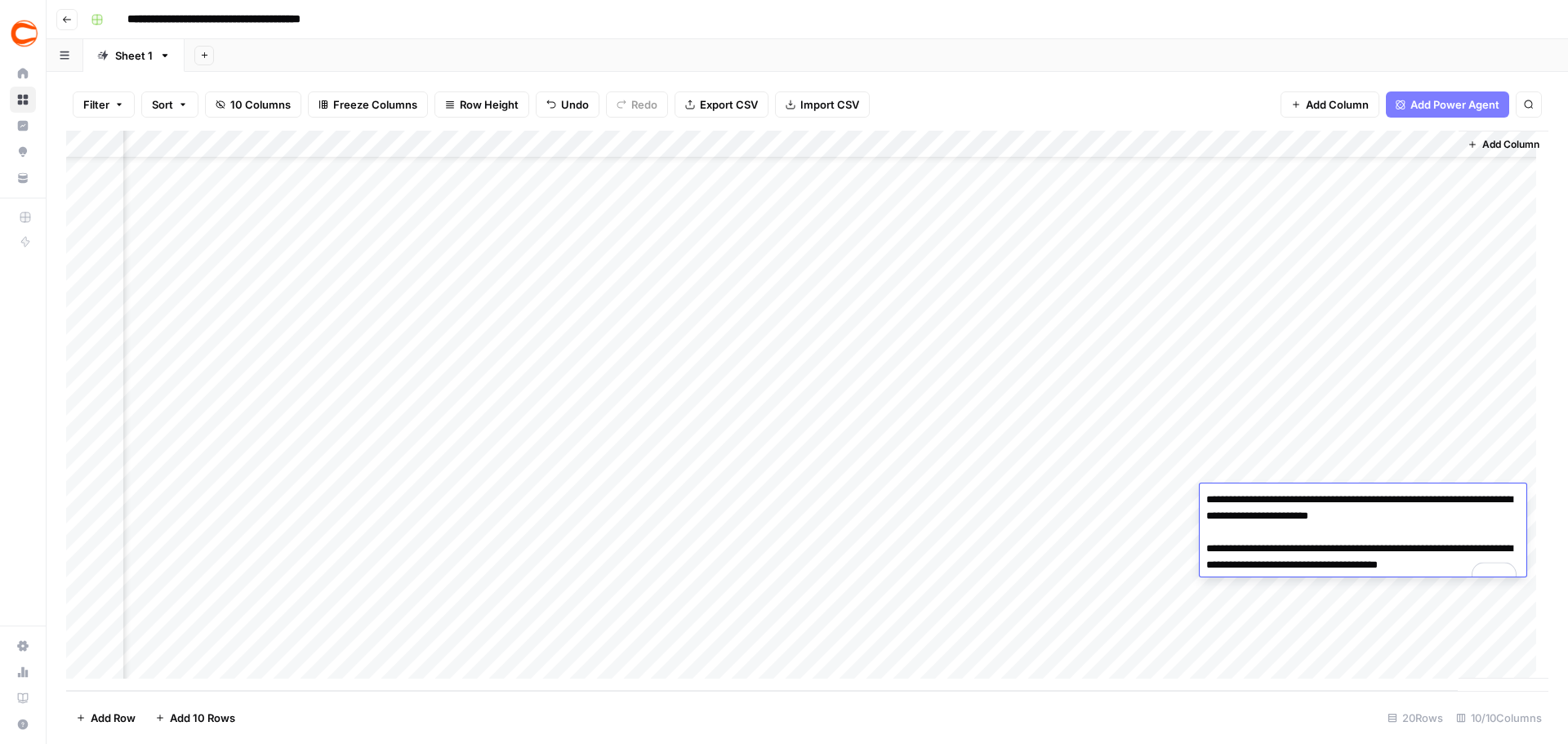
drag, startPoint x: 1461, startPoint y: 515, endPoint x: 1427, endPoint y: 517, distance: 34.1
click at [1427, 517] on textarea "**********" at bounding box center [1362, 540] width 326 height 104
click at [1509, 434] on div "Add Column" at bounding box center [1503, 404] width 90 height 548
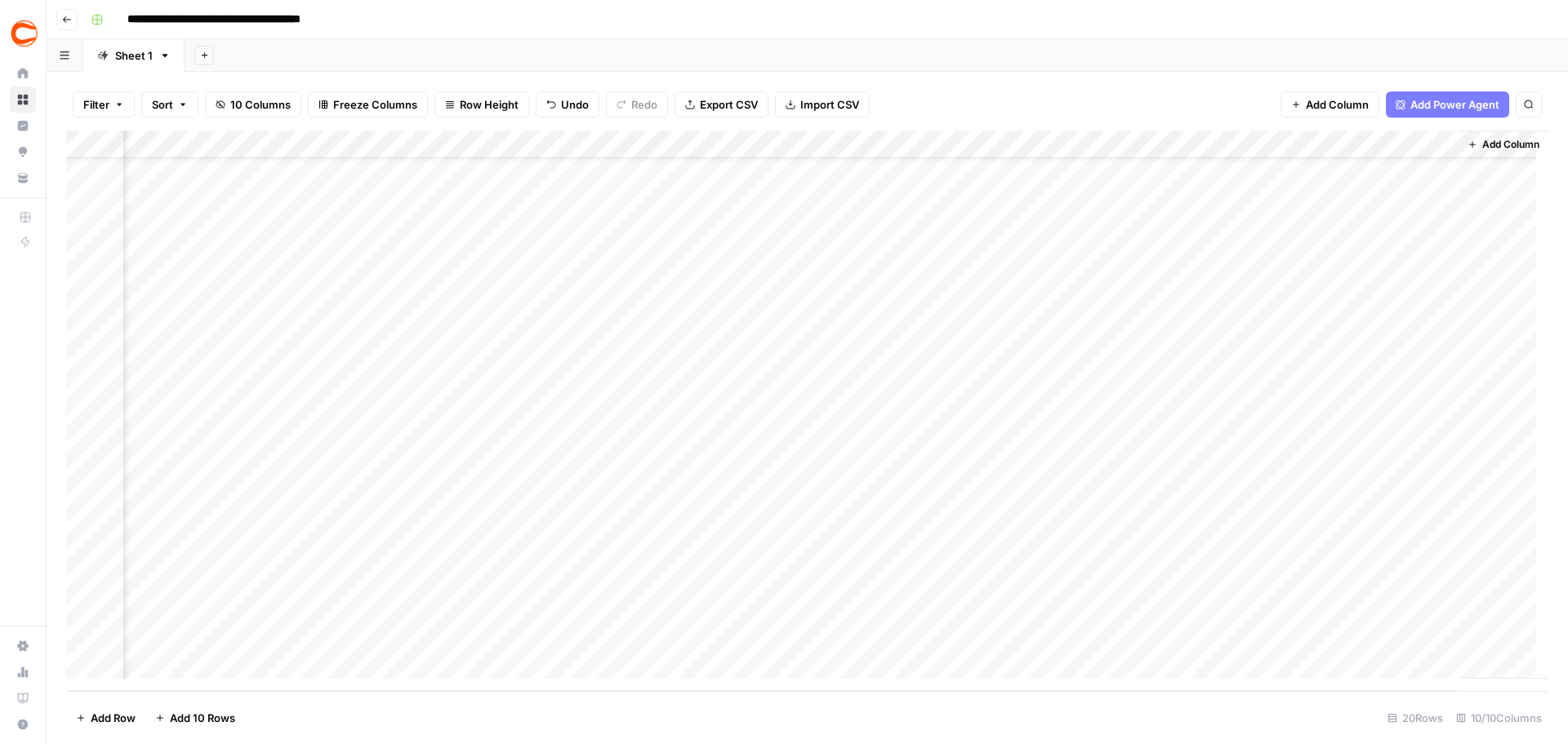
click at [1417, 528] on div "Add Column" at bounding box center [807, 410] width 1482 height 560
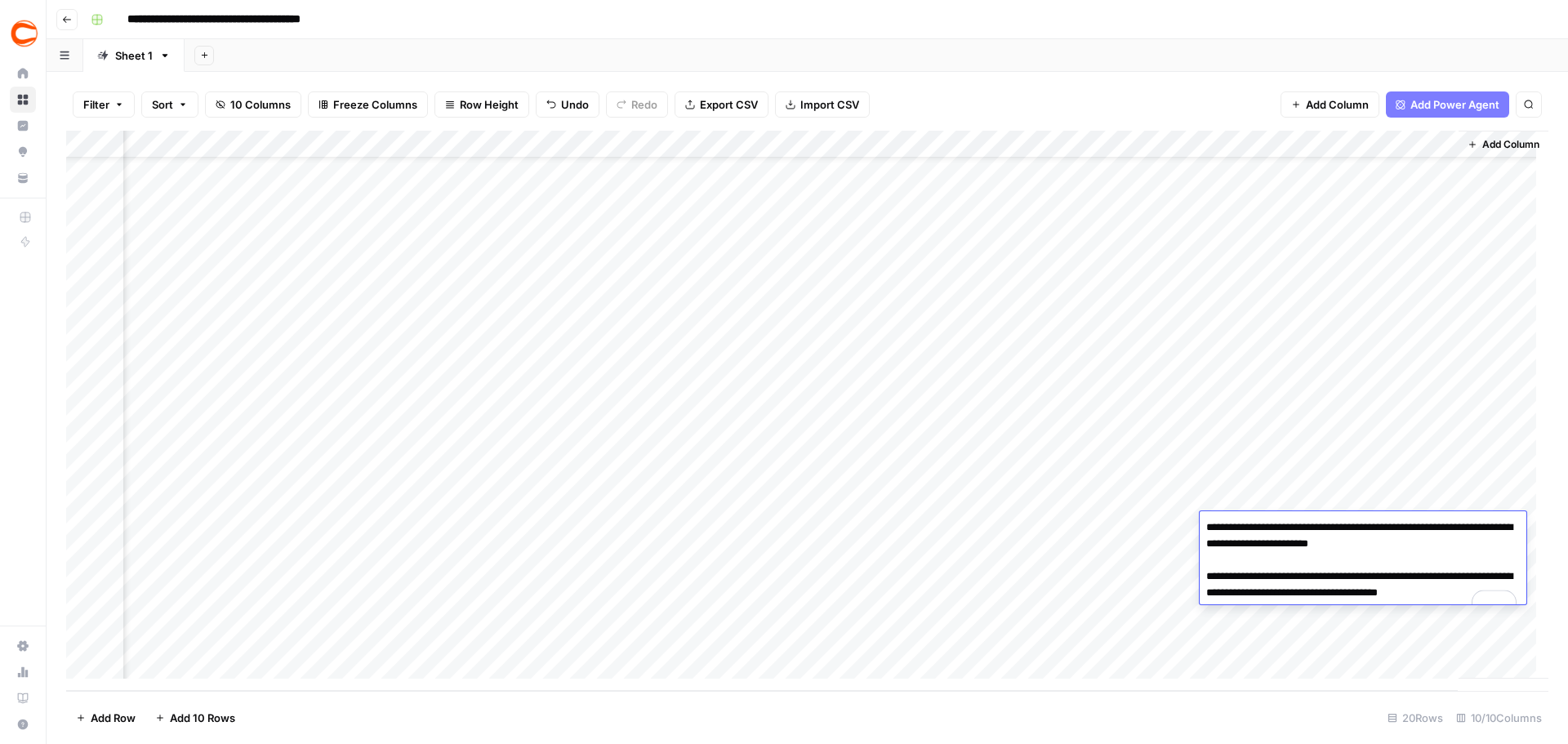
drag, startPoint x: 1456, startPoint y: 548, endPoint x: 1426, endPoint y: 547, distance: 30.0
click at [1426, 547] on textarea "**********" at bounding box center [1362, 568] width 326 height 104
click at [1510, 463] on div "Add Column" at bounding box center [1503, 404] width 90 height 548
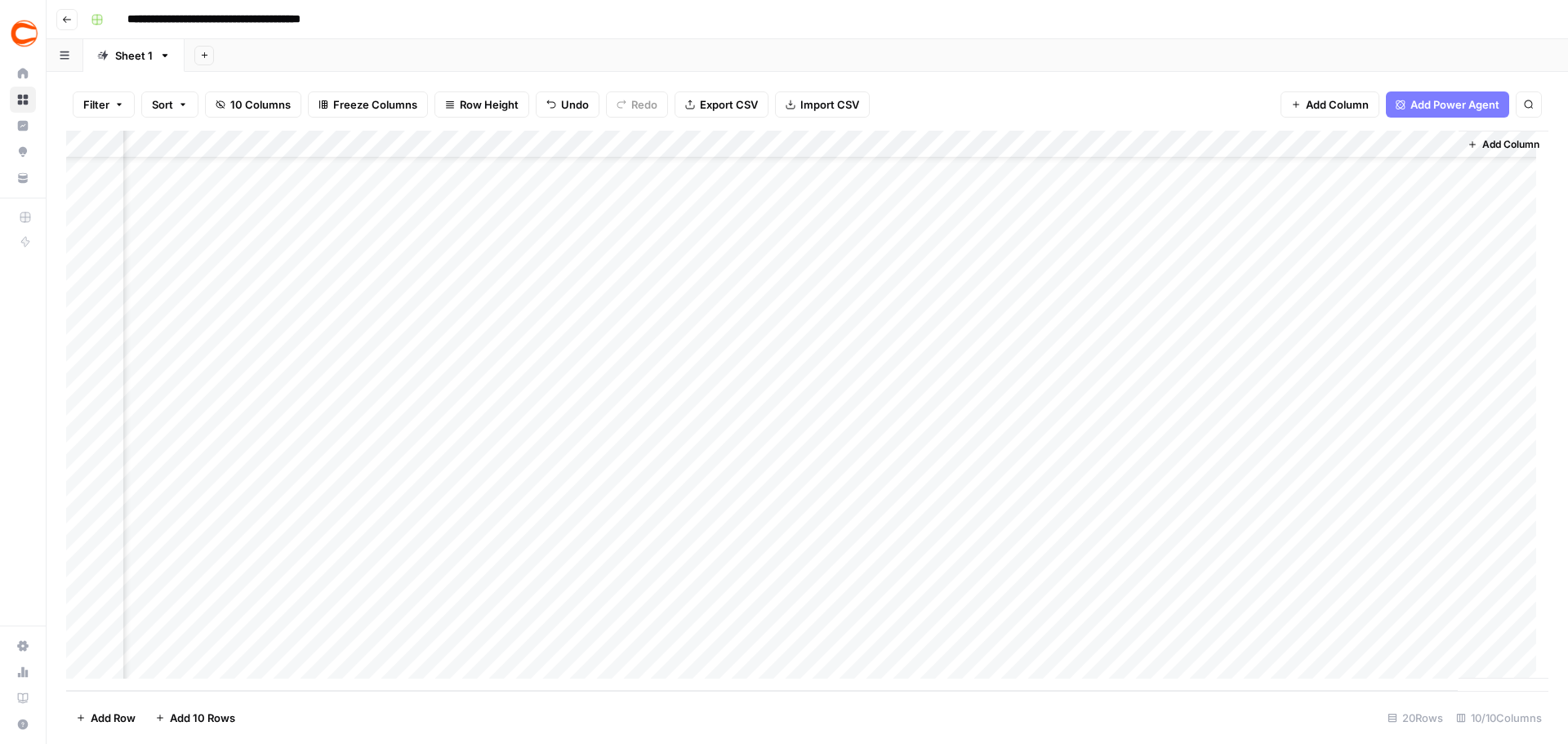
click at [1432, 552] on div "Add Column" at bounding box center [807, 410] width 1482 height 560
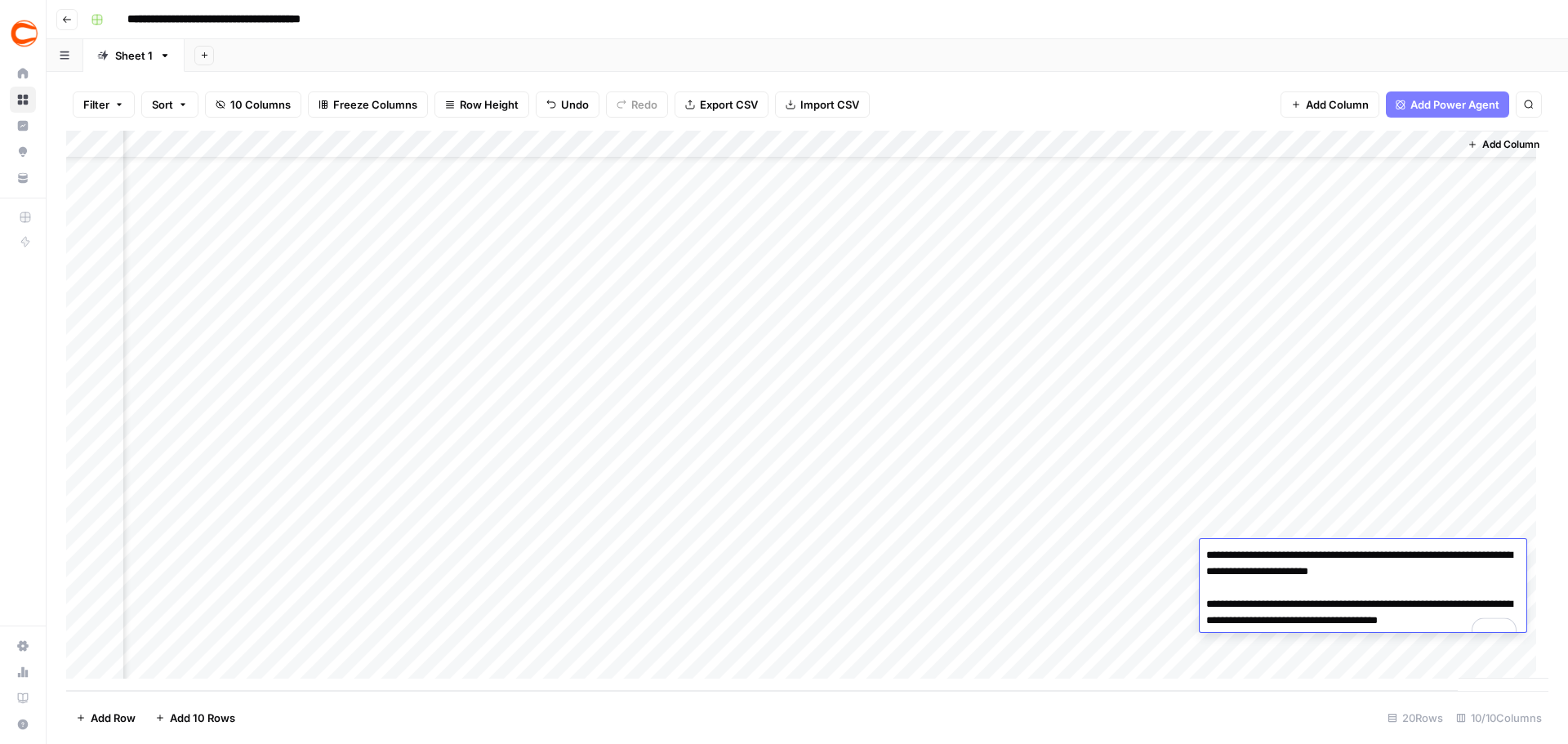
drag, startPoint x: 1462, startPoint y: 566, endPoint x: 1427, endPoint y: 567, distance: 35.0
click at [1427, 567] on textarea "**********" at bounding box center [1362, 596] width 326 height 104
click at [1488, 471] on div "Add Column" at bounding box center [1503, 404] width 90 height 548
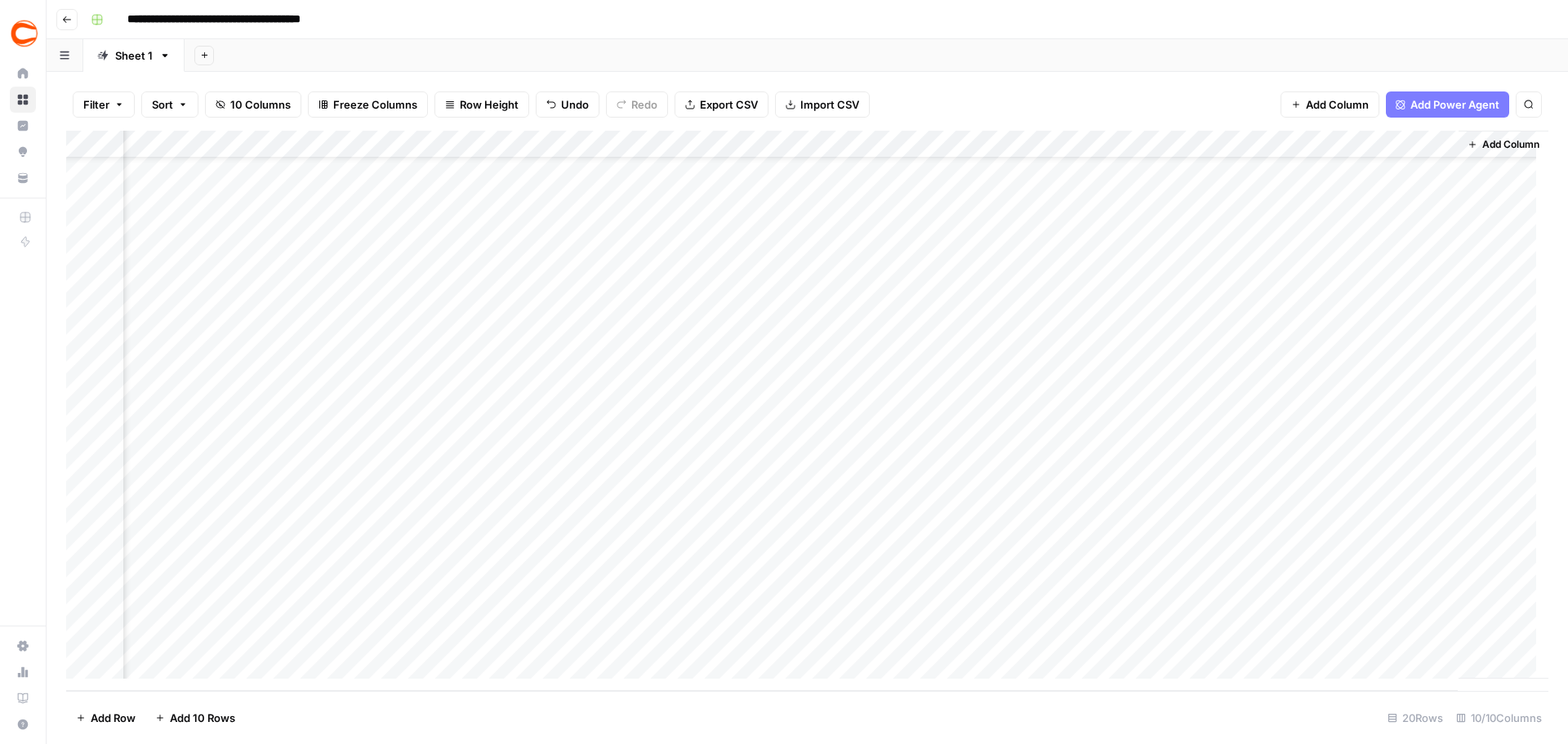
click at [1432, 584] on div "Add Column" at bounding box center [807, 410] width 1482 height 560
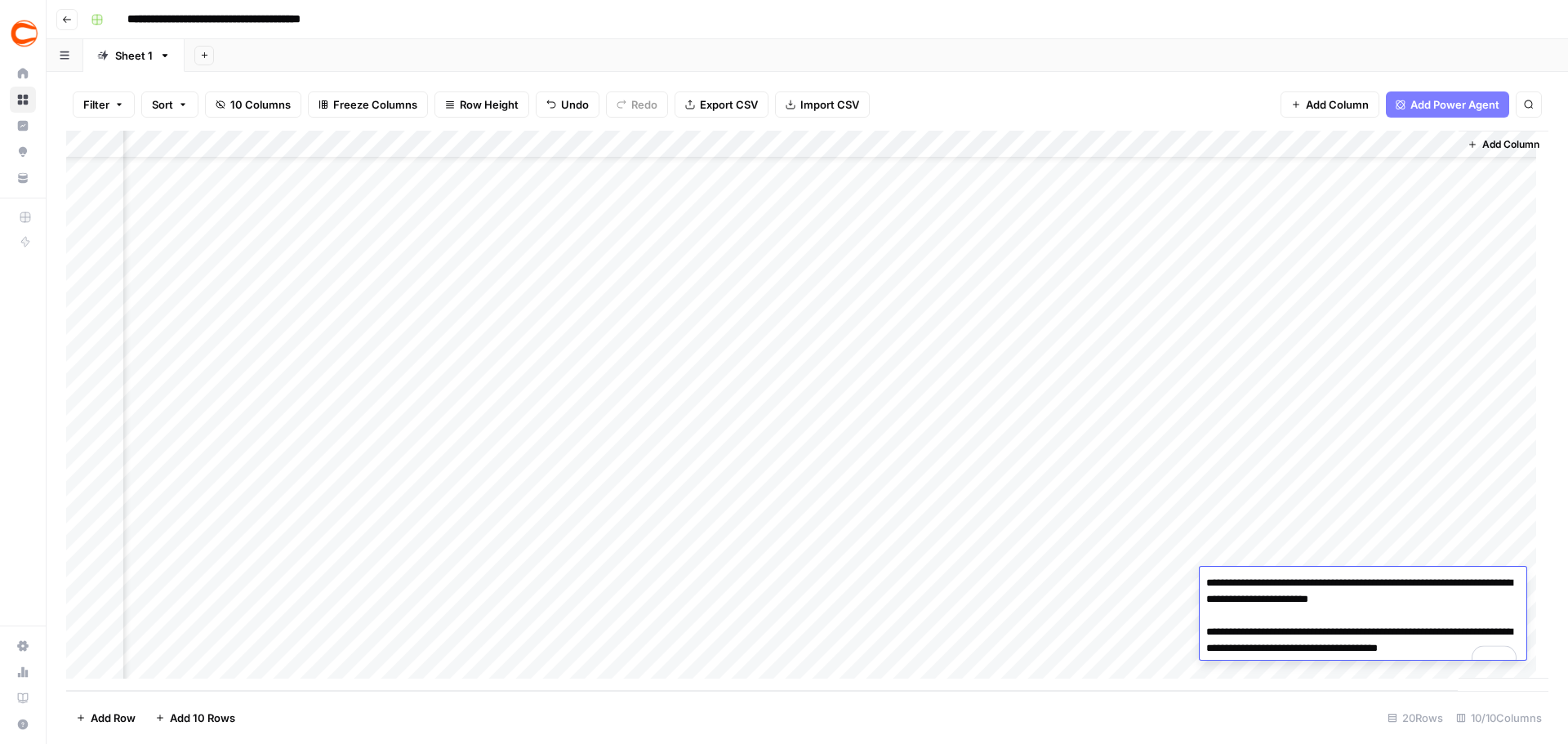
drag, startPoint x: 1455, startPoint y: 596, endPoint x: 1427, endPoint y: 596, distance: 28.0
click at [1427, 596] on textarea "**********" at bounding box center [1362, 623] width 326 height 104
click at [1472, 529] on div "Add Column" at bounding box center [1503, 404] width 90 height 548
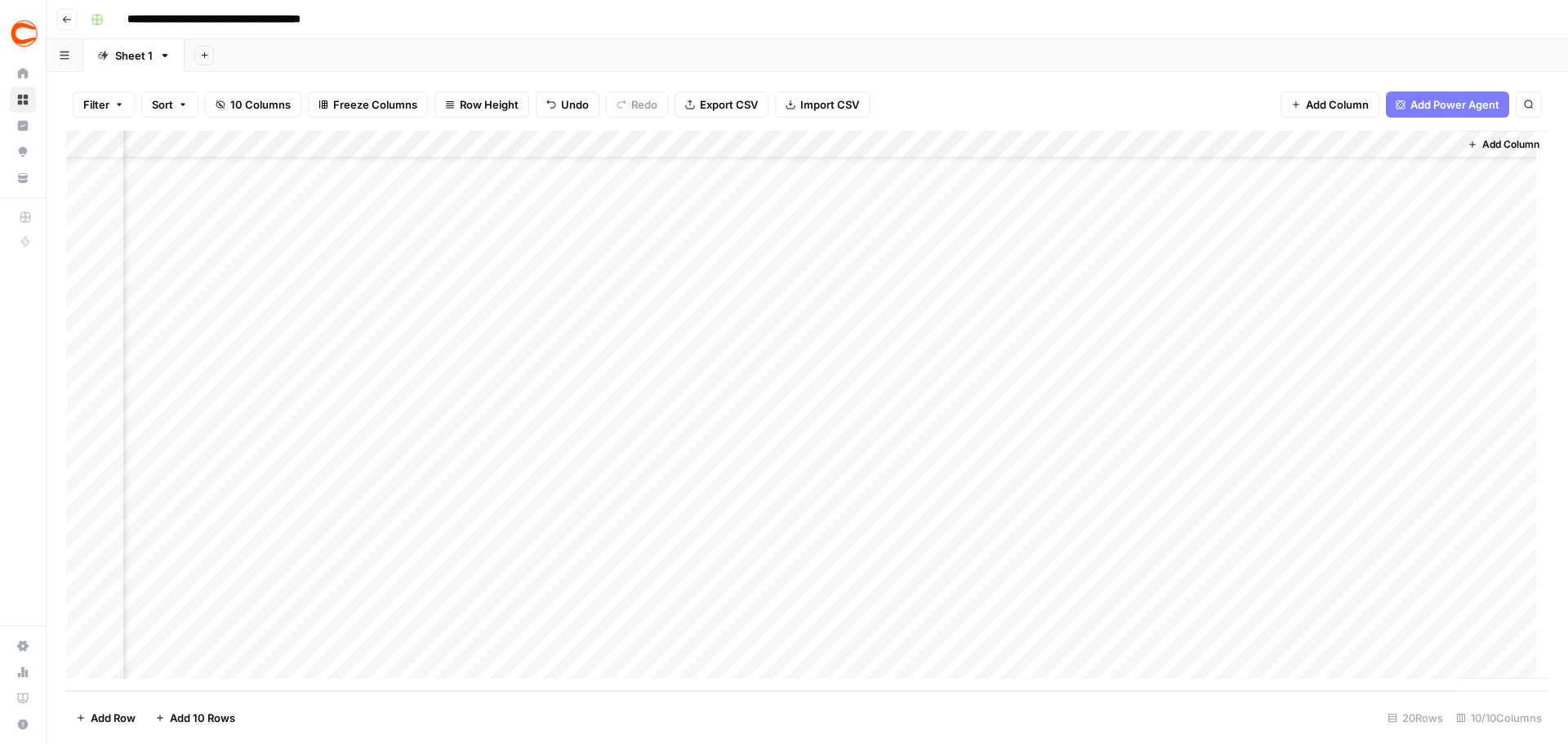
click at [1426, 602] on div "Add Column" at bounding box center [807, 410] width 1482 height 560
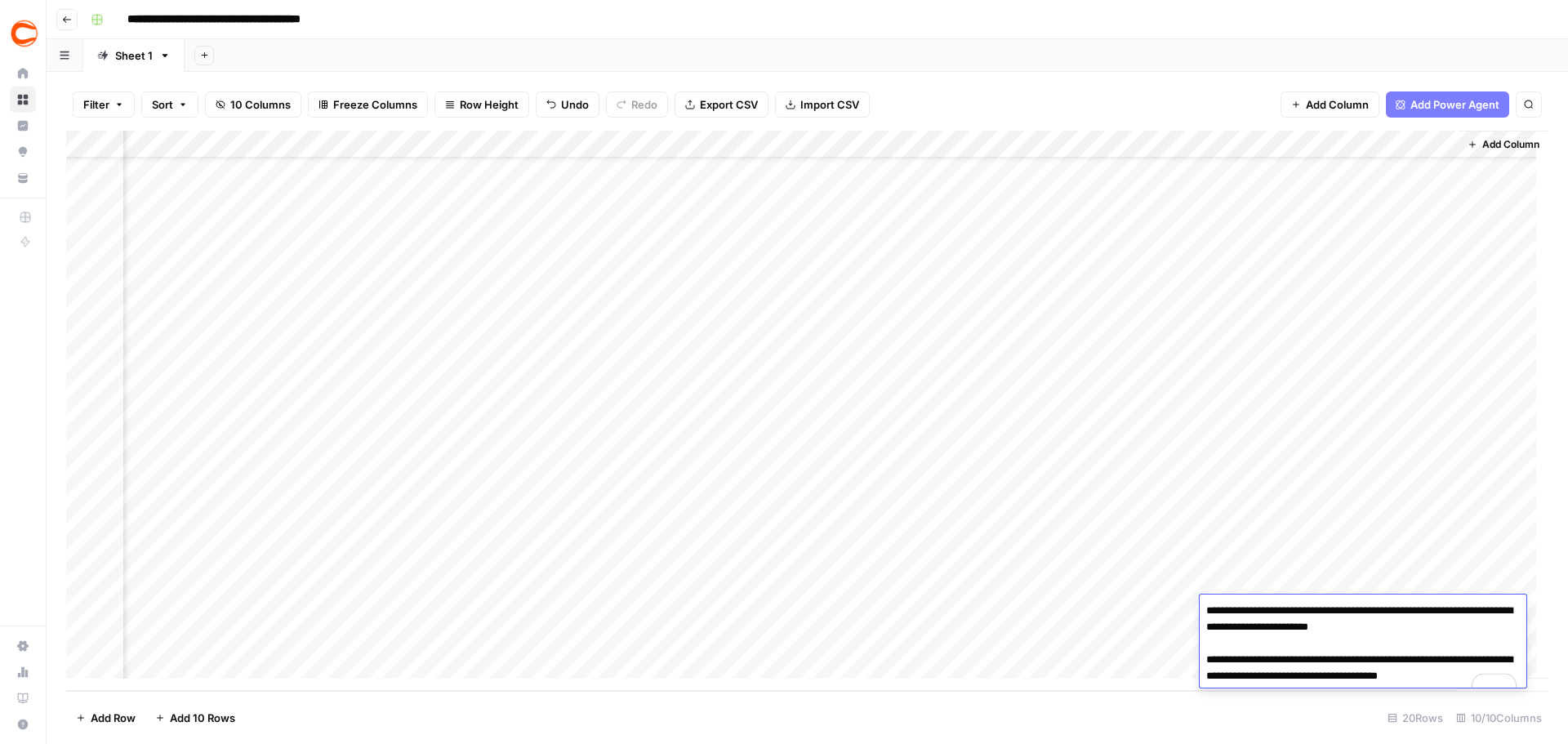
drag, startPoint x: 1452, startPoint y: 624, endPoint x: 1427, endPoint y: 626, distance: 25.1
click at [1427, 626] on textarea "**********" at bounding box center [1362, 651] width 326 height 104
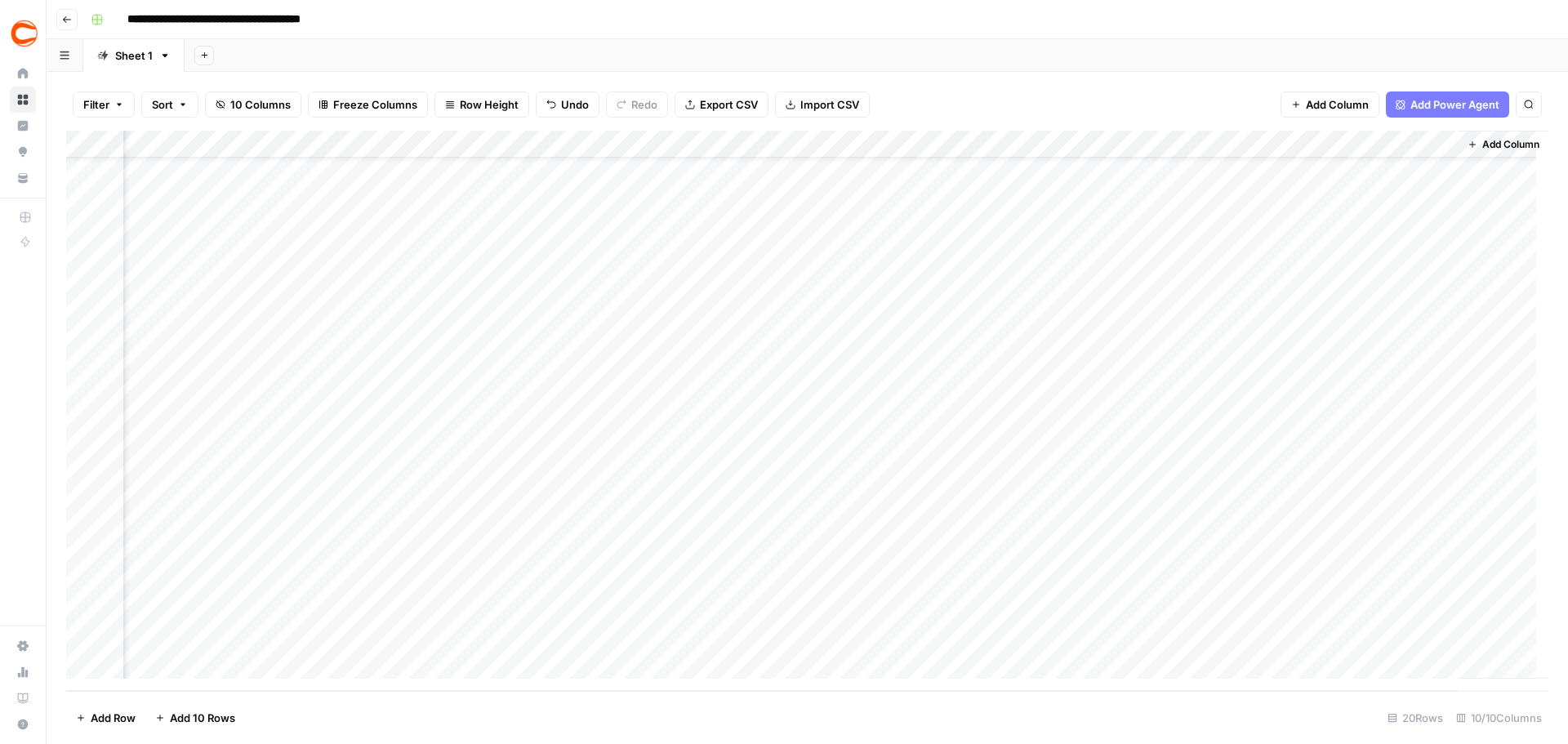
click at [1496, 543] on div "Add Column" at bounding box center [1503, 404] width 90 height 548
click at [1424, 638] on div "Add Column" at bounding box center [807, 410] width 1482 height 560
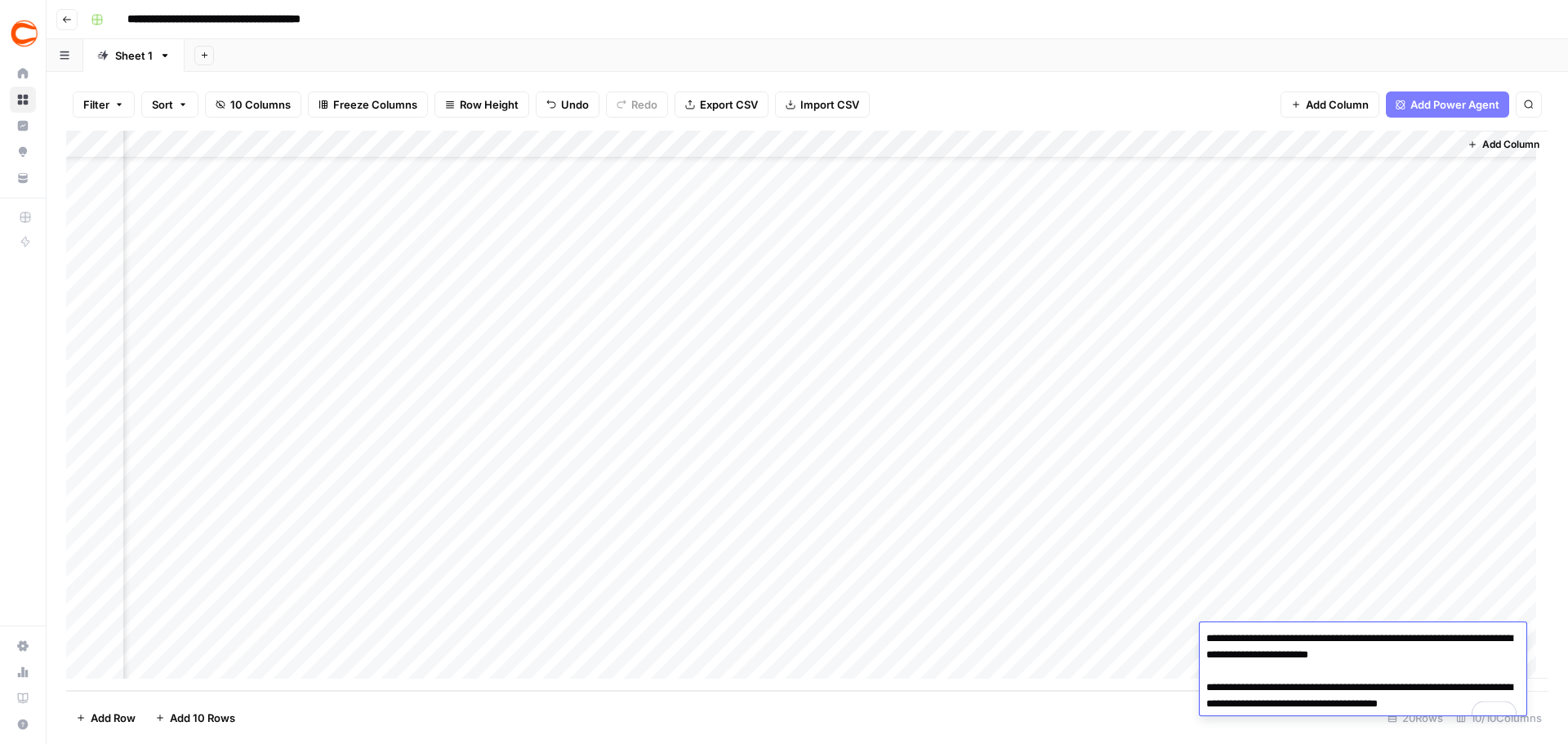
drag, startPoint x: 1457, startPoint y: 656, endPoint x: 1426, endPoint y: 656, distance: 31.0
click at [1426, 656] on textarea "**********" at bounding box center [1362, 679] width 326 height 104
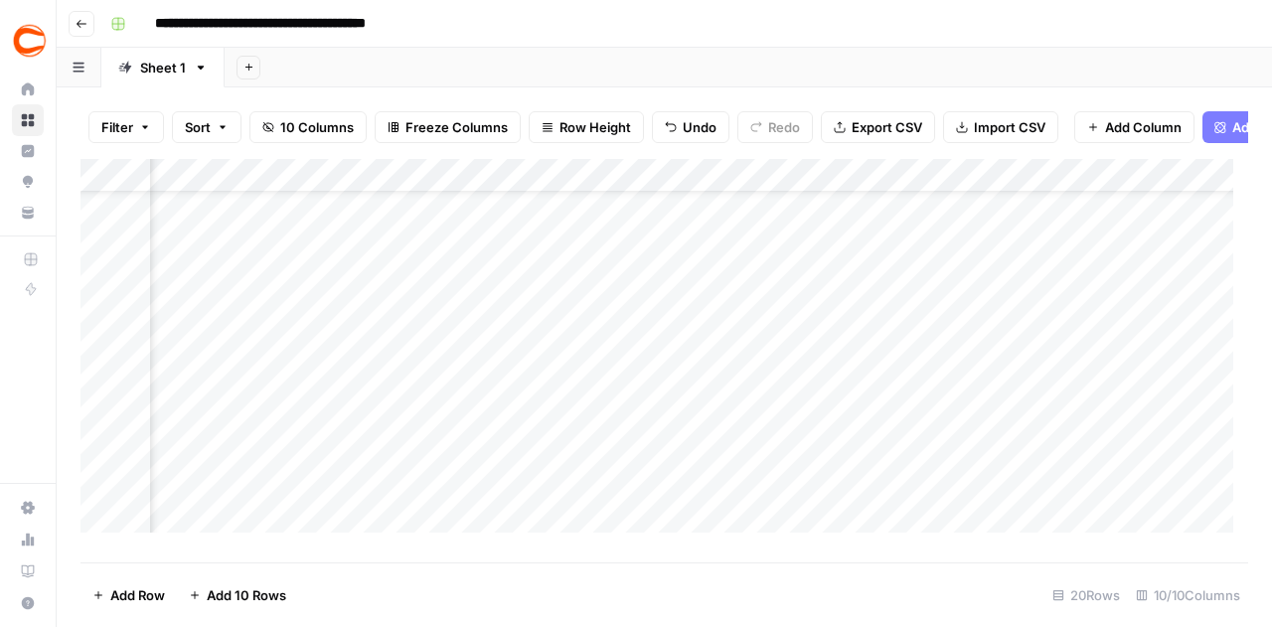
scroll to position [75, 837]
